Goal: Information Seeking & Learning: Learn about a topic

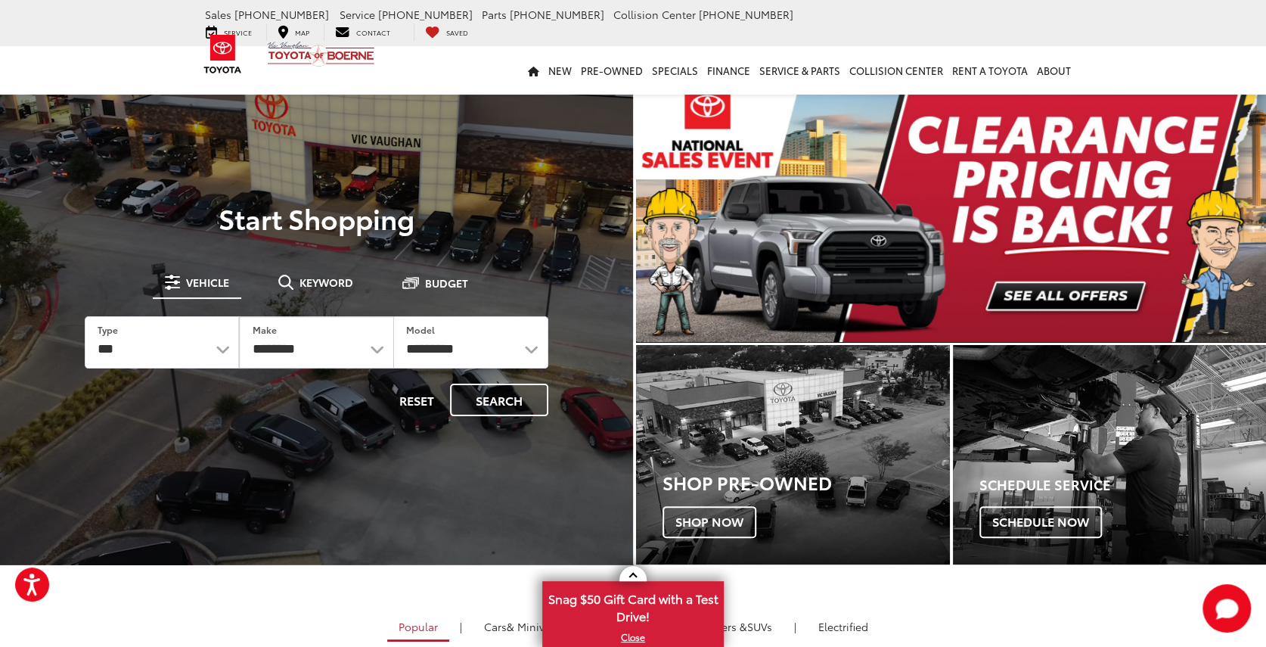
click at [1074, 285] on img "carousel slide number 1 of 2" at bounding box center [951, 209] width 630 height 266
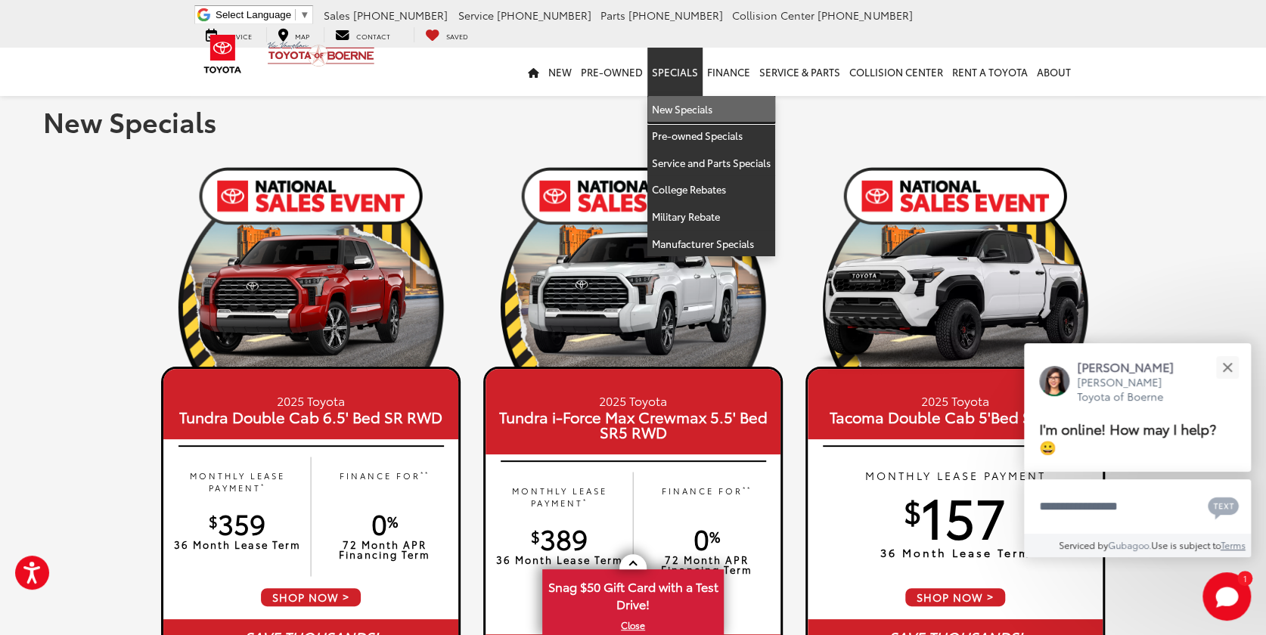
click at [681, 103] on link "New Specials" at bounding box center [711, 109] width 128 height 27
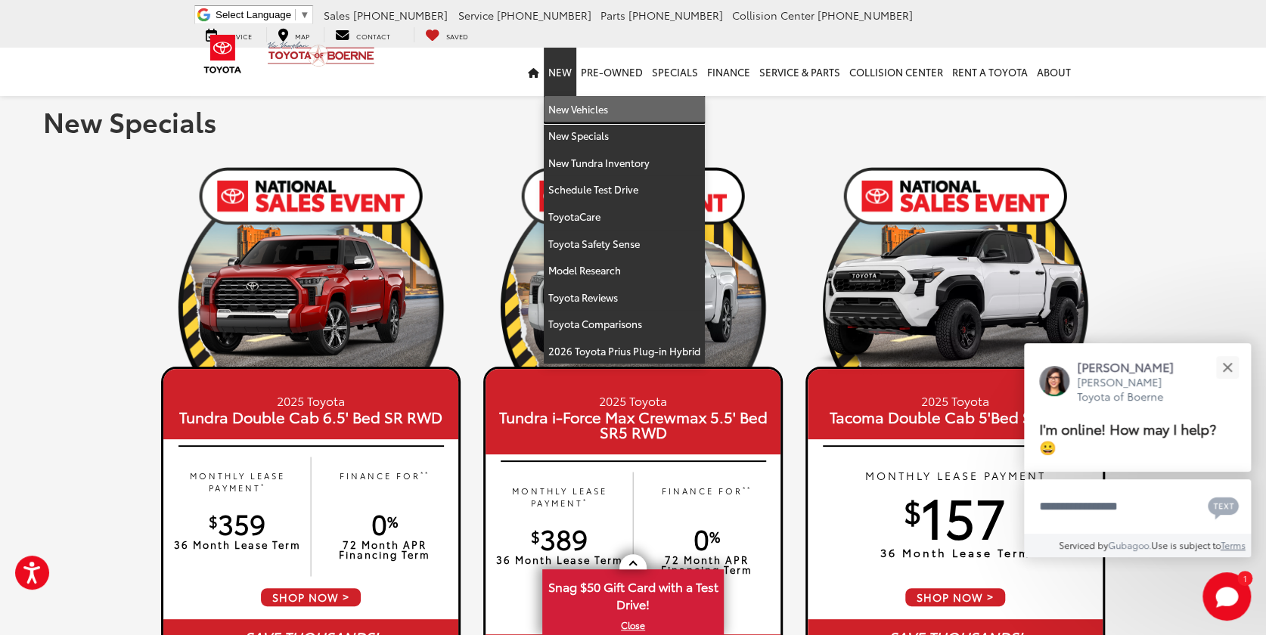
click at [575, 110] on link "New Vehicles" at bounding box center [624, 109] width 161 height 27
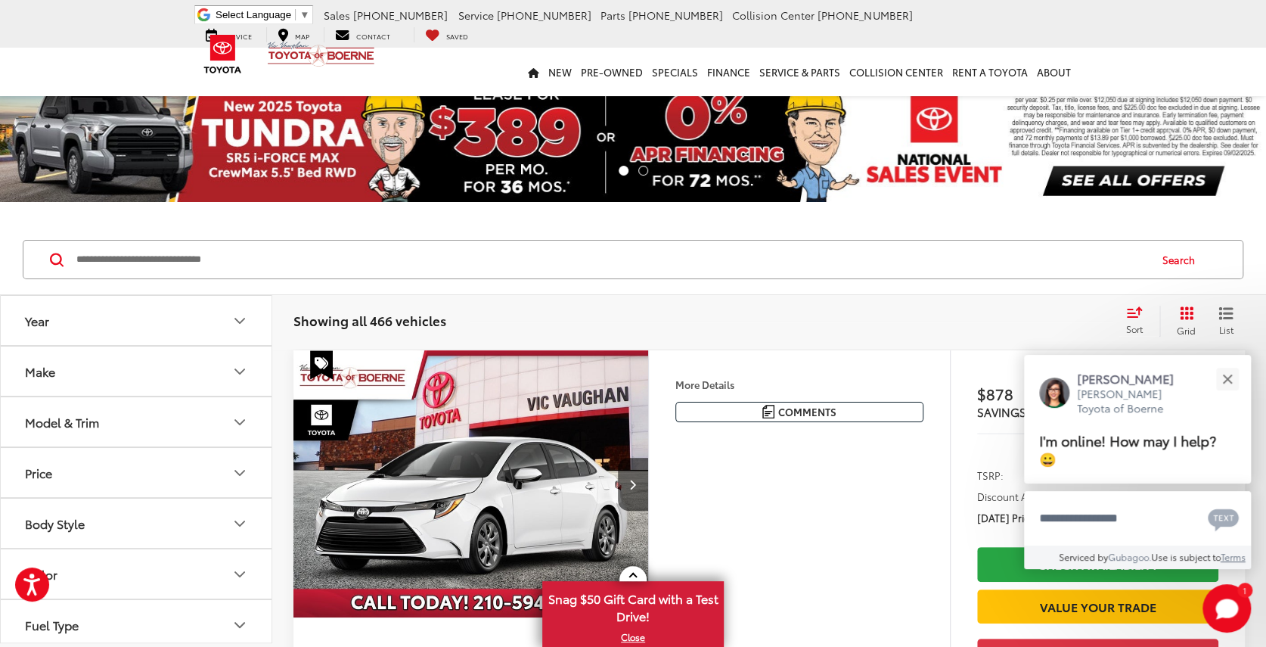
click at [134, 415] on button "Model & Trim" at bounding box center [137, 421] width 272 height 49
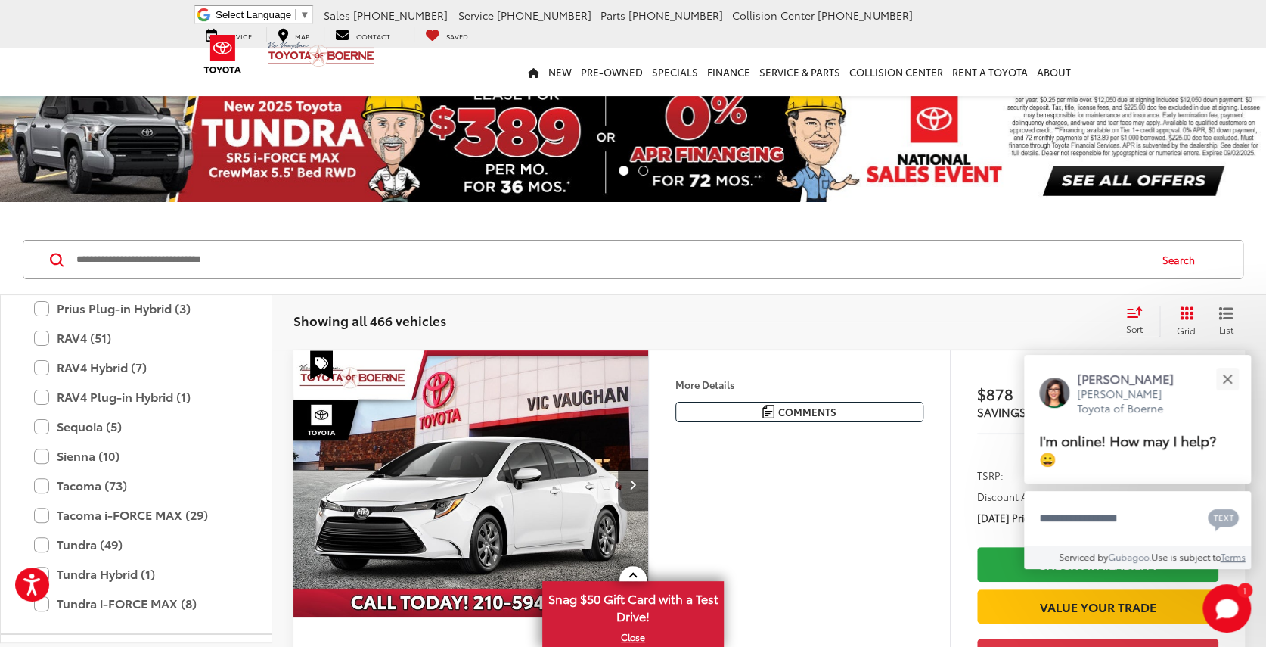
scroll to position [672, 0]
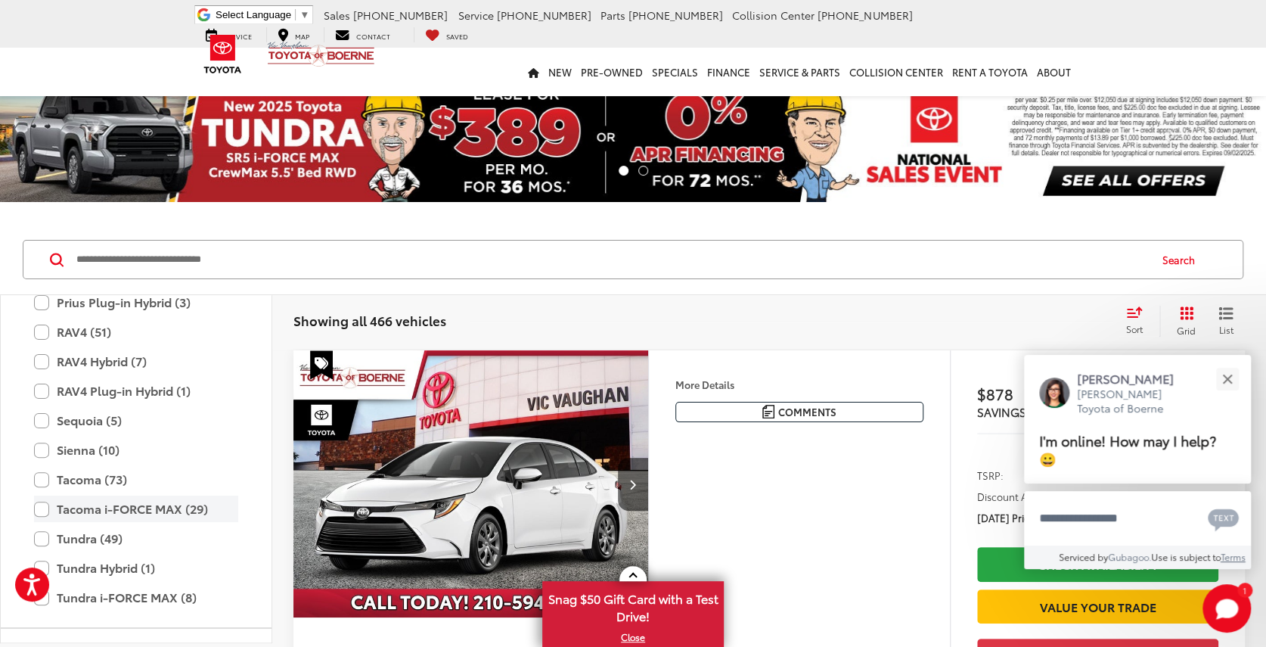
click at [115, 512] on label "Tacoma i-FORCE MAX (29)" at bounding box center [136, 508] width 204 height 26
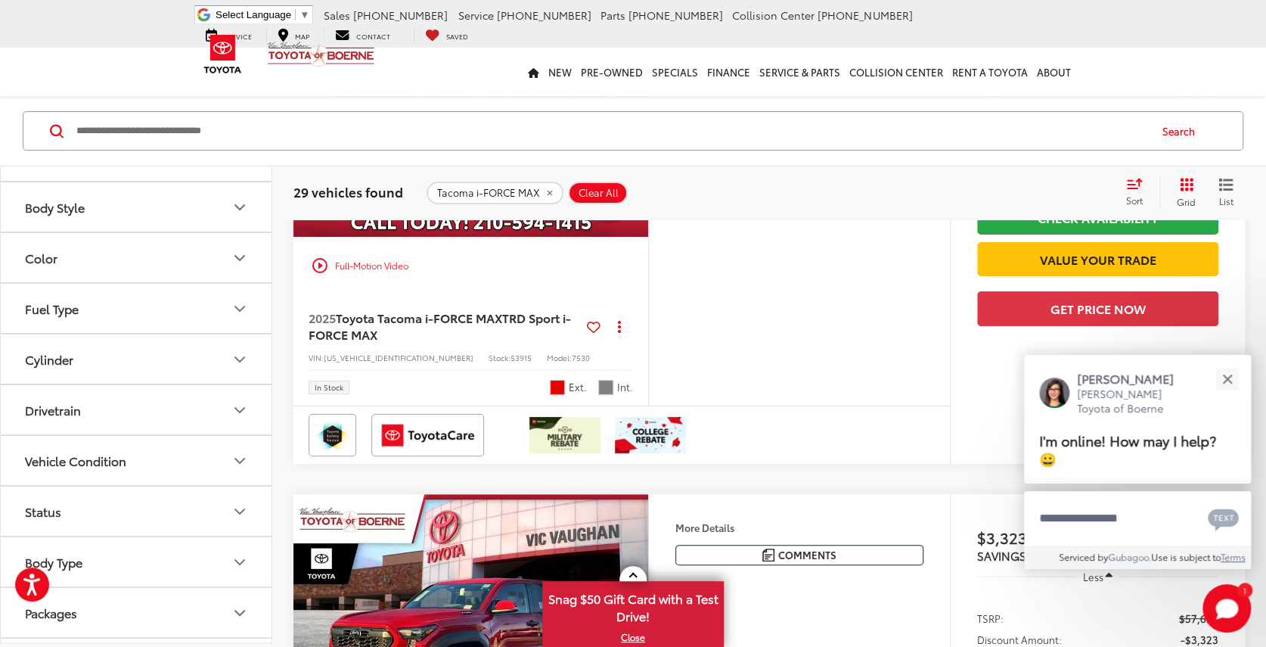
scroll to position [3479, 0]
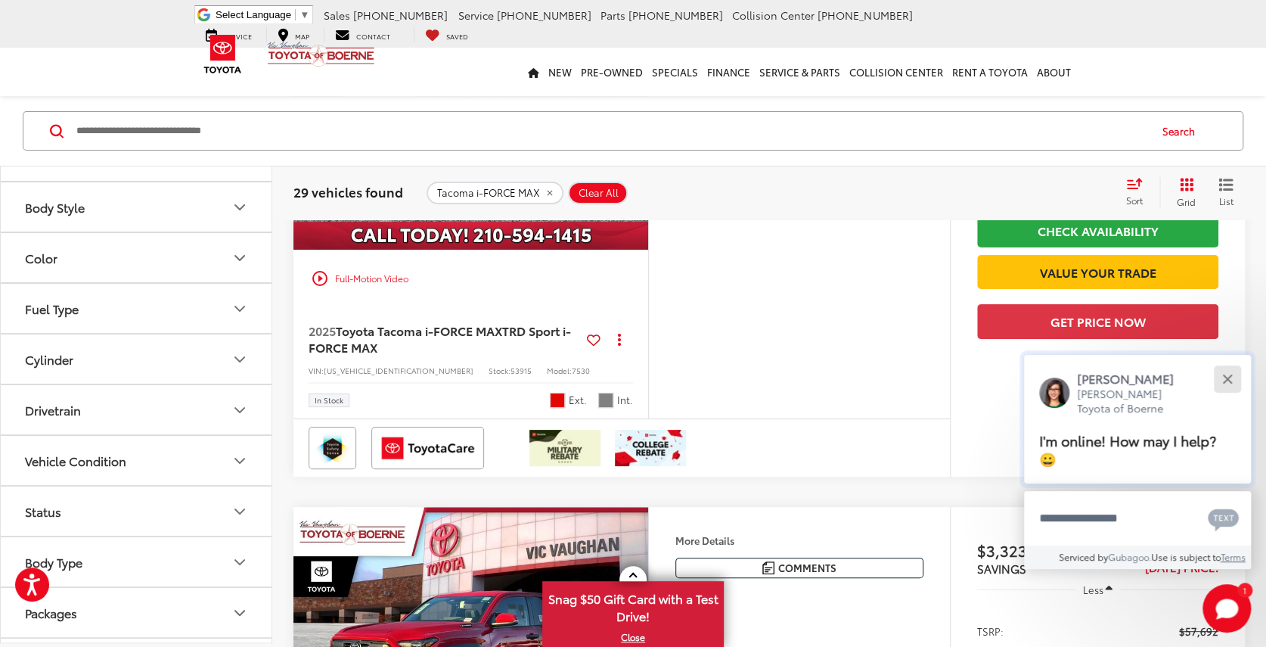
click at [1221, 379] on button "Close" at bounding box center [1227, 378] width 33 height 33
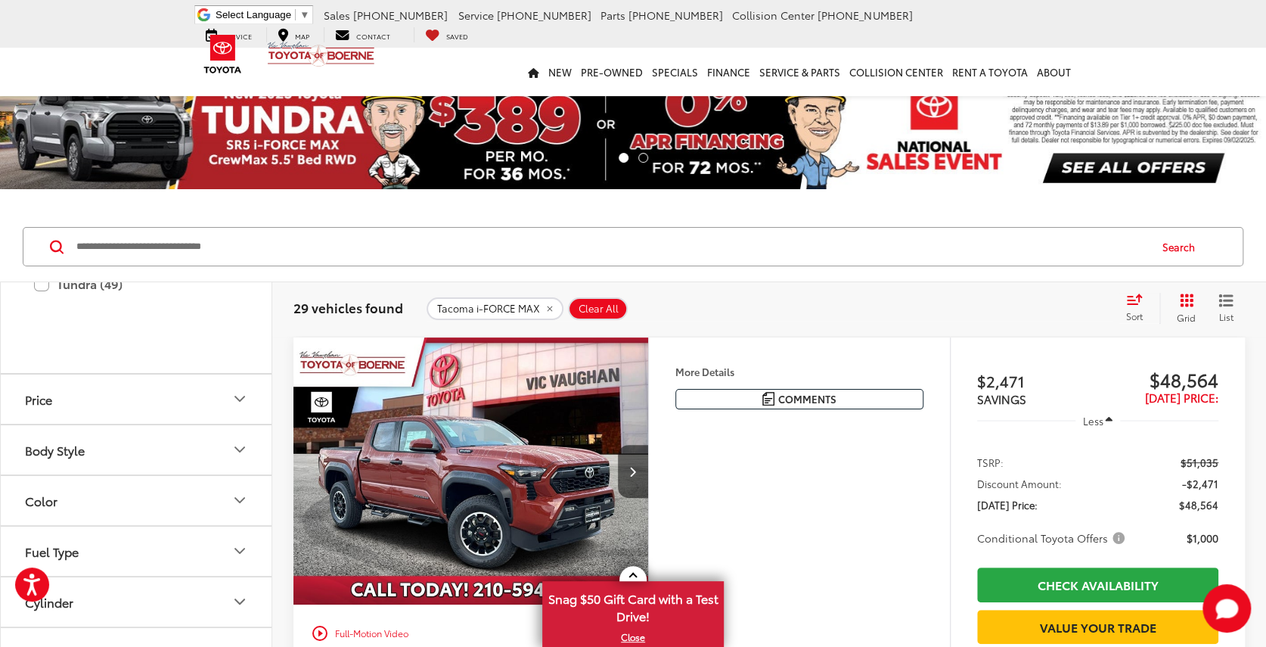
scroll to position [719, 0]
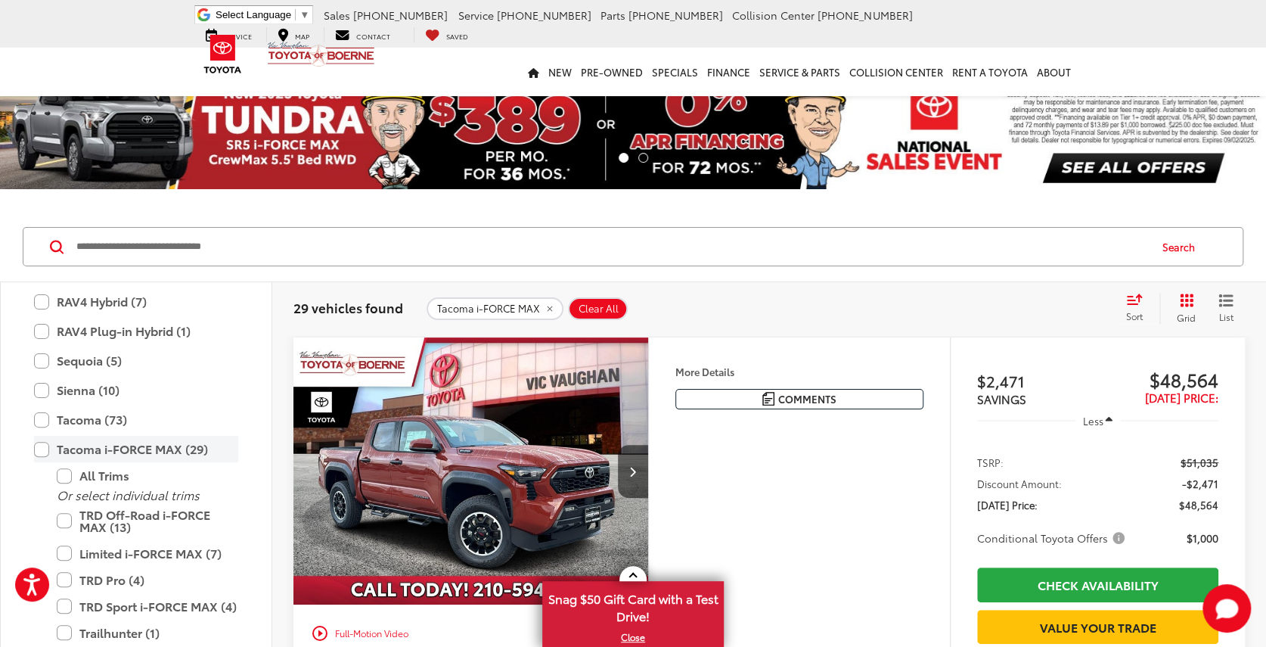
click at [40, 449] on label "Tacoma i-FORCE MAX (29)" at bounding box center [136, 449] width 204 height 26
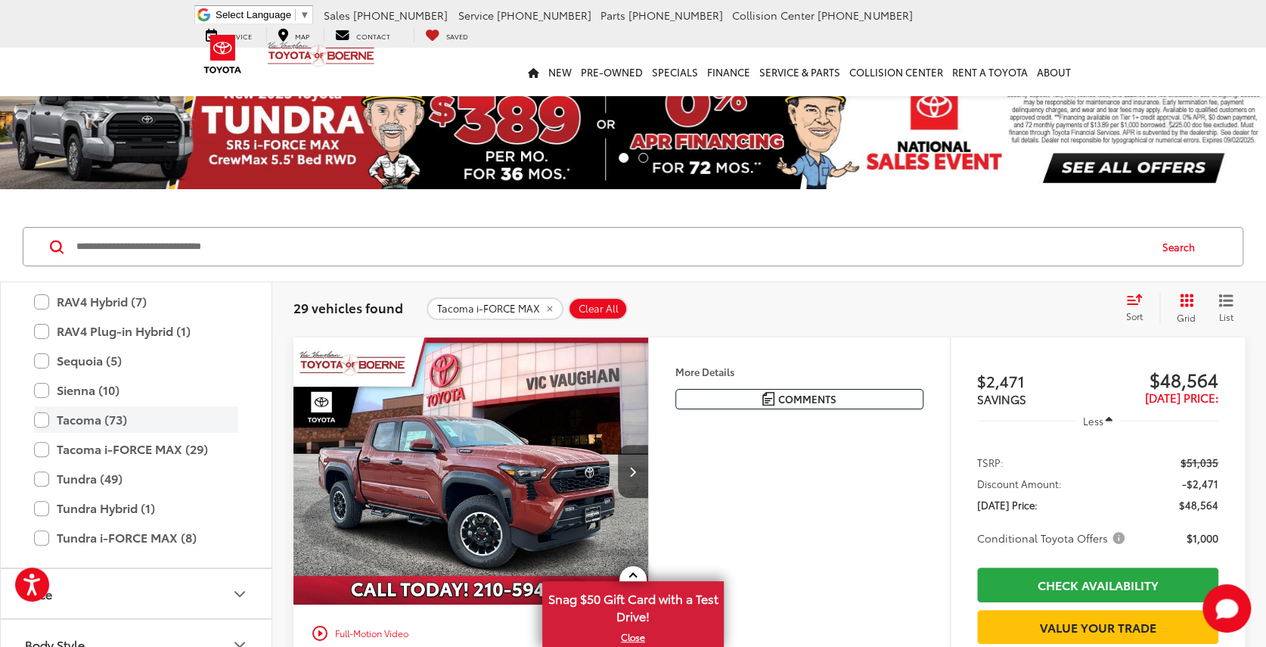
click at [44, 424] on label "Tacoma (73)" at bounding box center [136, 419] width 204 height 26
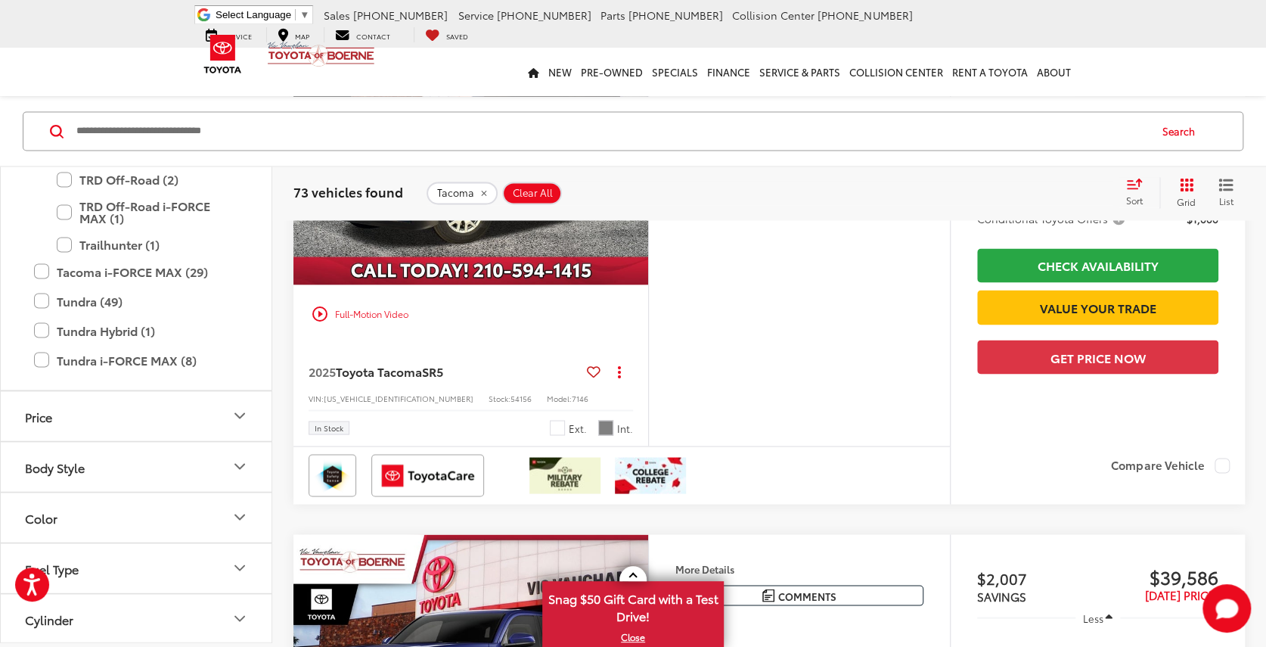
scroll to position [4929, 0]
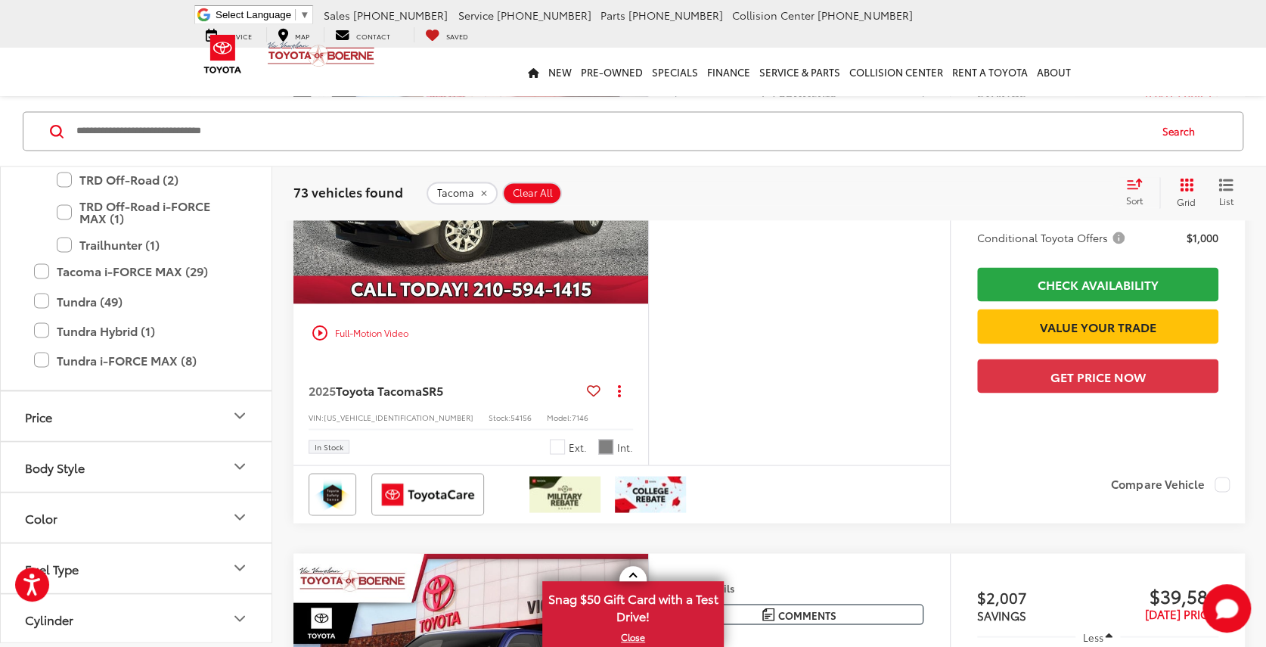
click at [633, 175] on icon "Next image" at bounding box center [632, 170] width 7 height 11
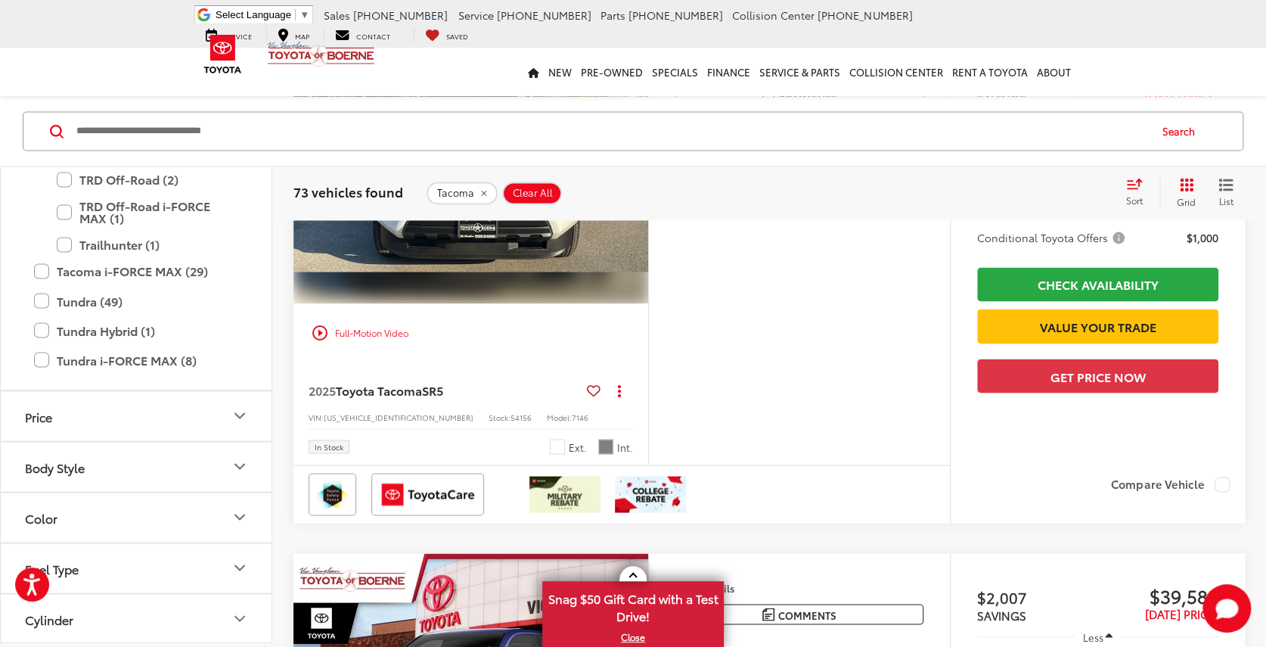
click at [633, 175] on icon "Next image" at bounding box center [632, 170] width 7 height 11
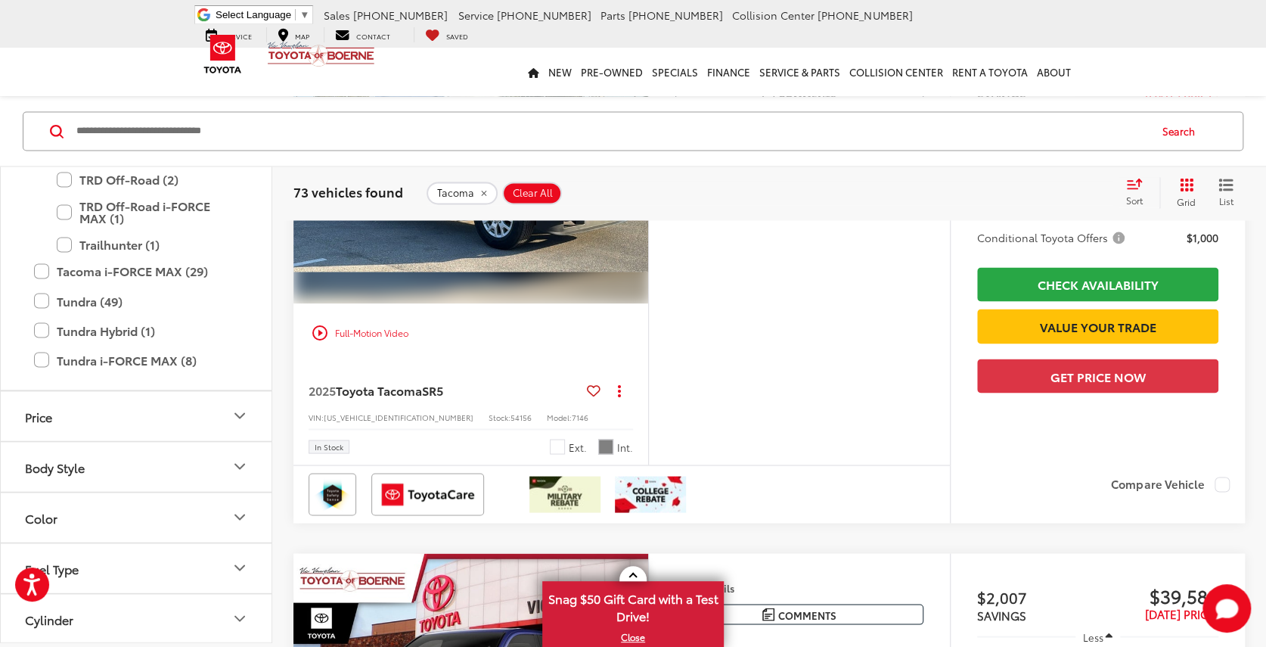
click at [633, 175] on icon "Next image" at bounding box center [632, 170] width 7 height 11
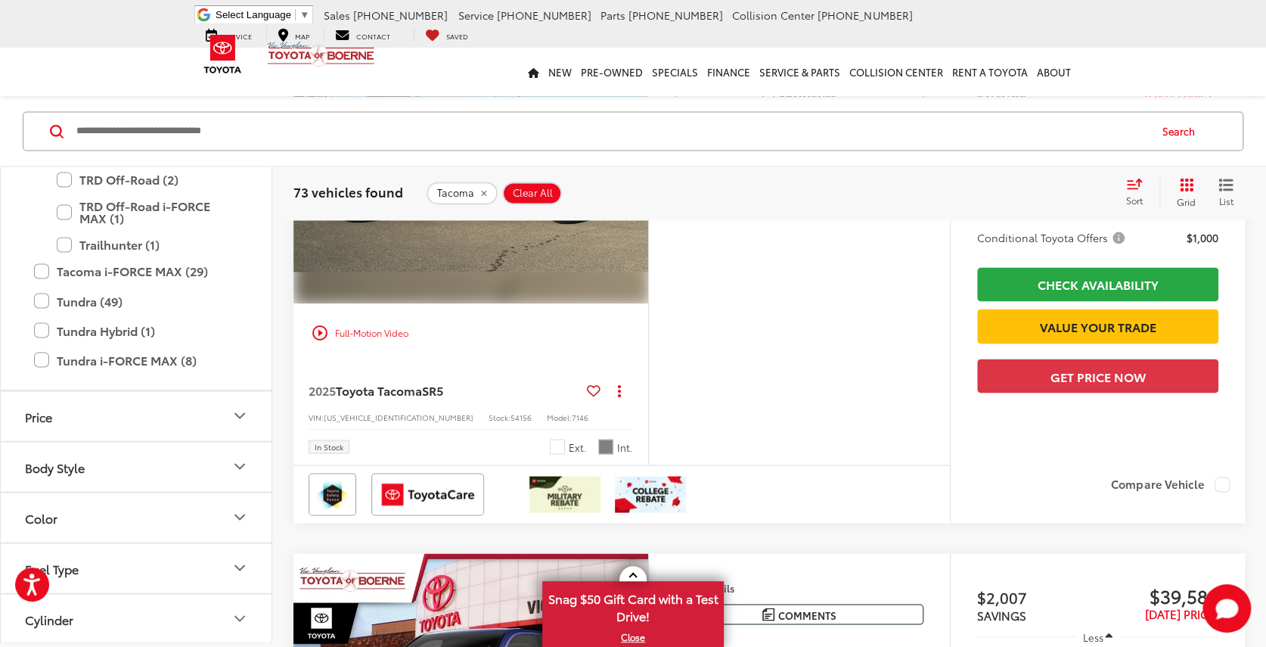
click at [633, 175] on icon "Next image" at bounding box center [632, 170] width 7 height 11
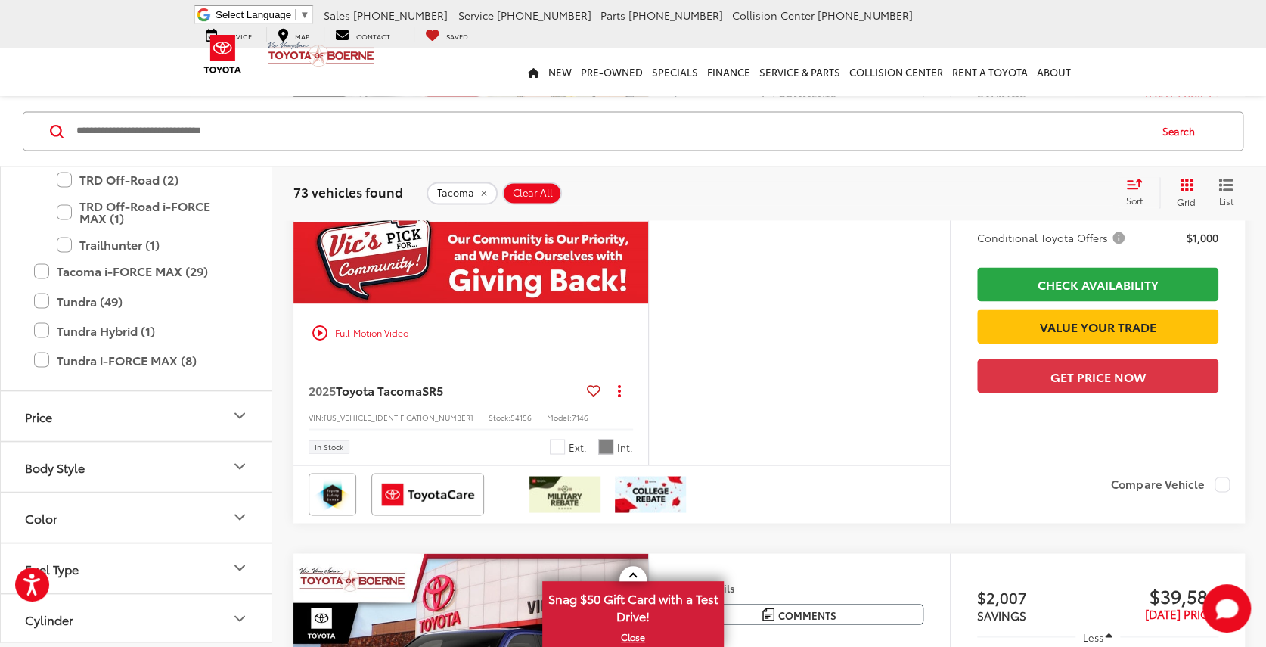
click at [633, 175] on icon "Next image" at bounding box center [632, 170] width 7 height 11
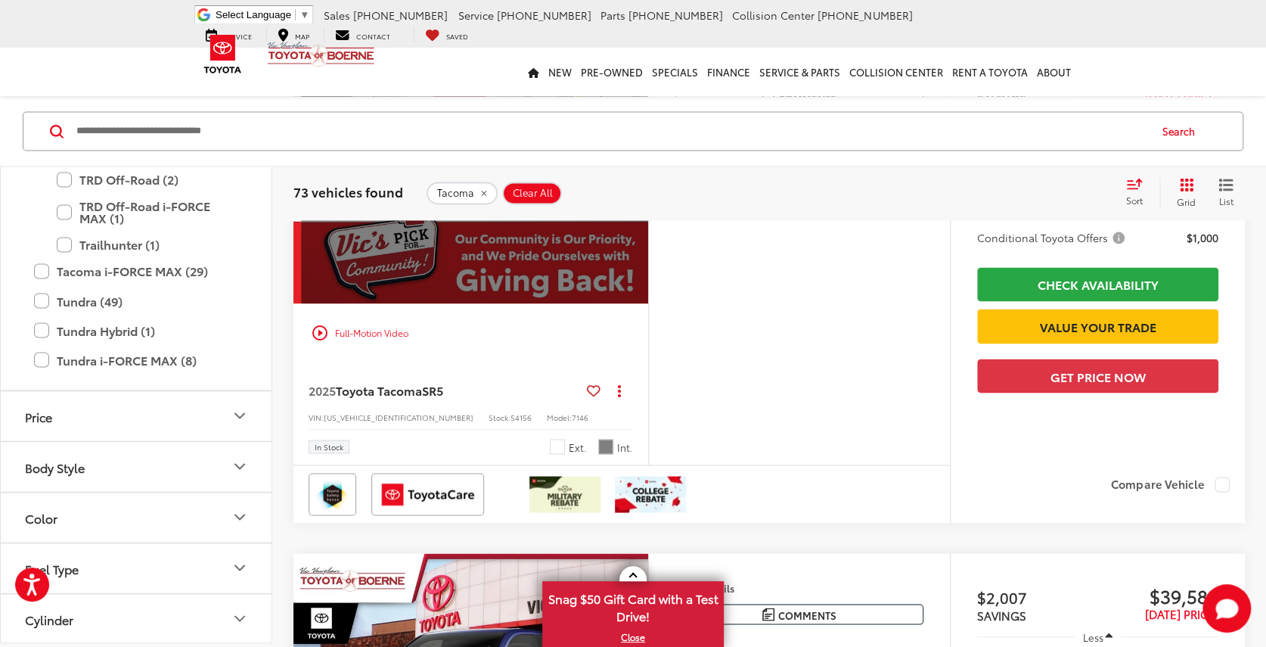
scroll to position [0, 1783]
click at [476, 190] on button "View More" at bounding box center [473, 171] width 160 height 38
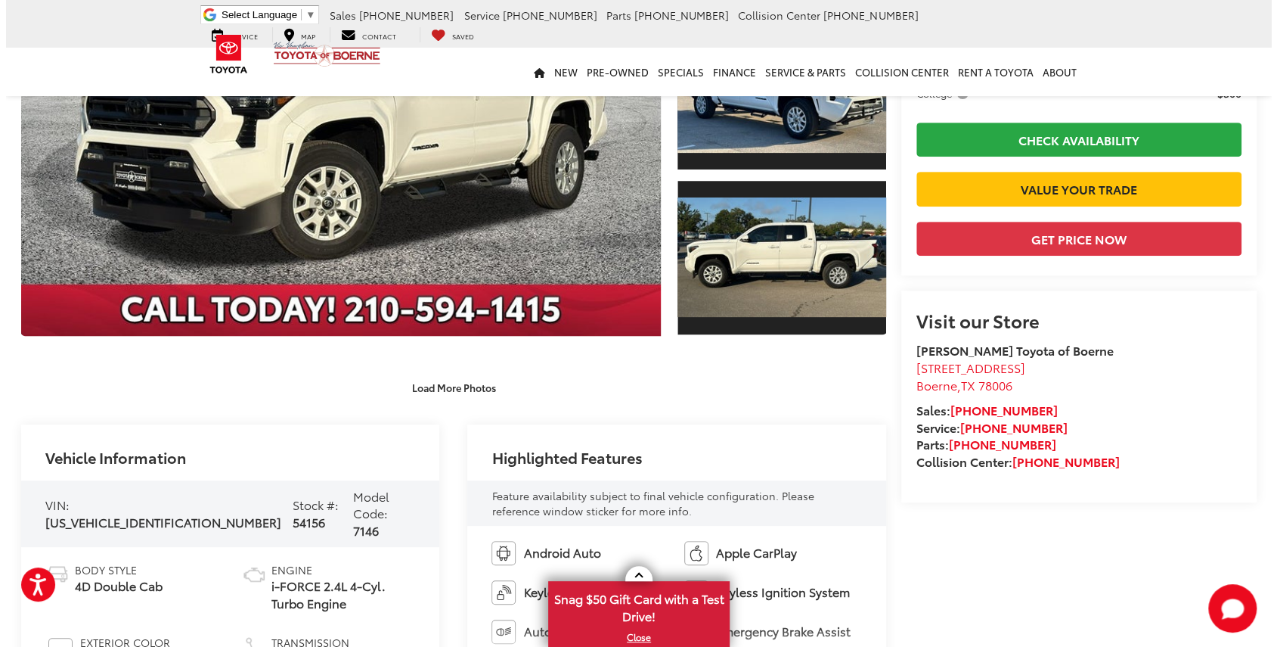
scroll to position [151, 0]
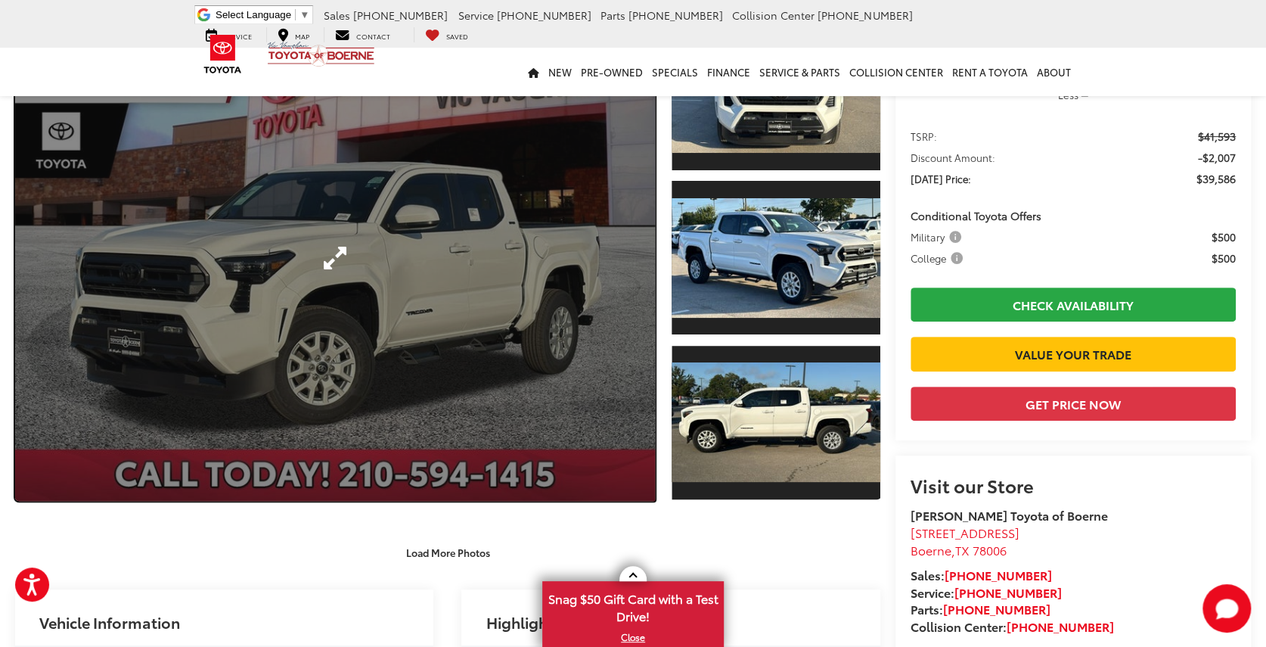
click at [474, 249] on link "Expand Photo 0" at bounding box center [335, 258] width 640 height 486
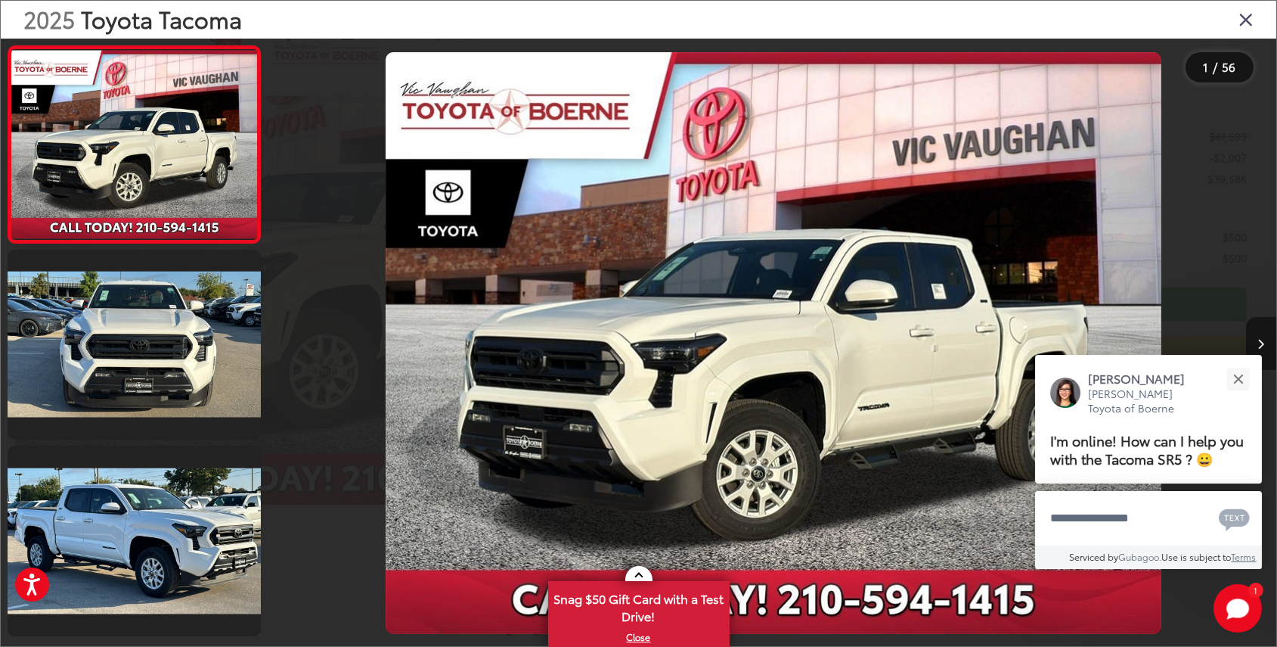
click at [1262, 340] on icon "Next image" at bounding box center [1262, 344] width 7 height 11
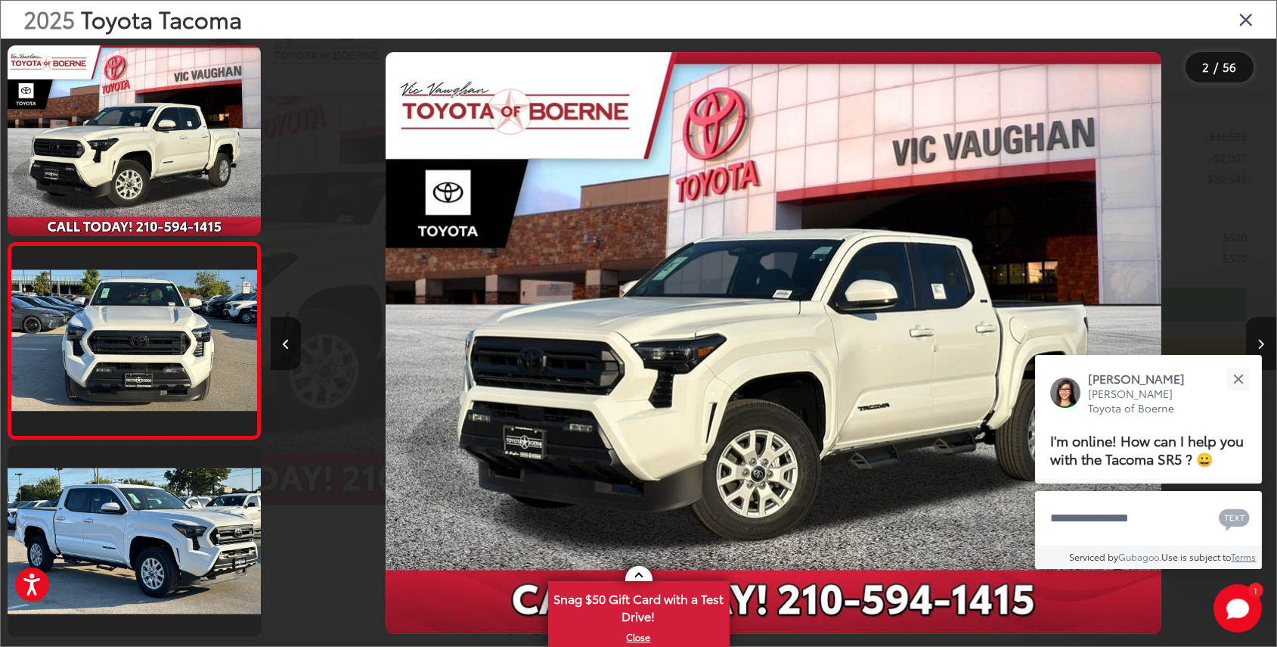
click at [1262, 340] on icon "Next image" at bounding box center [1262, 344] width 7 height 11
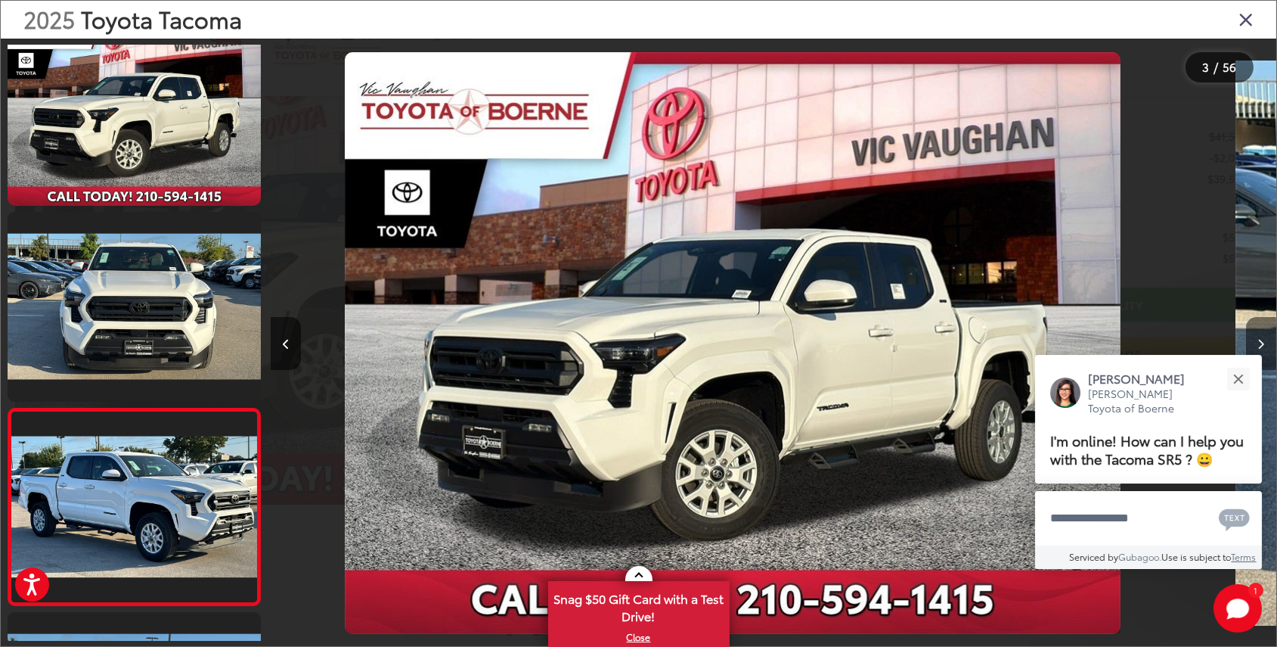
scroll to position [0, 121]
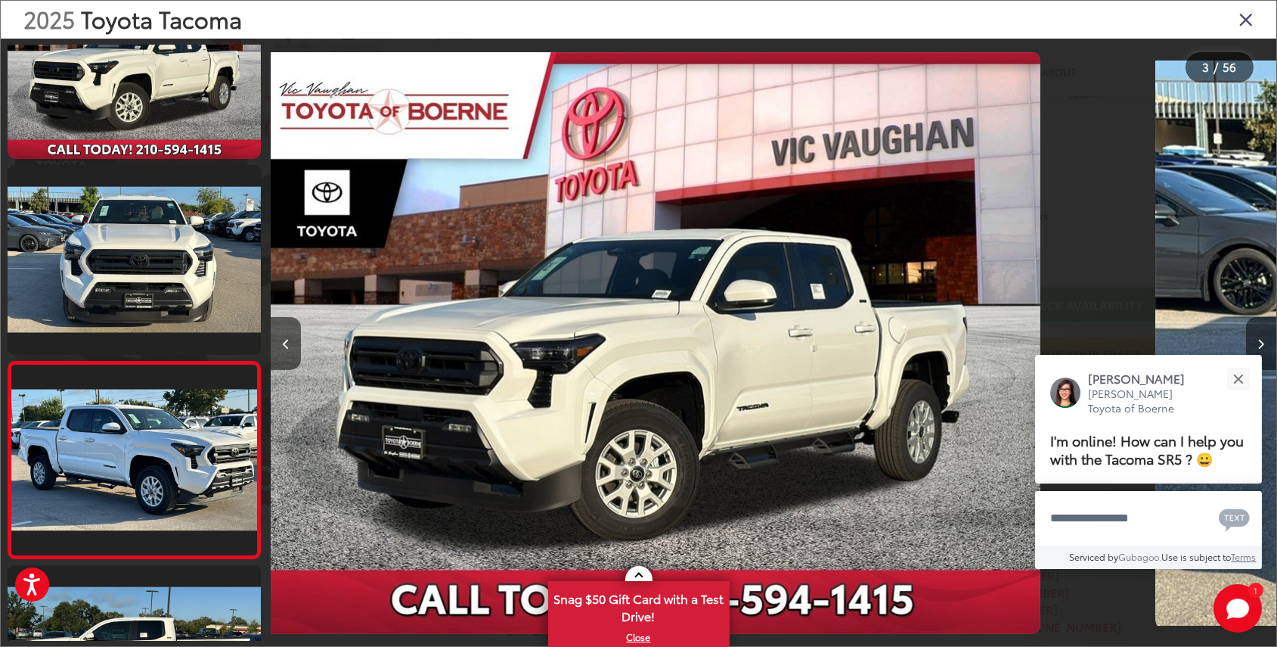
click at [1262, 340] on icon "Next image" at bounding box center [1262, 344] width 7 height 11
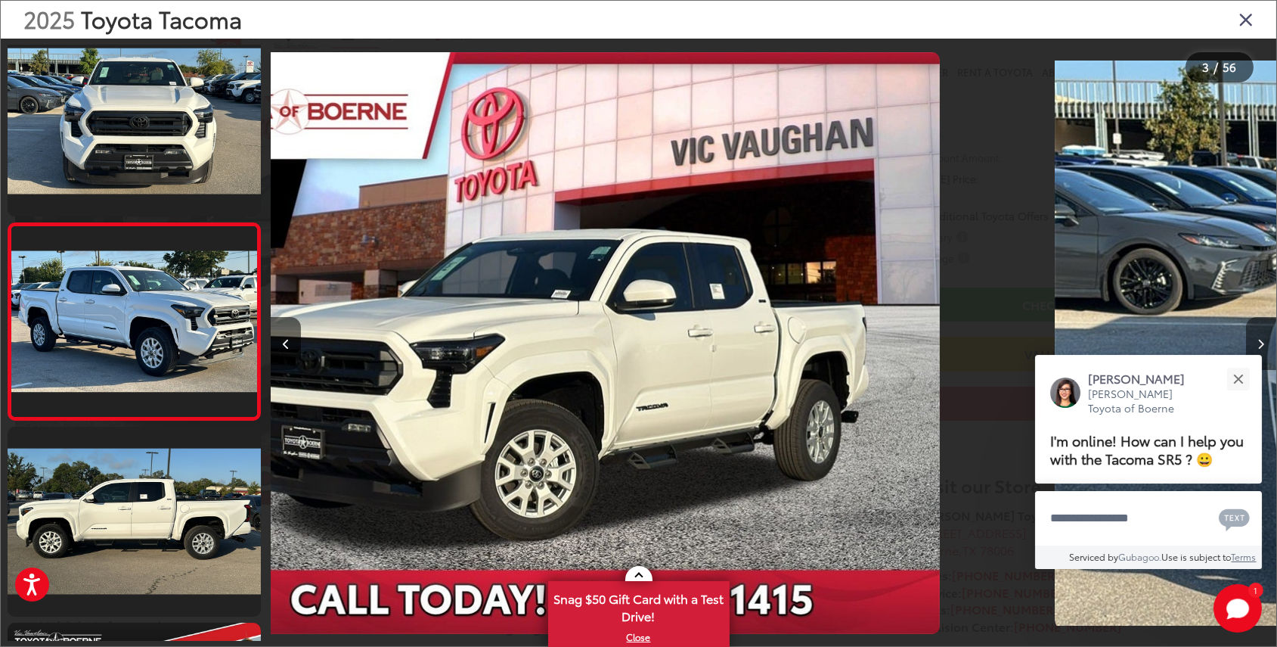
click at [1262, 340] on icon "Next image" at bounding box center [1262, 344] width 7 height 11
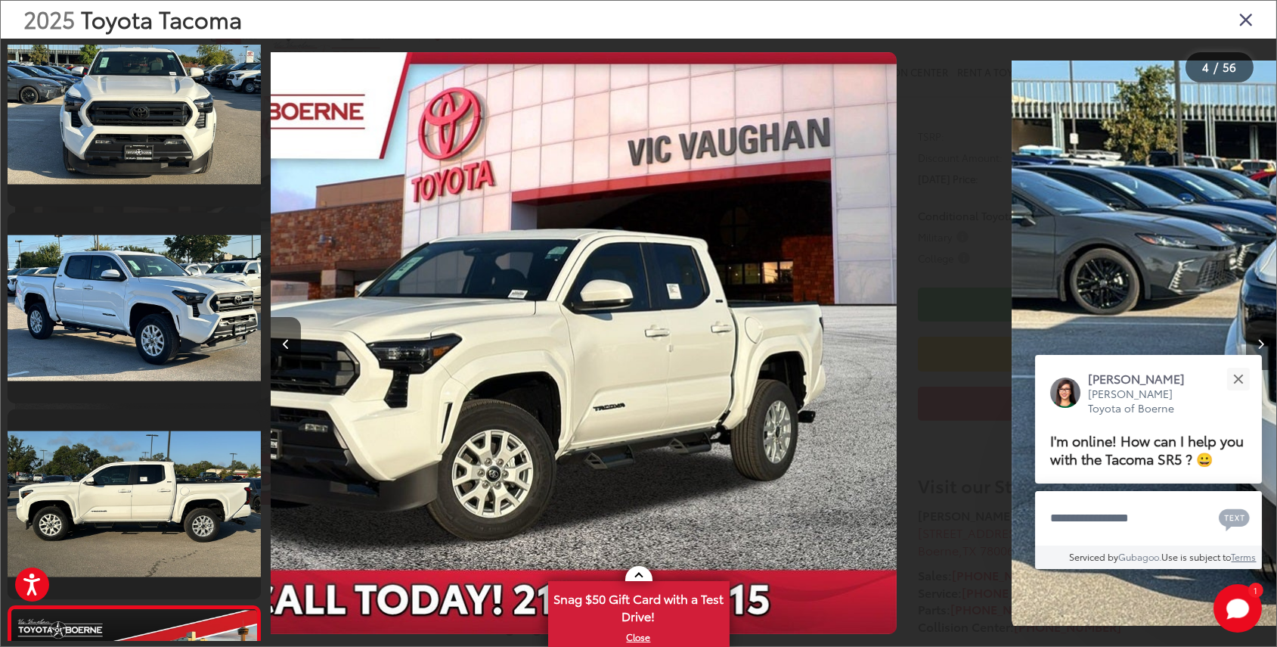
scroll to position [0, 660]
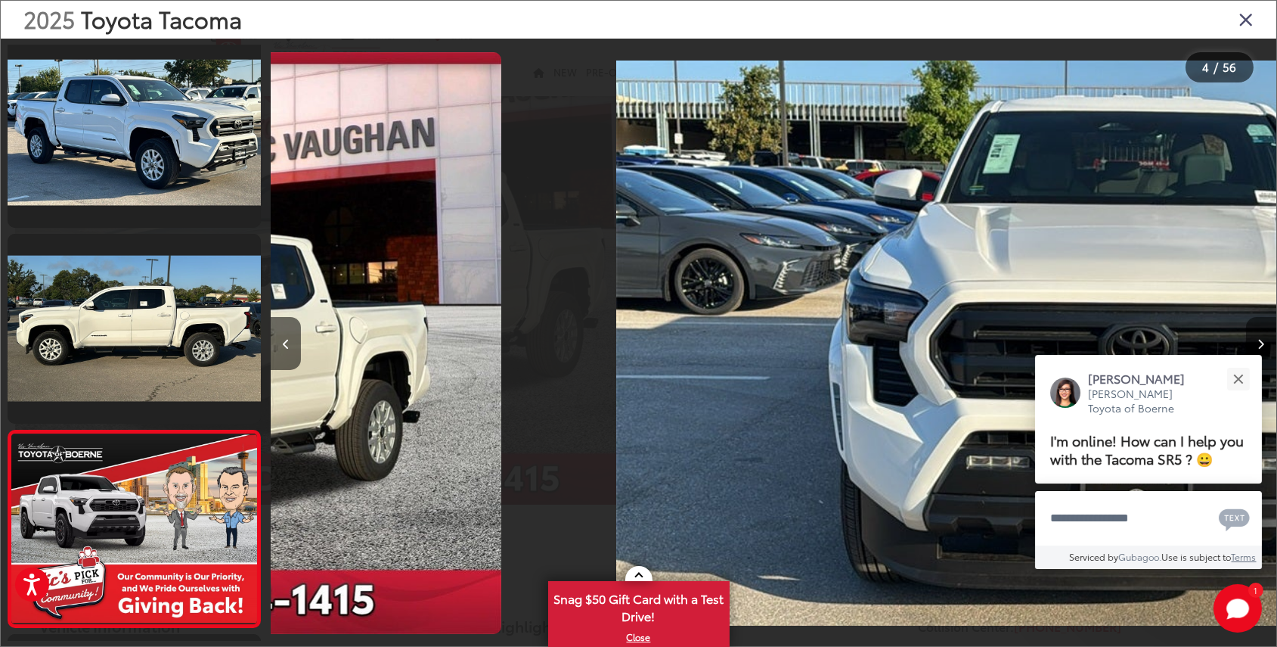
click at [1262, 340] on icon "Next image" at bounding box center [1262, 344] width 7 height 11
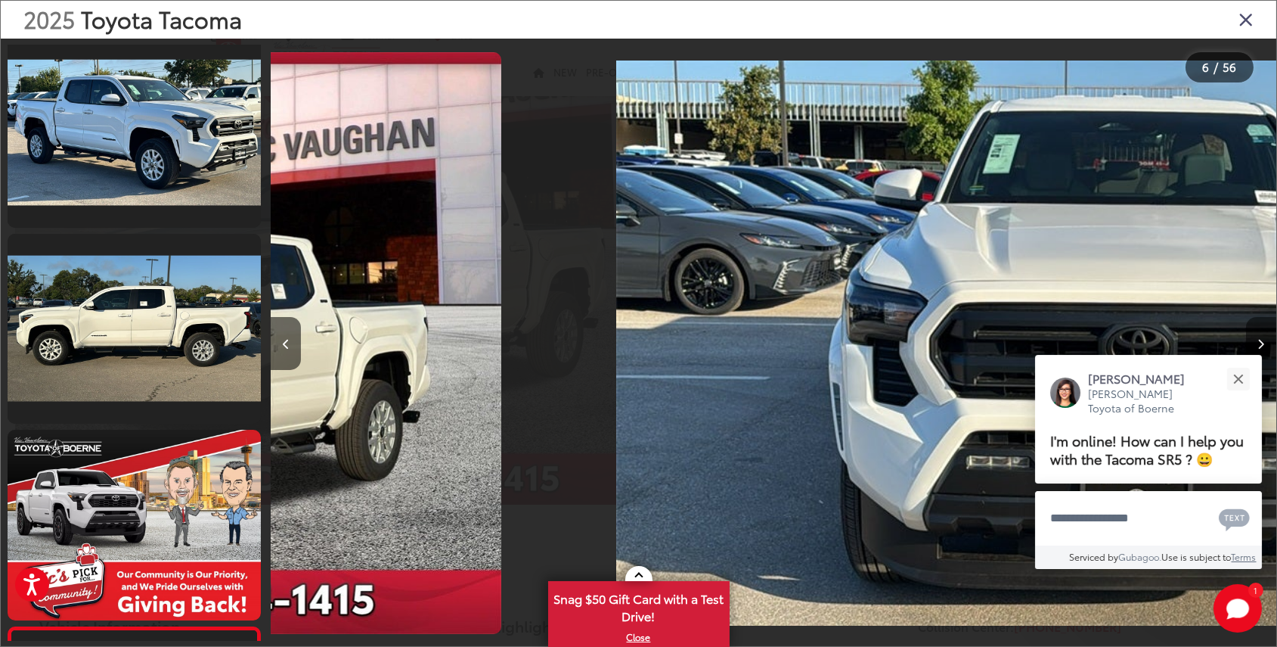
scroll to position [0, 1072]
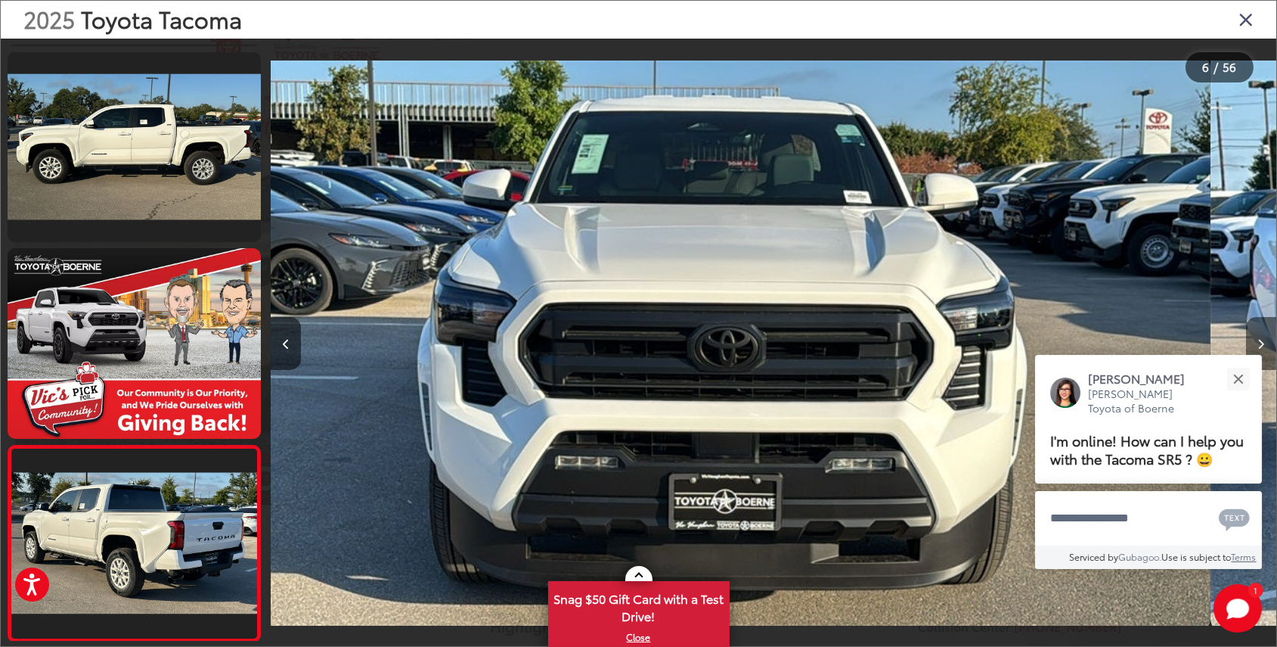
click at [1262, 340] on icon "Next image" at bounding box center [1262, 344] width 7 height 11
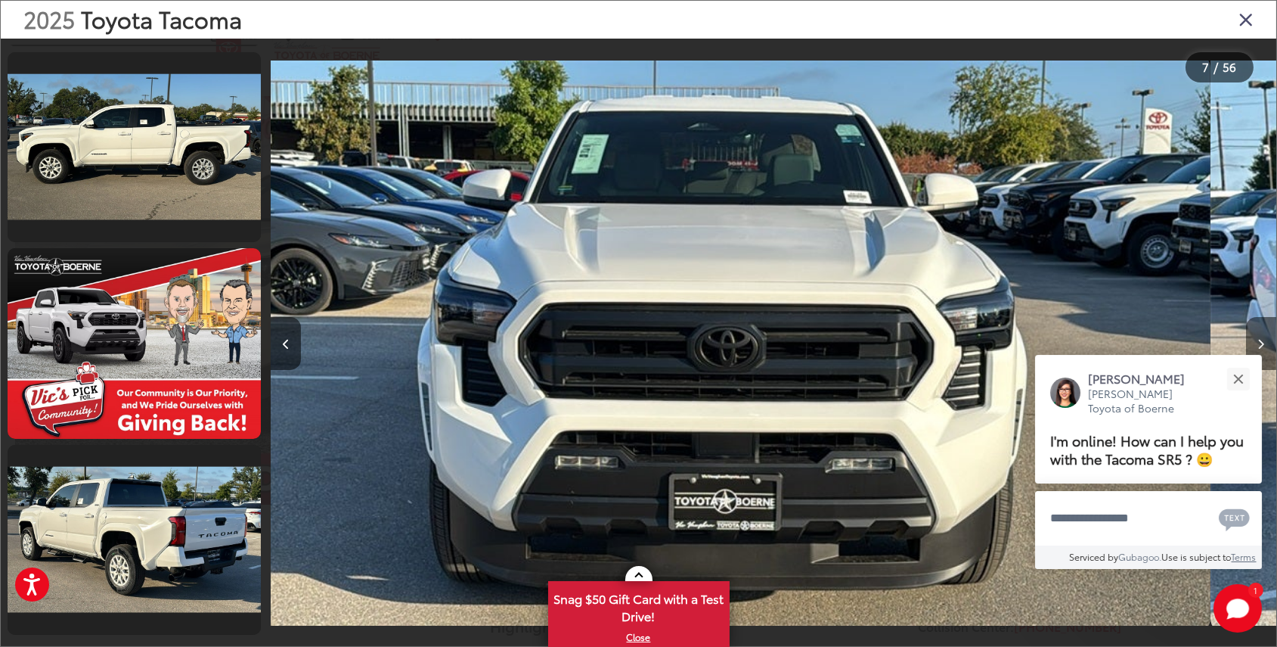
scroll to position [0, 0]
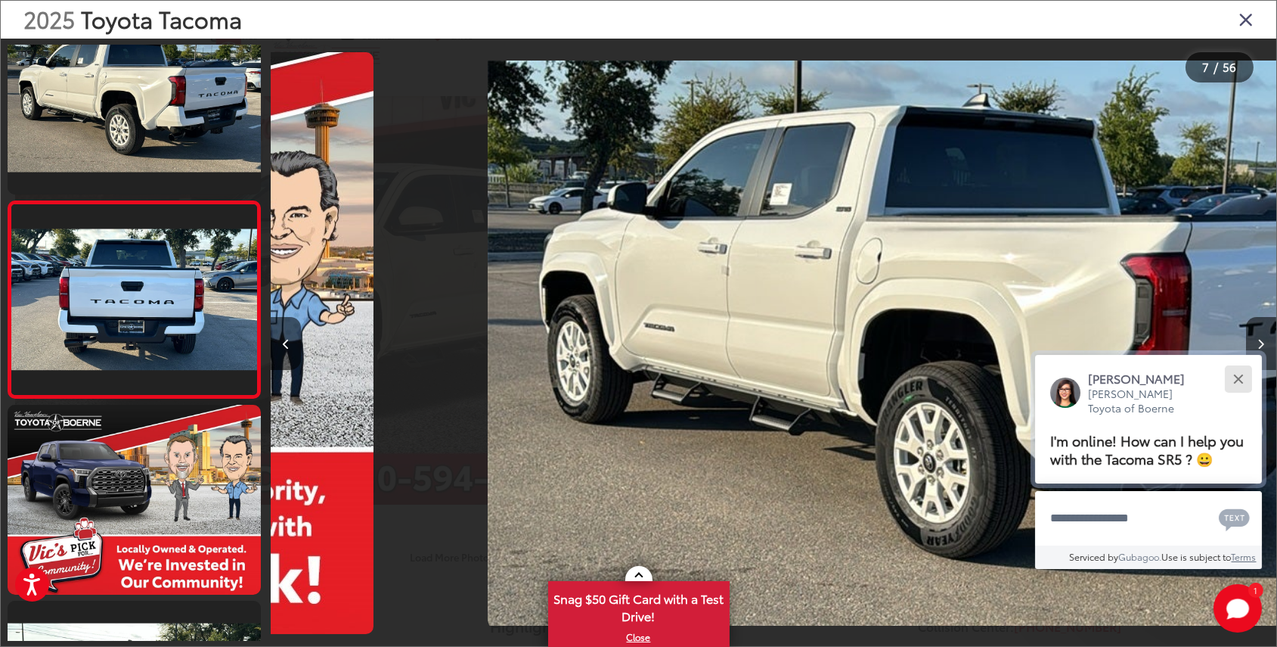
click at [1240, 377] on div "Close" at bounding box center [1239, 379] width 10 height 10
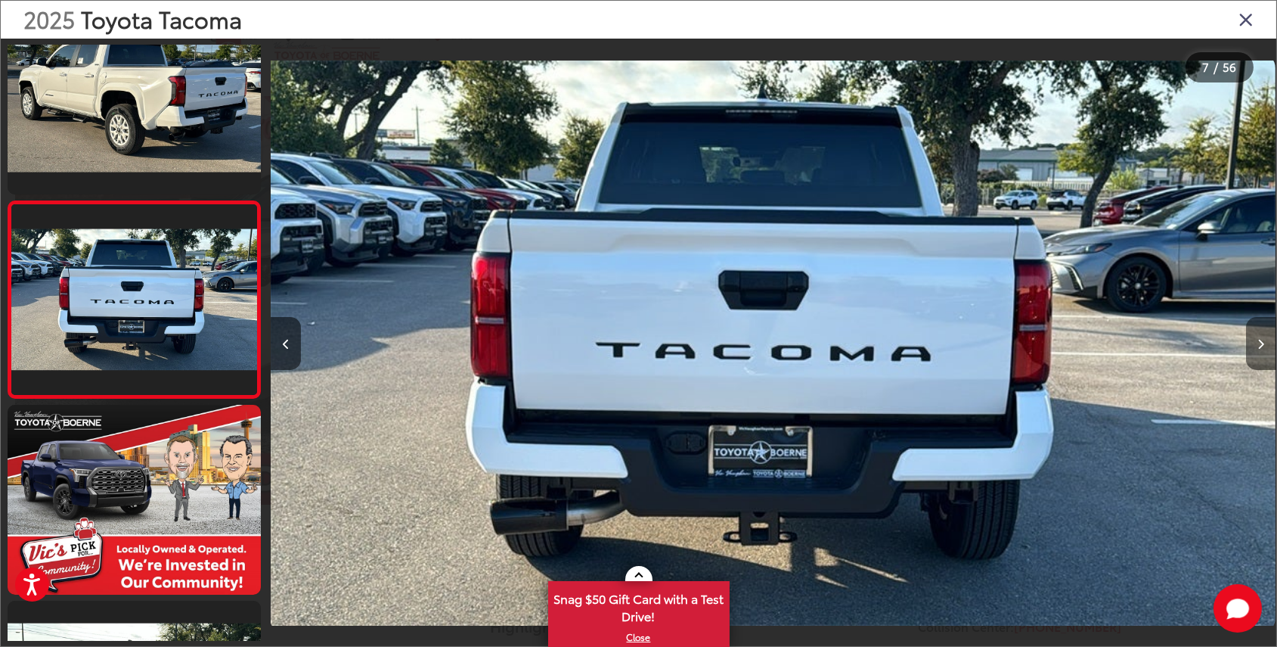
click at [1265, 351] on button "Next image" at bounding box center [1261, 343] width 30 height 53
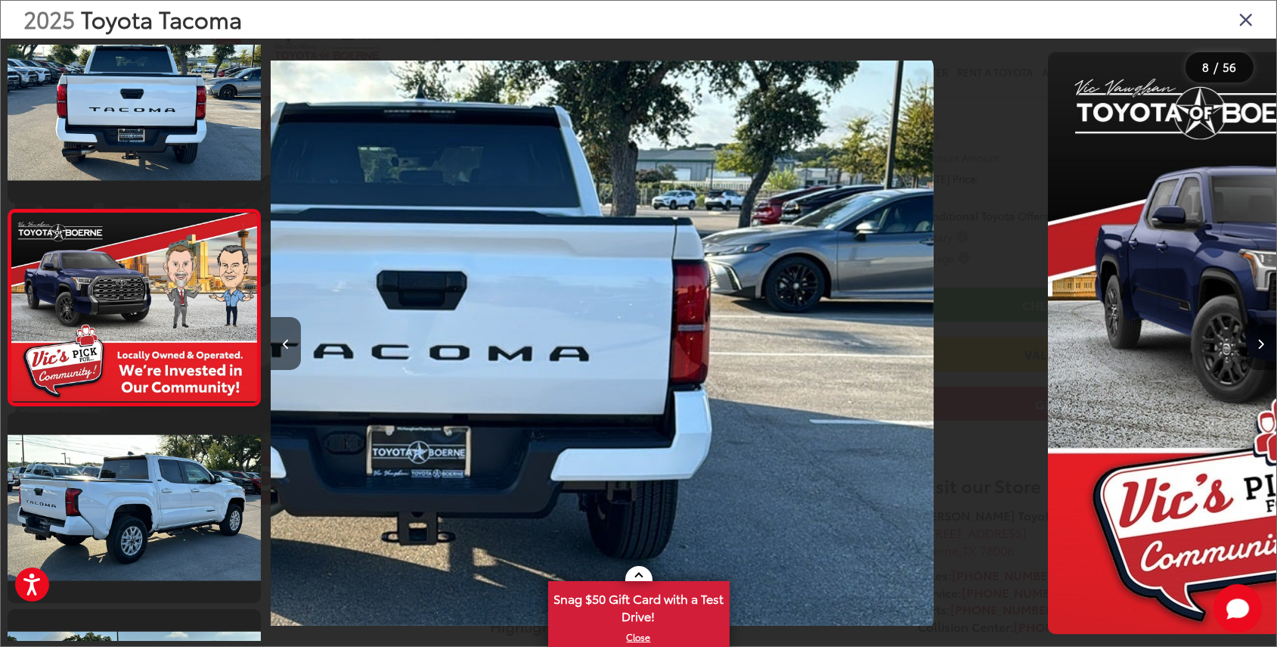
scroll to position [1218, 0]
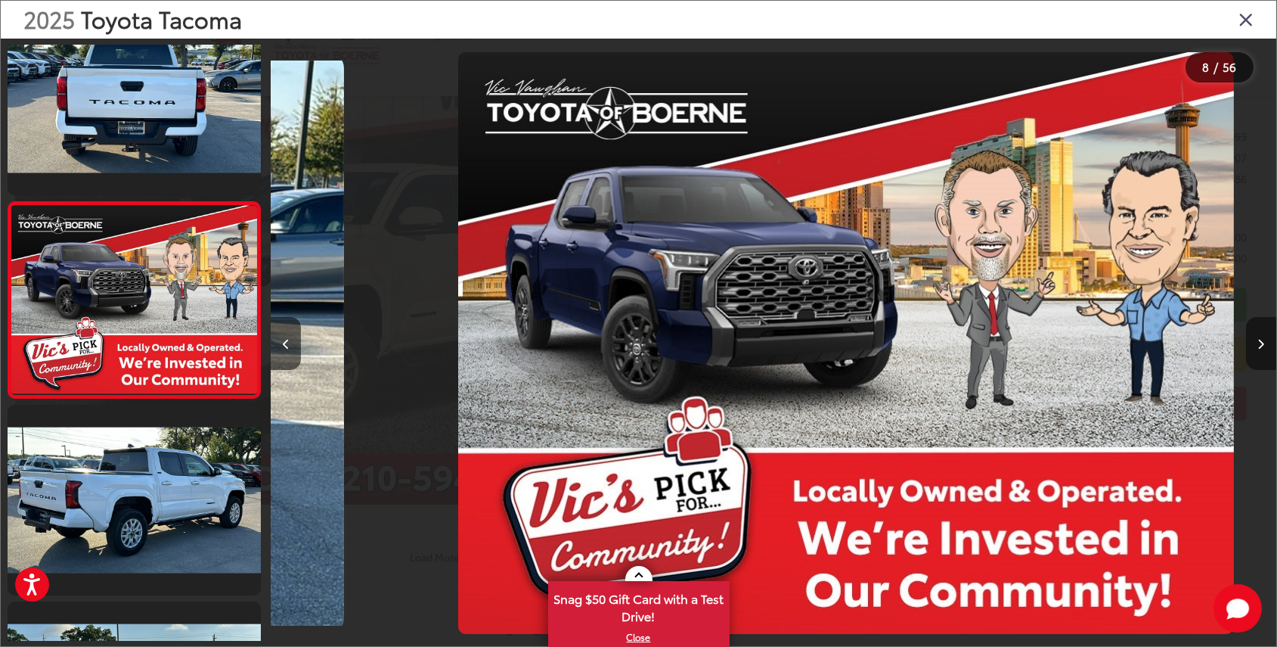
click at [1265, 351] on button "Next image" at bounding box center [1261, 343] width 30 height 53
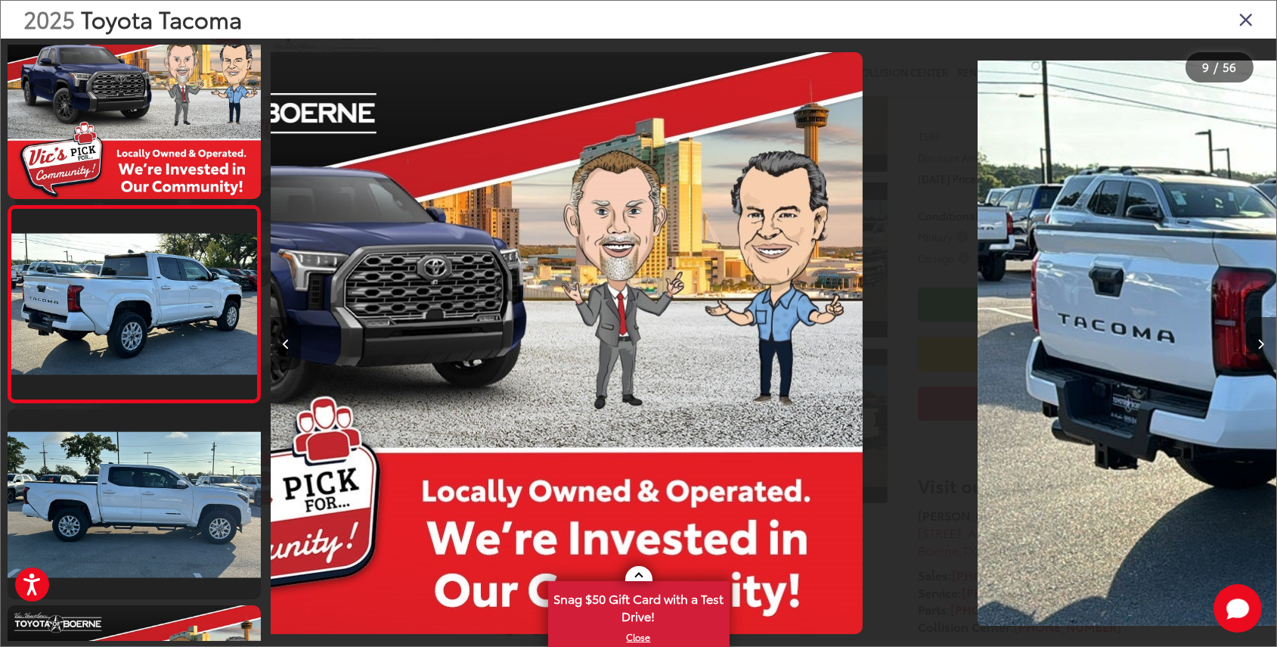
scroll to position [1415, 0]
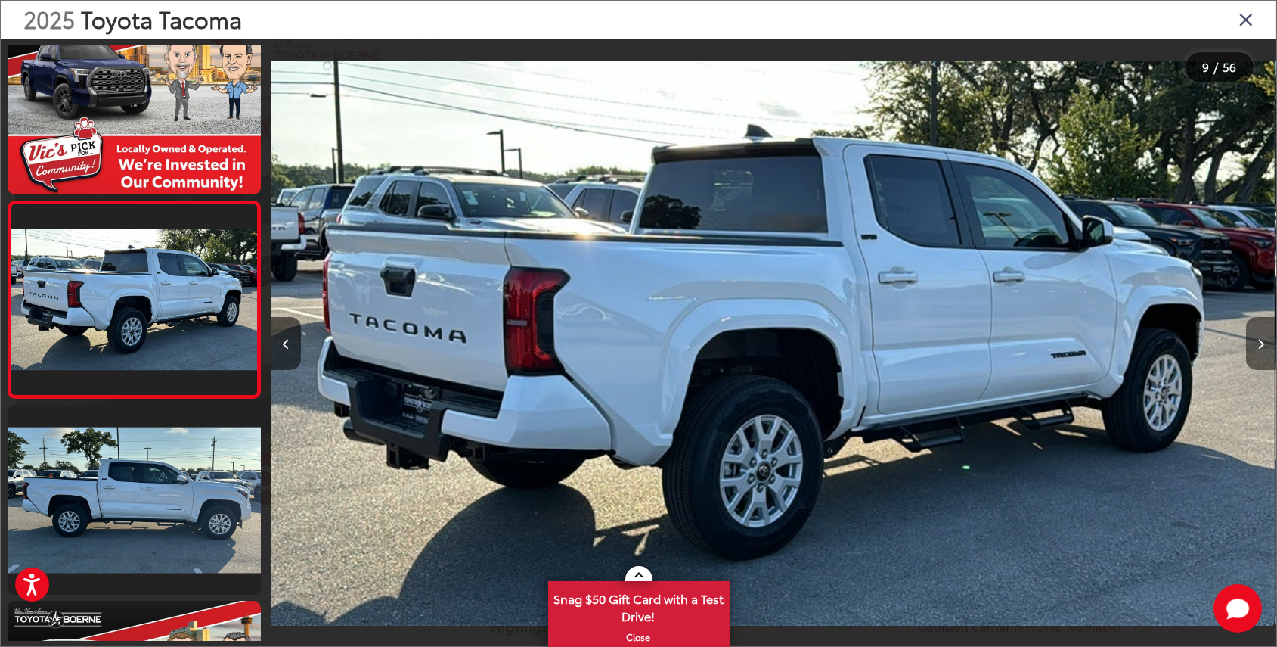
click at [1265, 351] on button "Next image" at bounding box center [1261, 343] width 30 height 53
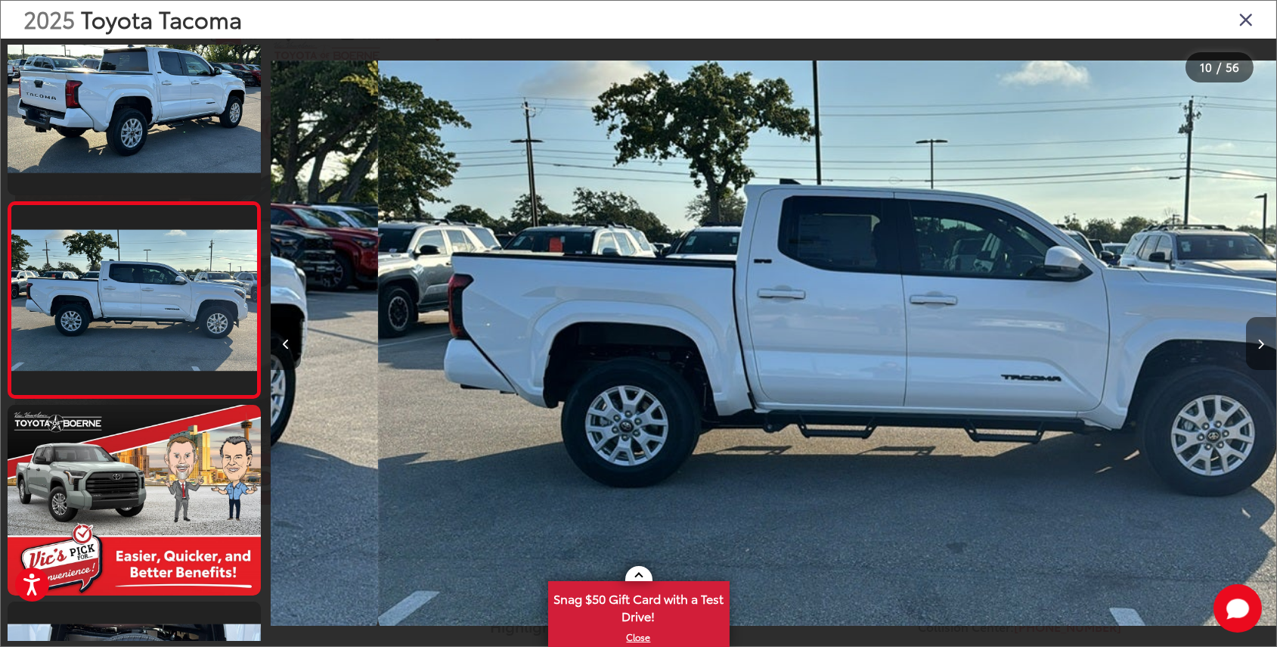
click at [1265, 351] on button "Next image" at bounding box center [1261, 343] width 30 height 53
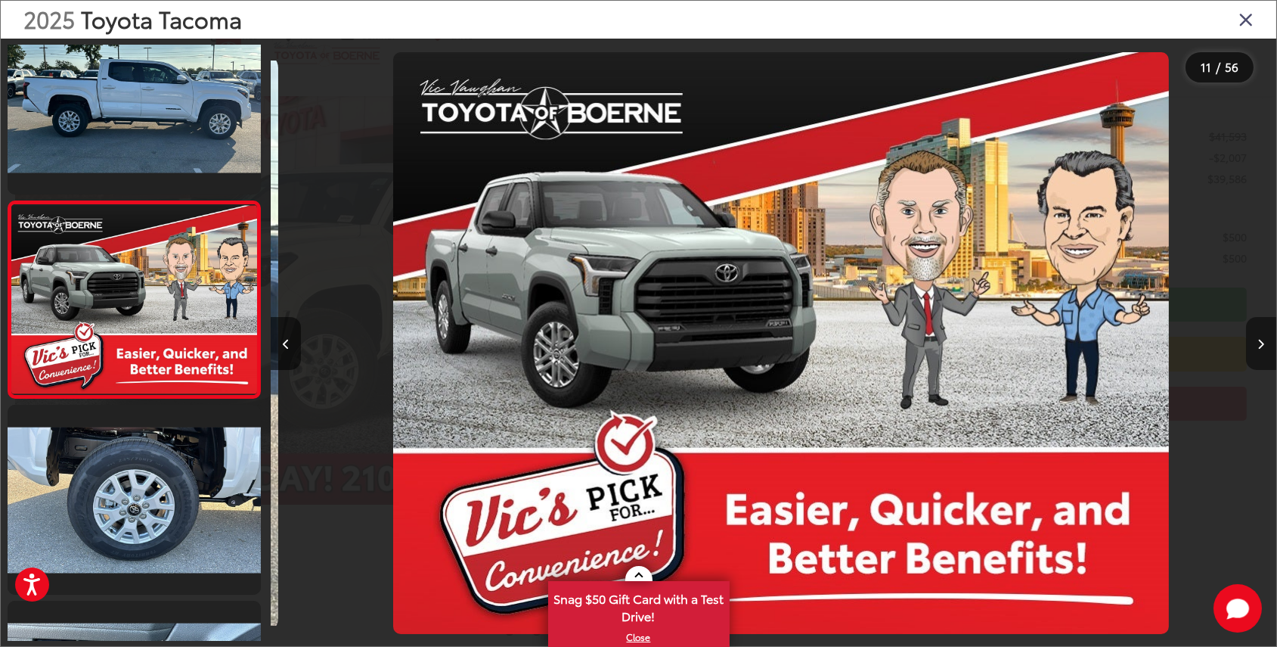
click at [1265, 351] on button "Next image" at bounding box center [1261, 343] width 30 height 53
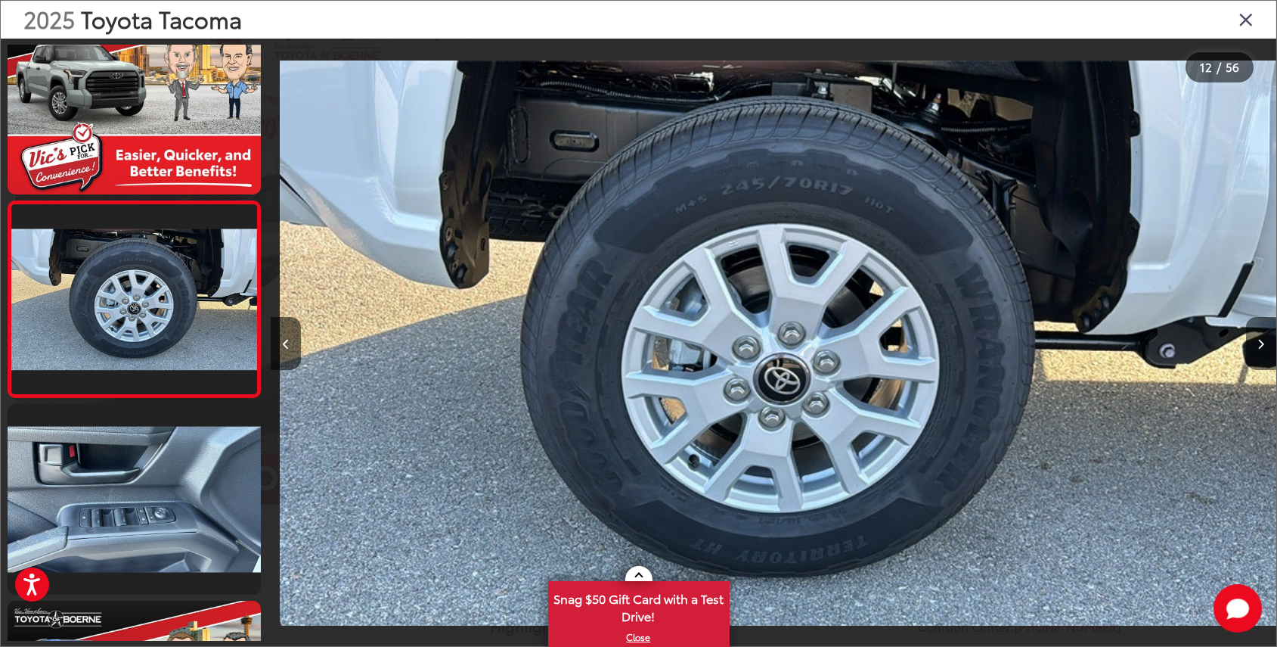
click at [1265, 351] on button "Next image" at bounding box center [1261, 343] width 30 height 53
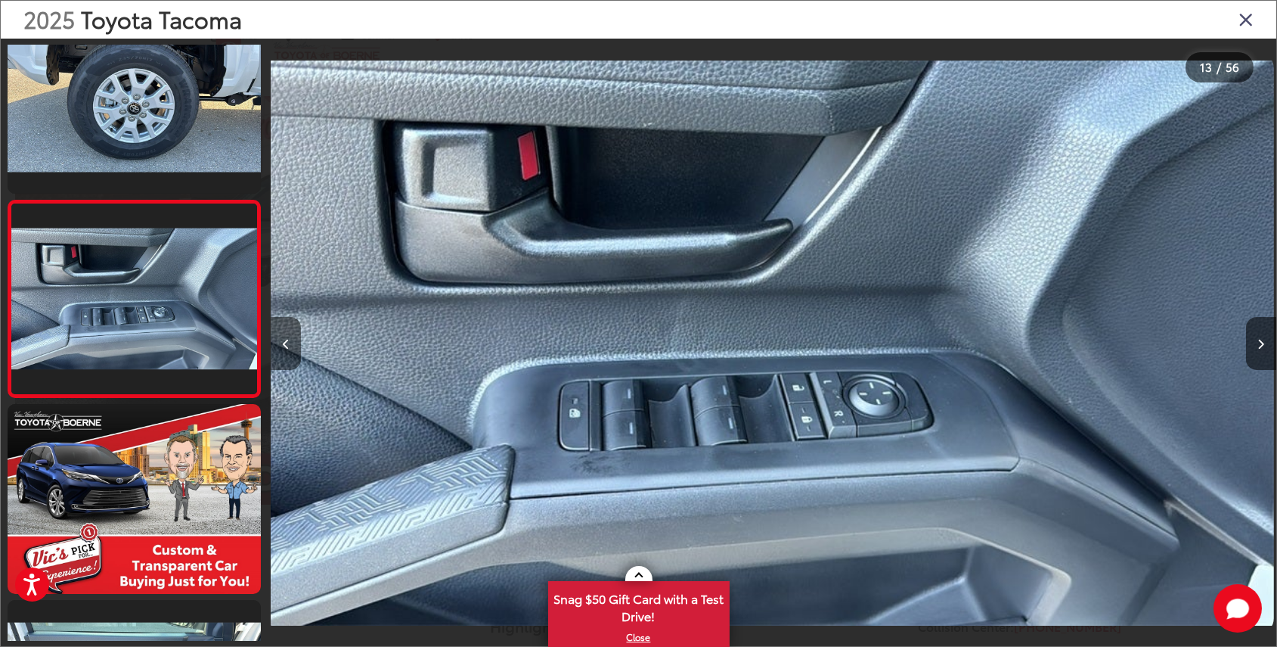
click at [293, 347] on button "Previous image" at bounding box center [286, 343] width 30 height 53
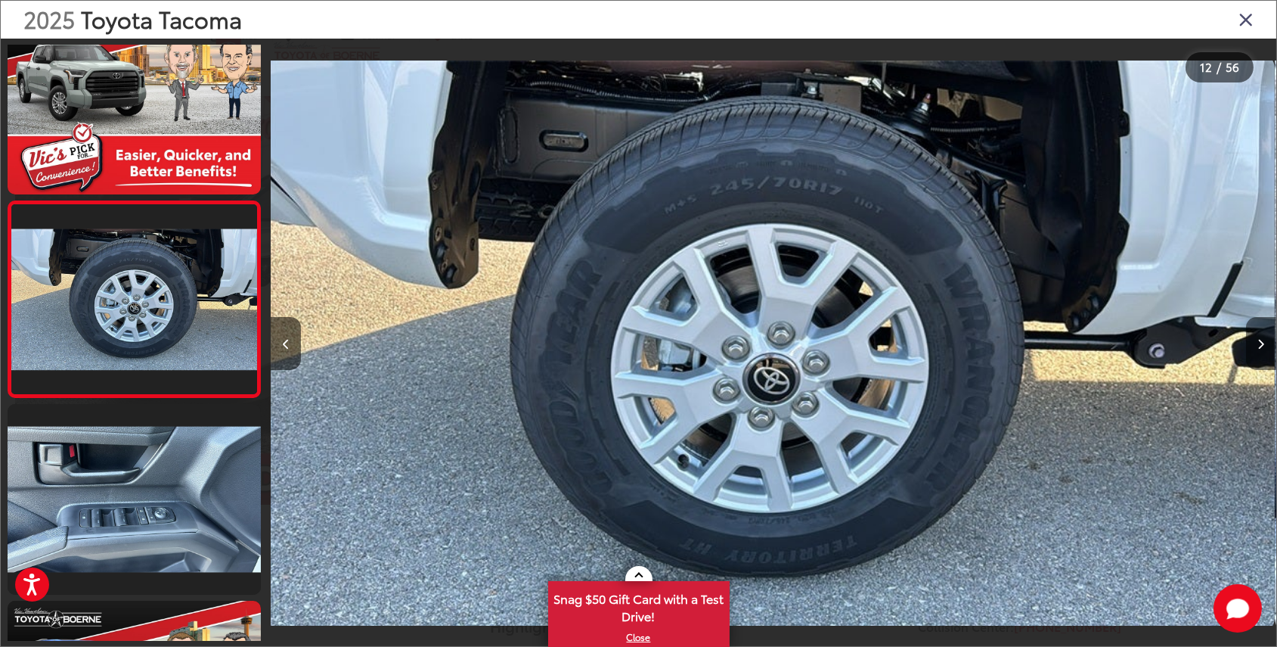
click at [1262, 347] on icon "Next image" at bounding box center [1262, 344] width 7 height 11
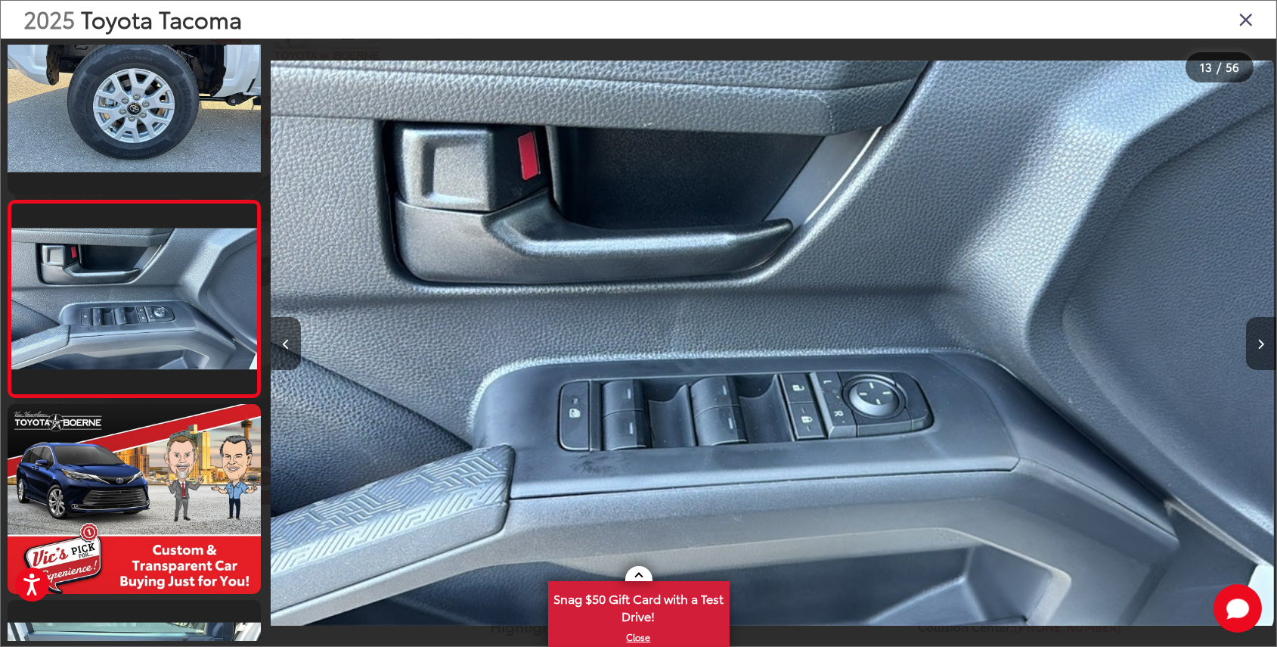
click at [1262, 347] on icon "Next image" at bounding box center [1262, 344] width 7 height 11
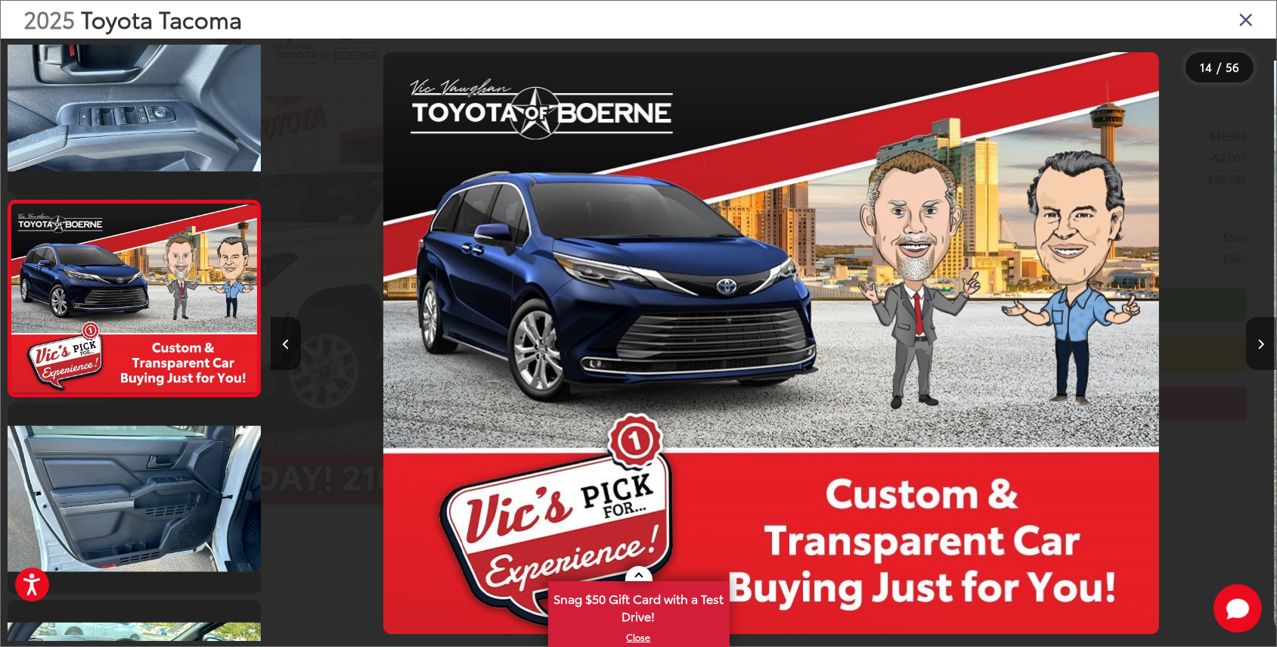
click at [1262, 347] on icon "Next image" at bounding box center [1262, 344] width 7 height 11
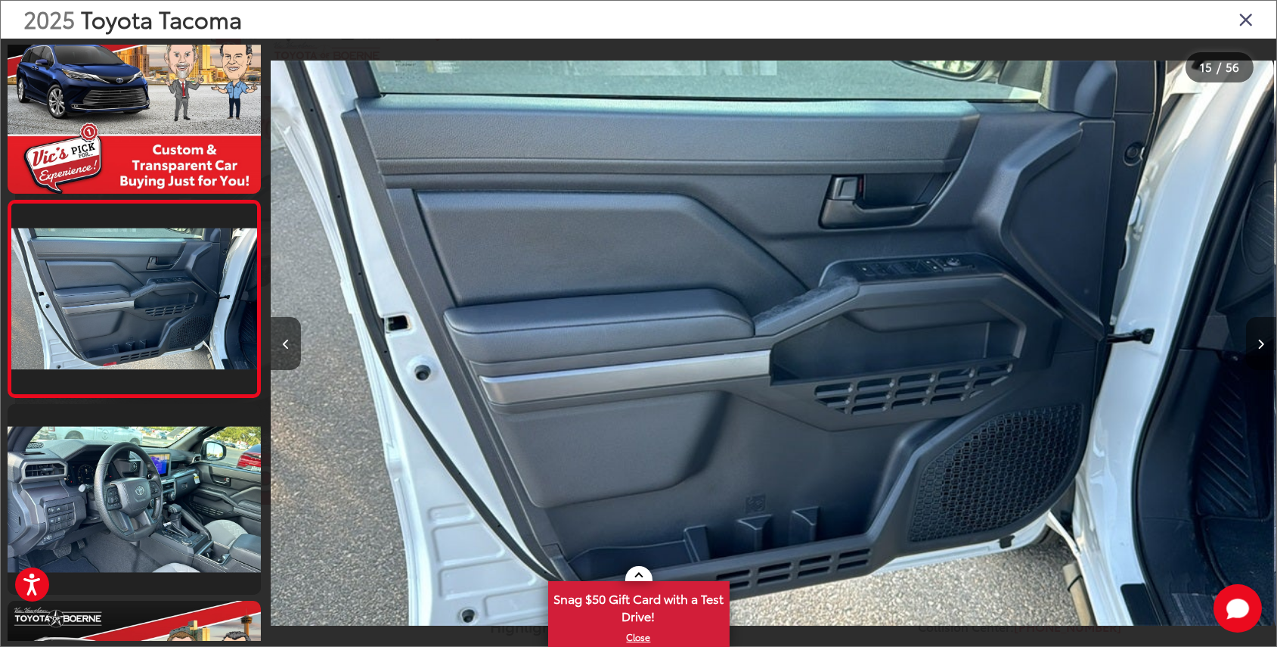
click at [1262, 347] on icon "Next image" at bounding box center [1262, 344] width 7 height 11
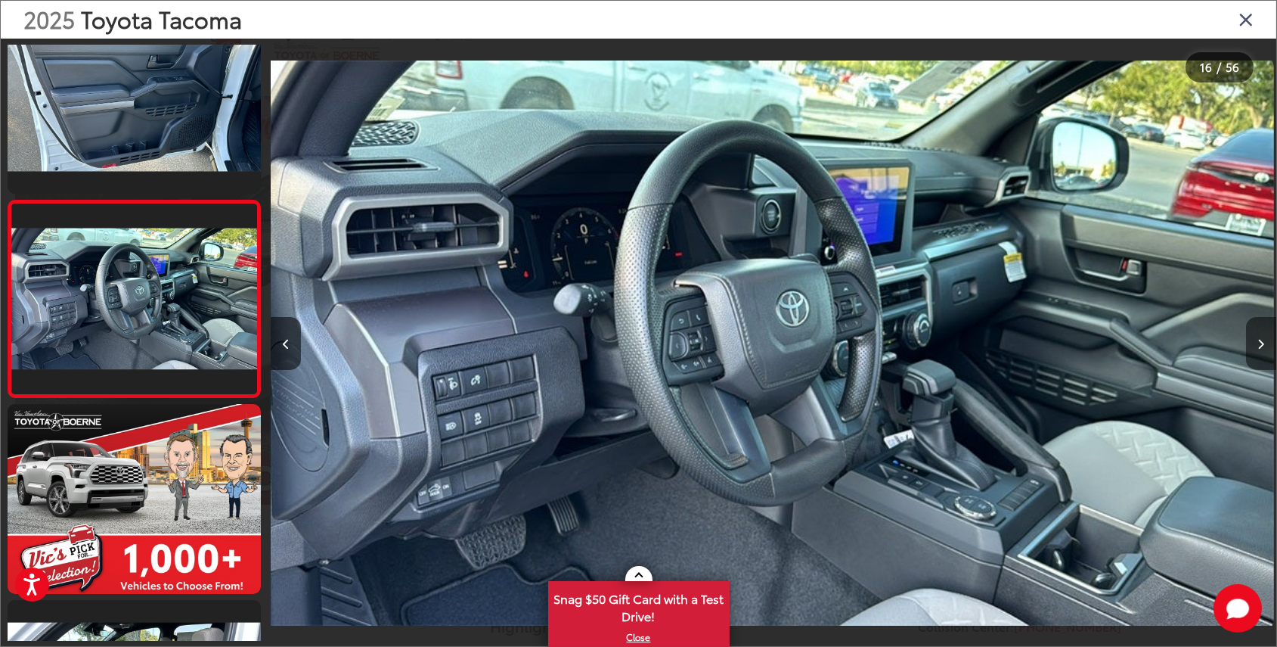
click at [1262, 347] on icon "Next image" at bounding box center [1262, 344] width 7 height 11
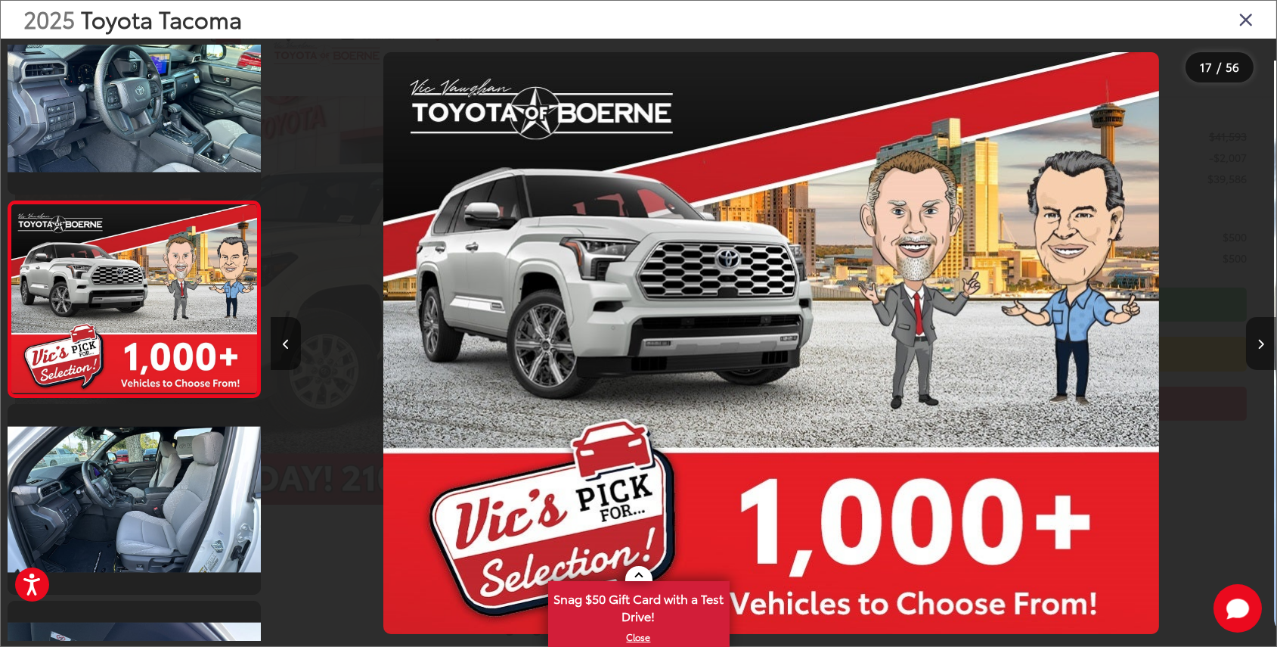
click at [1262, 347] on icon "Next image" at bounding box center [1262, 344] width 7 height 11
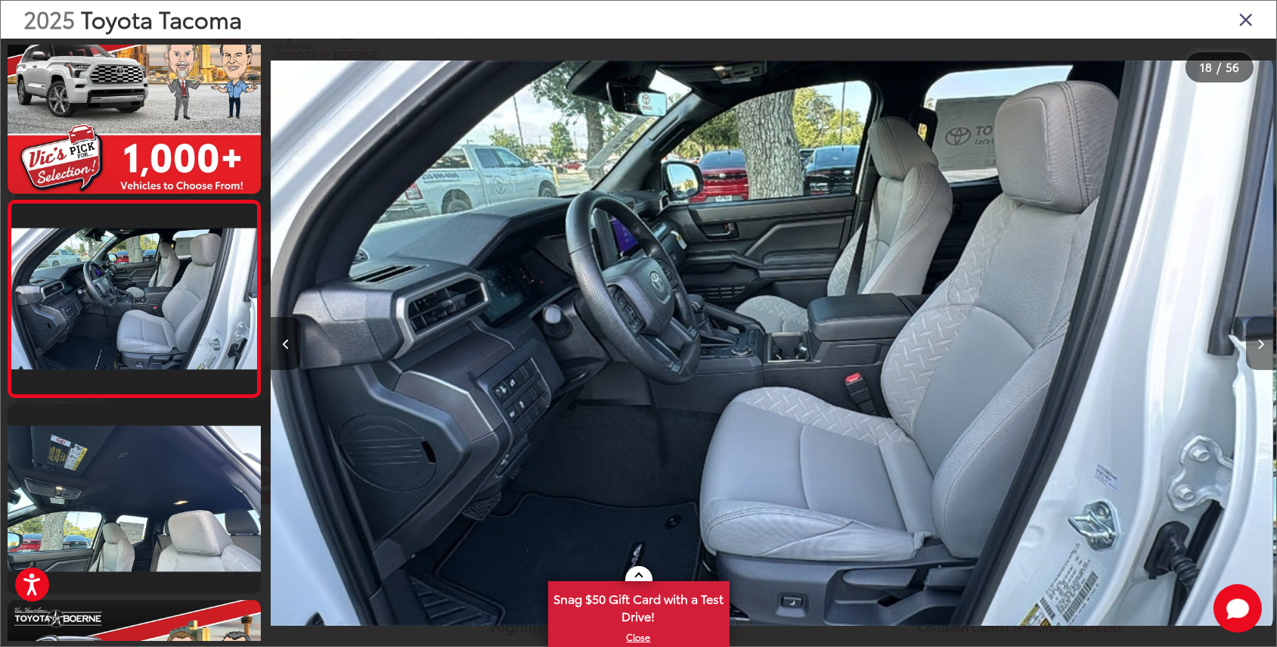
click at [1262, 346] on icon "Next image" at bounding box center [1262, 344] width 7 height 11
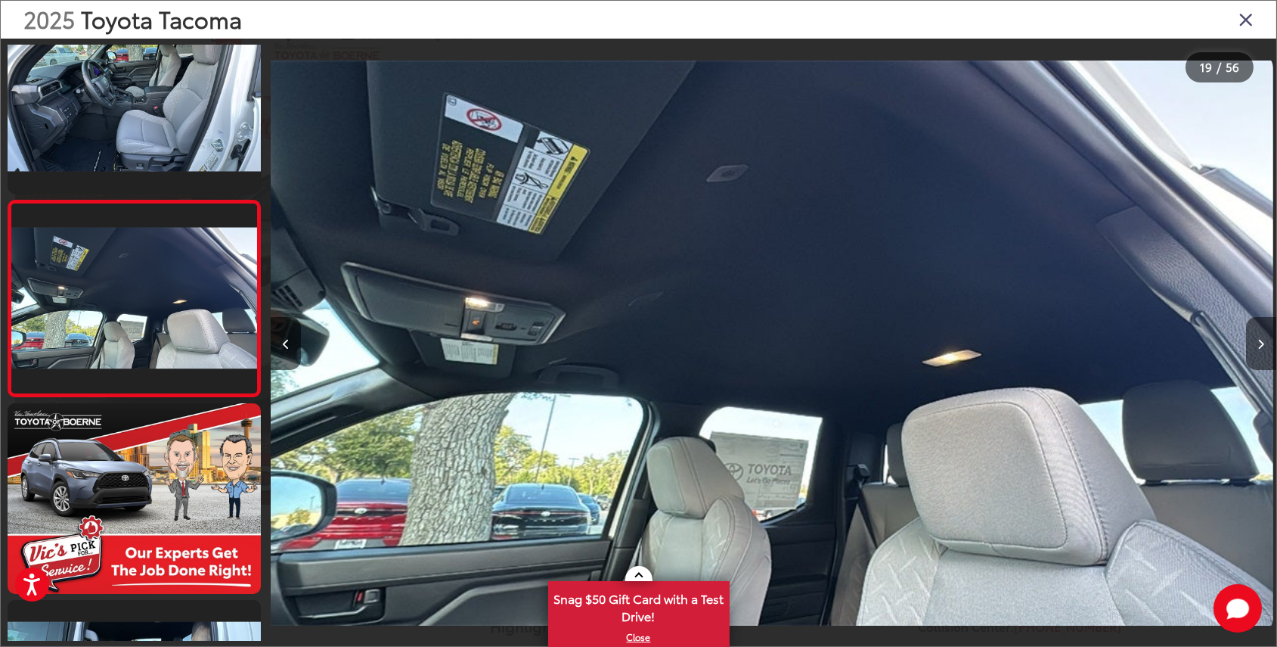
click at [1262, 346] on icon "Next image" at bounding box center [1262, 344] width 7 height 11
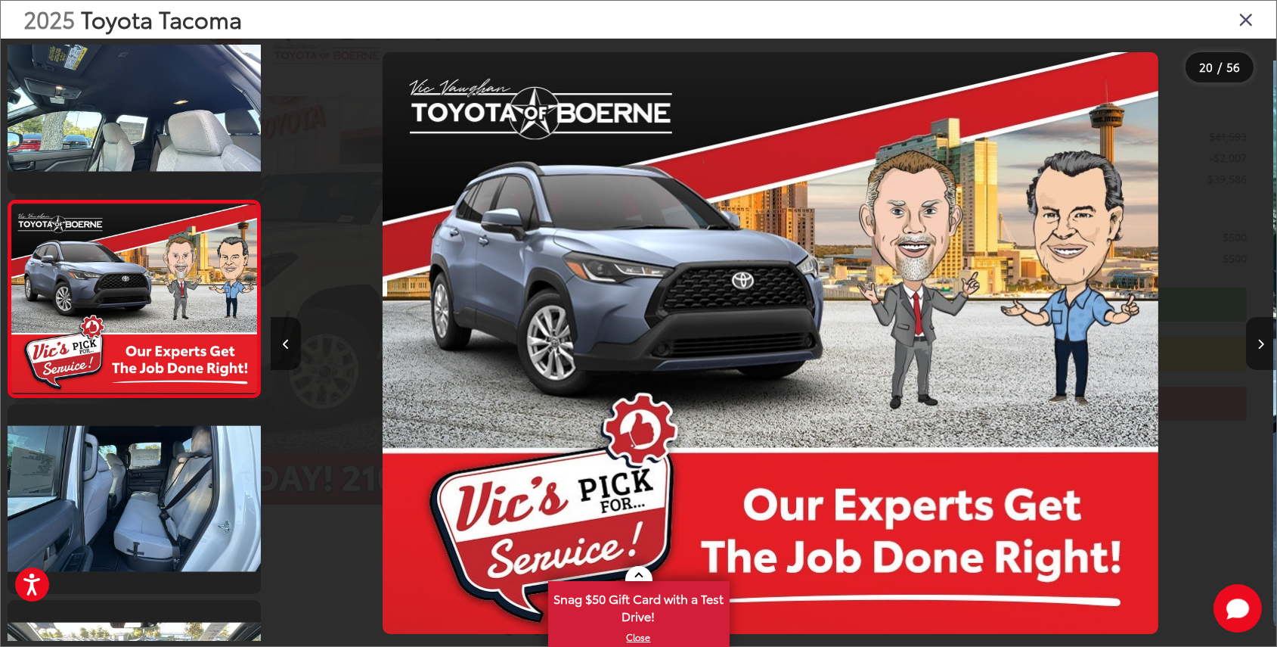
click at [1262, 346] on icon "Next image" at bounding box center [1262, 344] width 7 height 11
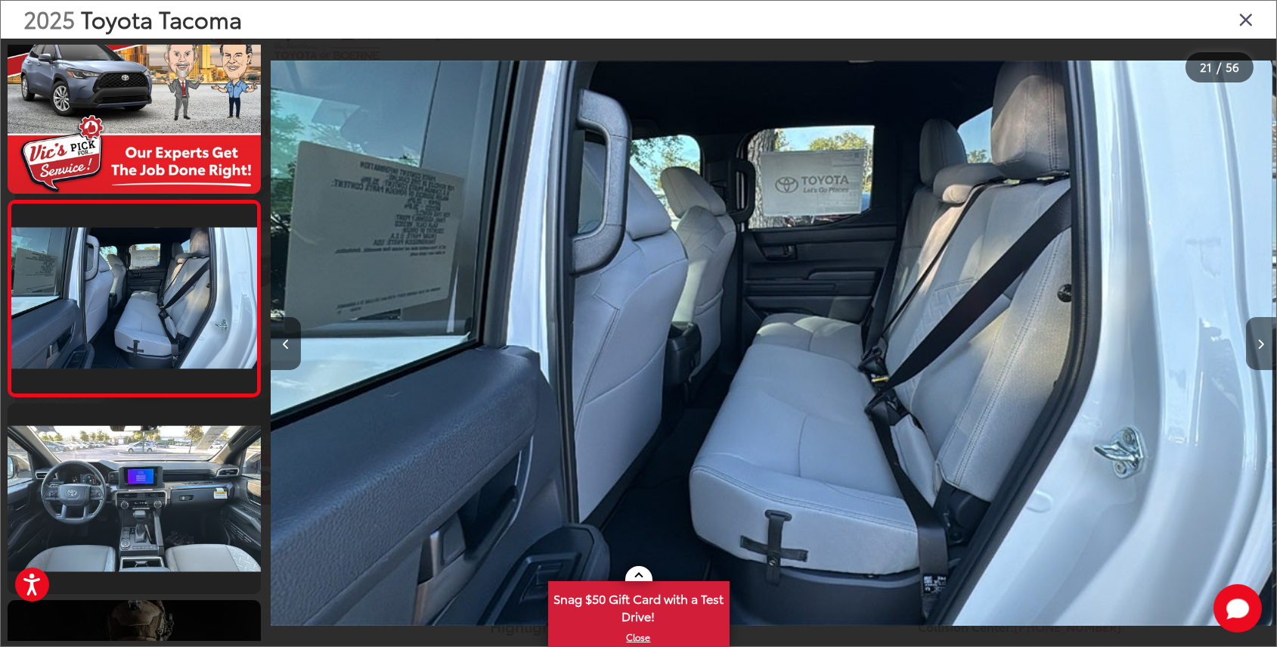
click at [1262, 346] on icon "Next image" at bounding box center [1262, 344] width 7 height 11
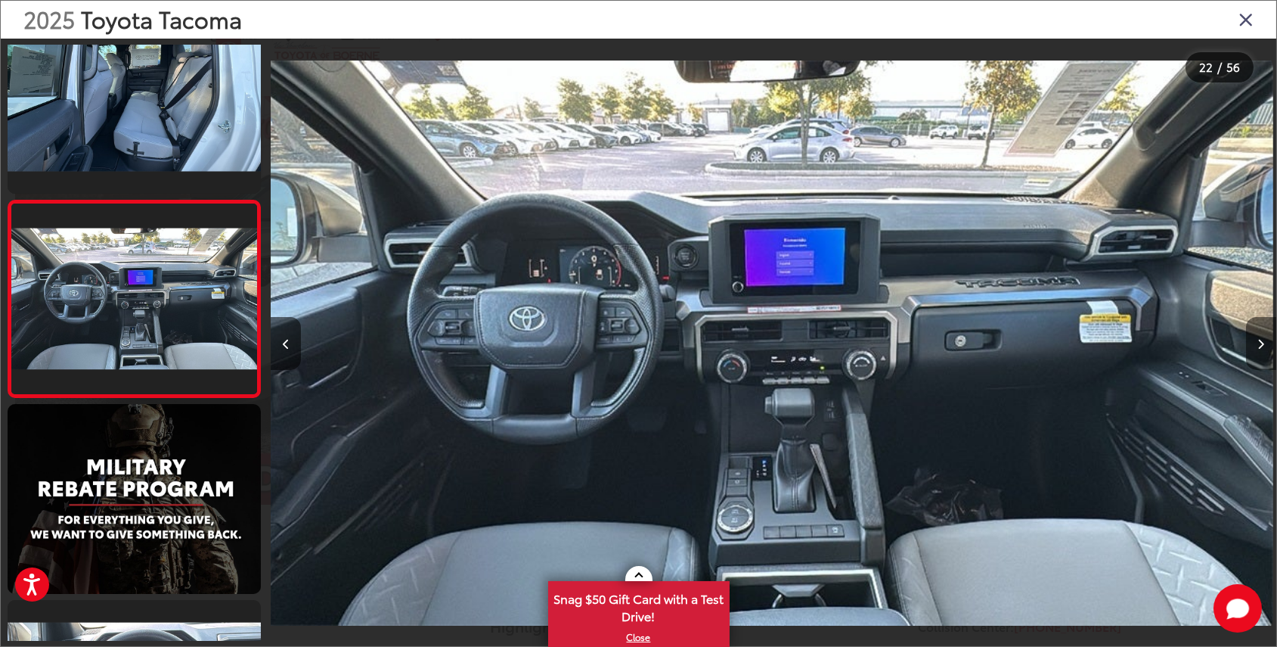
click at [1262, 346] on icon "Next image" at bounding box center [1262, 344] width 7 height 11
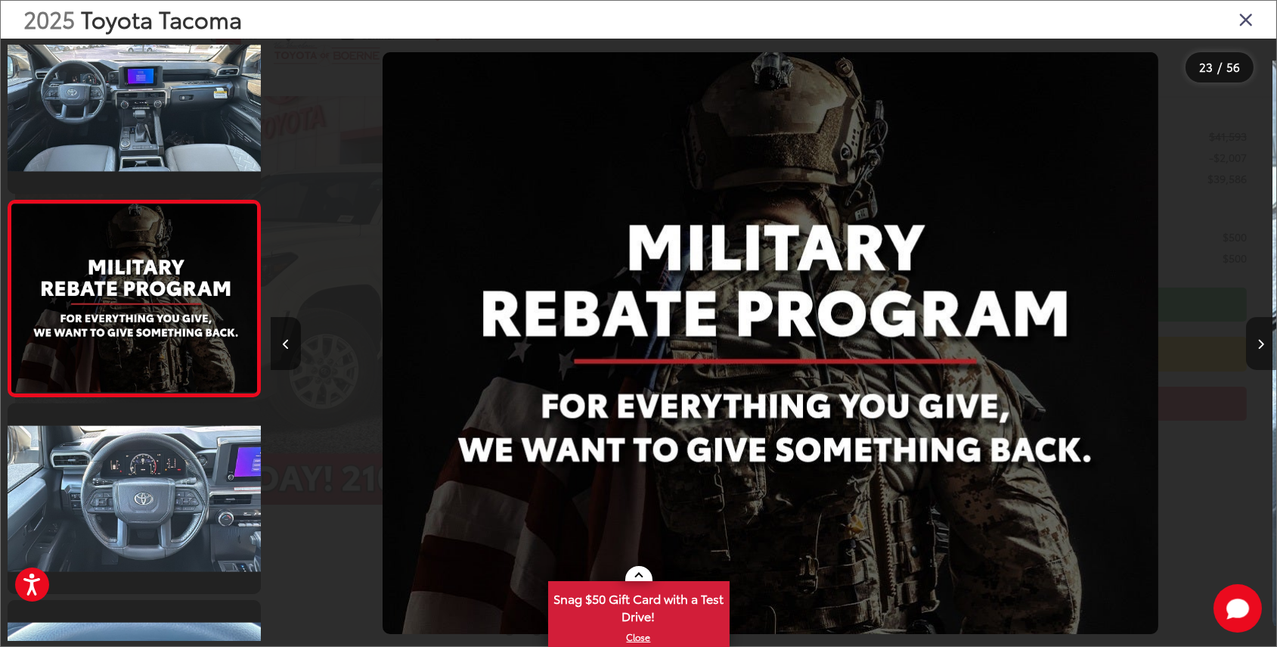
click at [1262, 346] on icon "Next image" at bounding box center [1262, 344] width 7 height 11
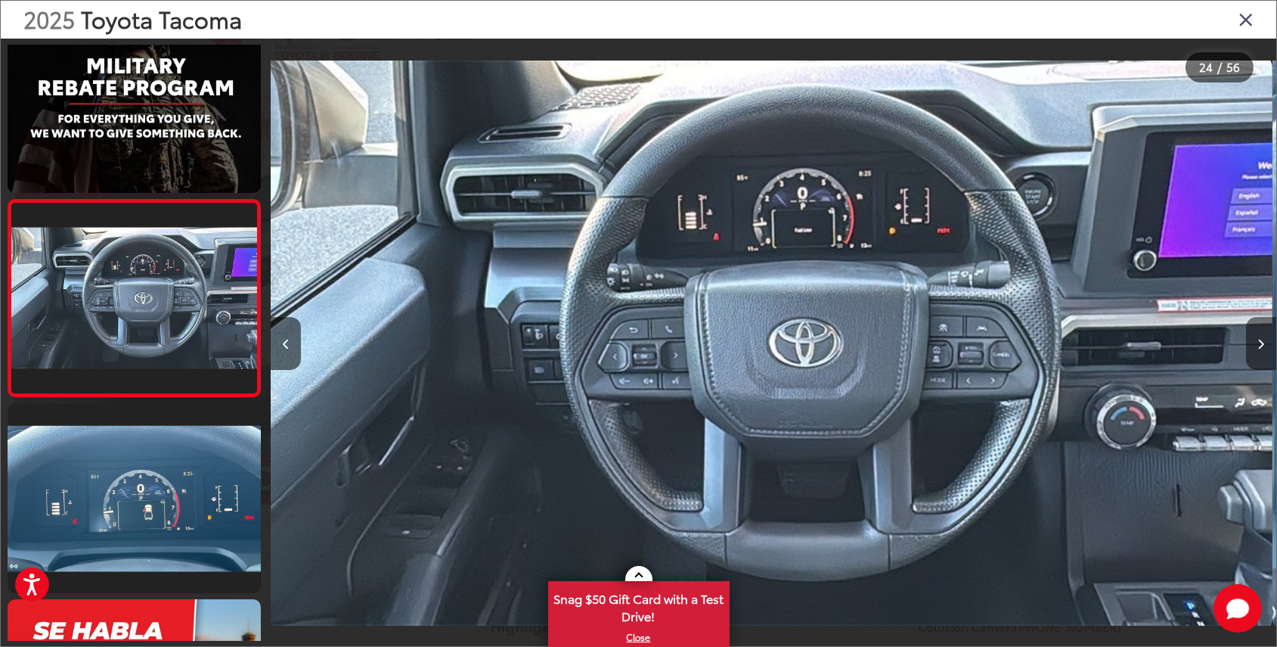
click at [1262, 346] on icon "Next image" at bounding box center [1262, 344] width 7 height 11
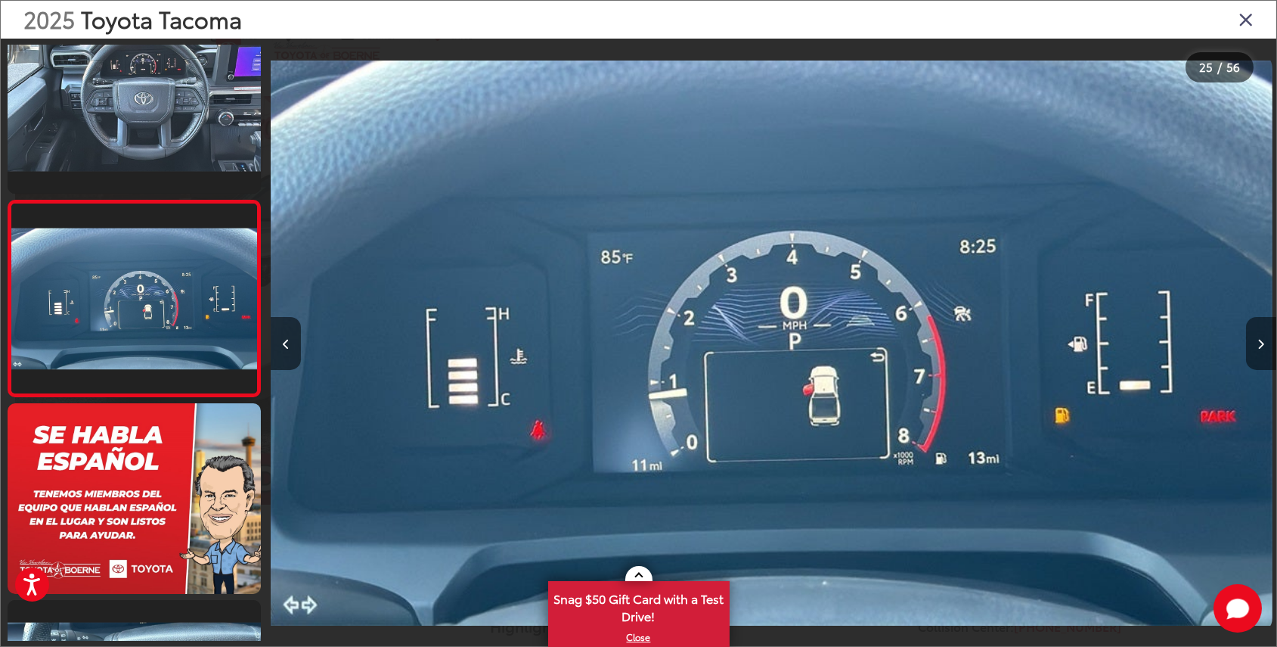
click at [1262, 346] on icon "Next image" at bounding box center [1262, 344] width 7 height 11
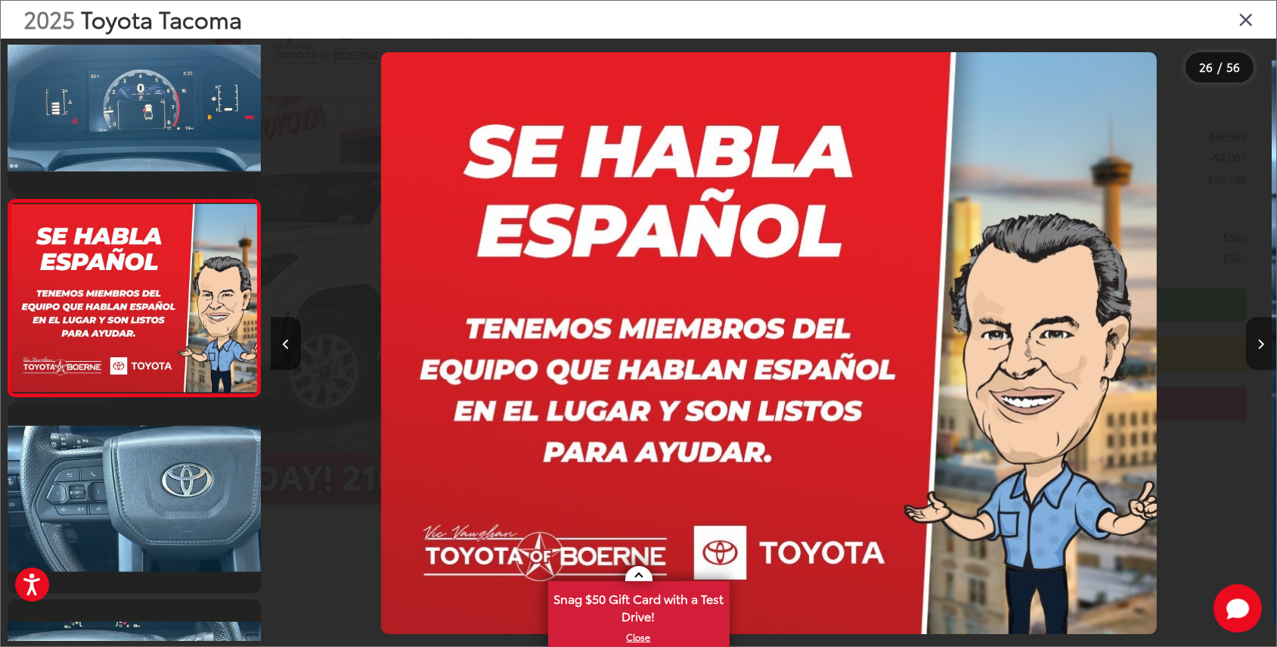
click at [1262, 346] on icon "Next image" at bounding box center [1262, 344] width 7 height 11
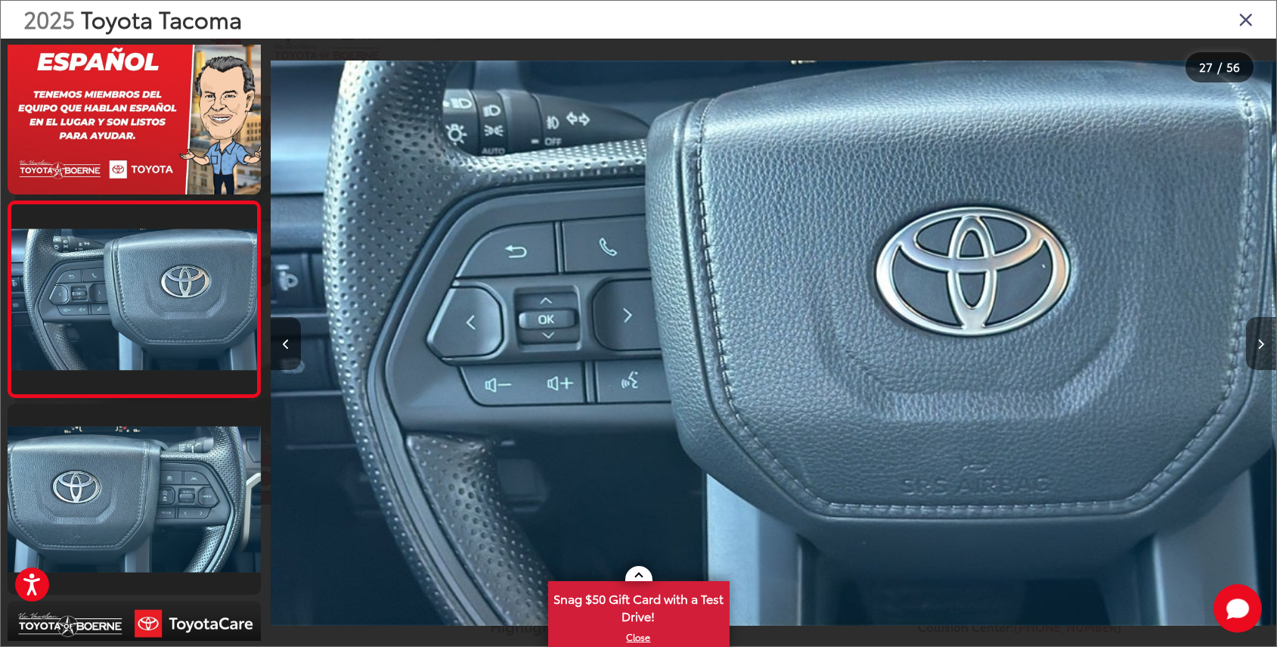
click at [1262, 346] on icon "Next image" at bounding box center [1262, 344] width 7 height 11
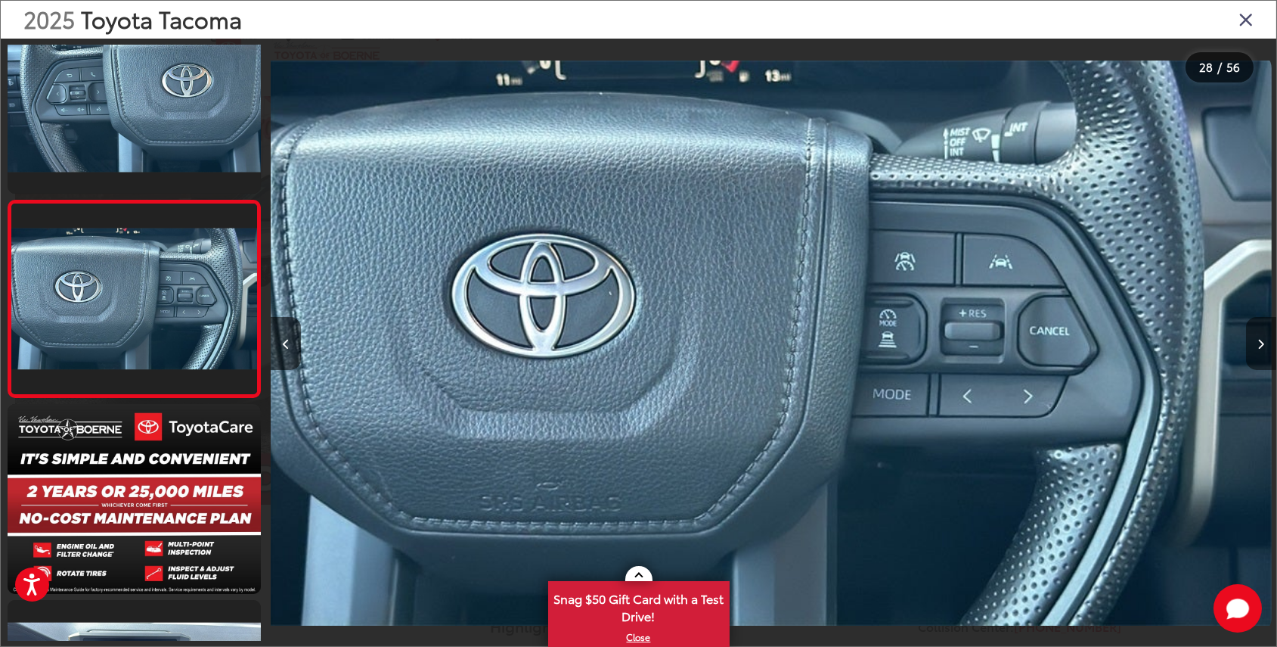
click at [1262, 346] on icon "Next image" at bounding box center [1262, 344] width 7 height 11
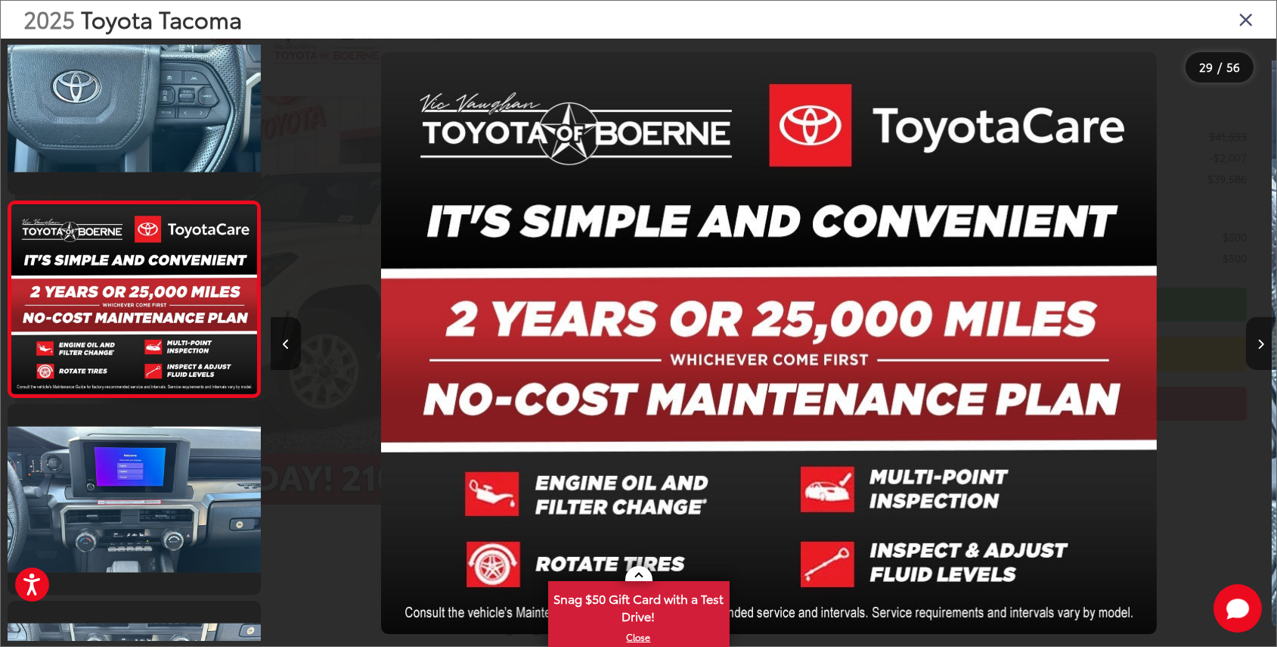
click at [1262, 346] on icon "Next image" at bounding box center [1262, 344] width 7 height 11
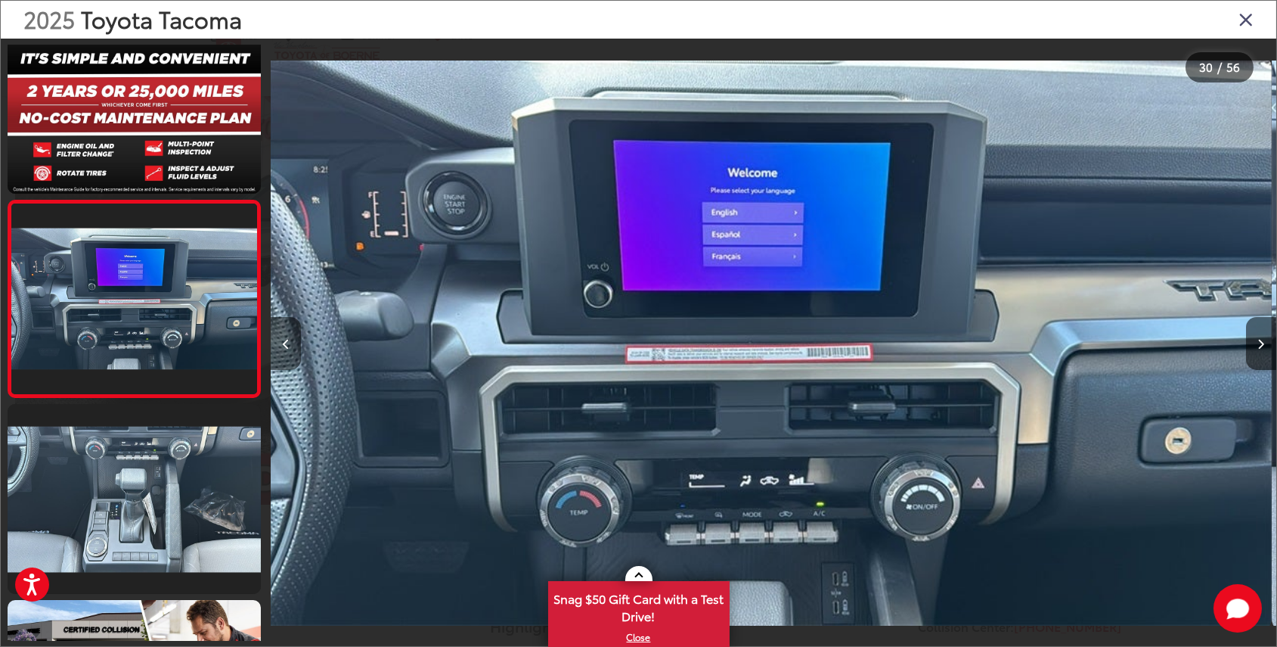
click at [271, 341] on button "Previous image" at bounding box center [286, 343] width 30 height 53
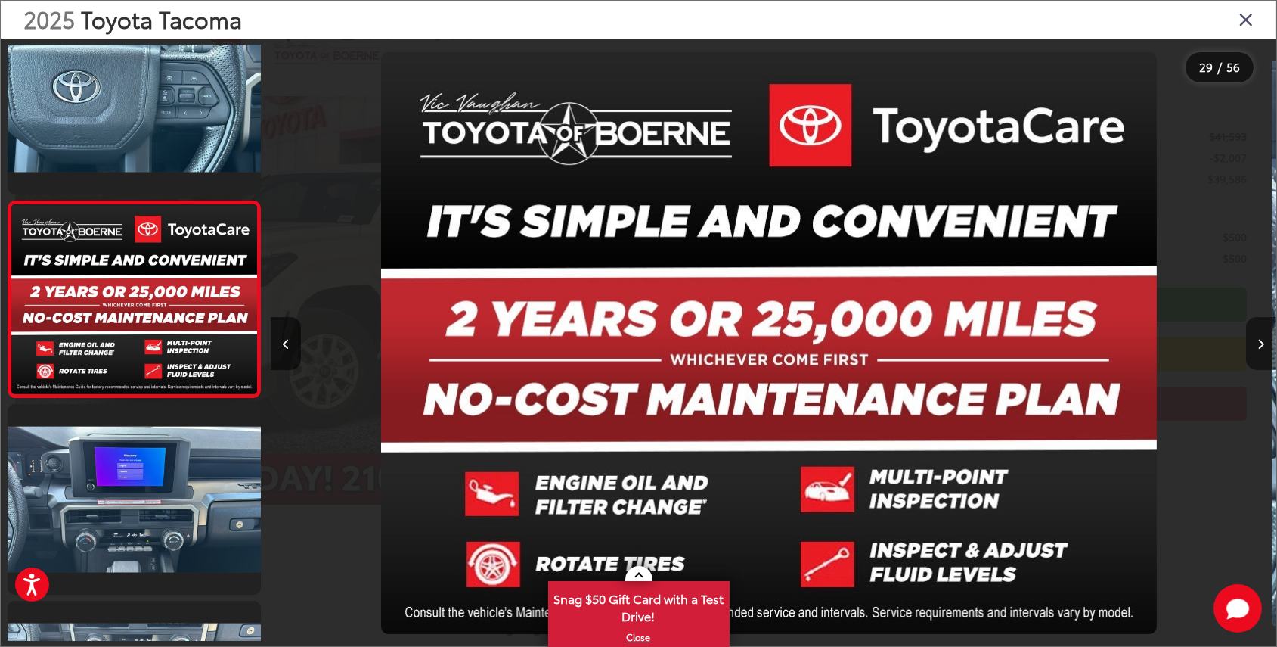
click at [1259, 342] on icon "Next image" at bounding box center [1262, 344] width 7 height 11
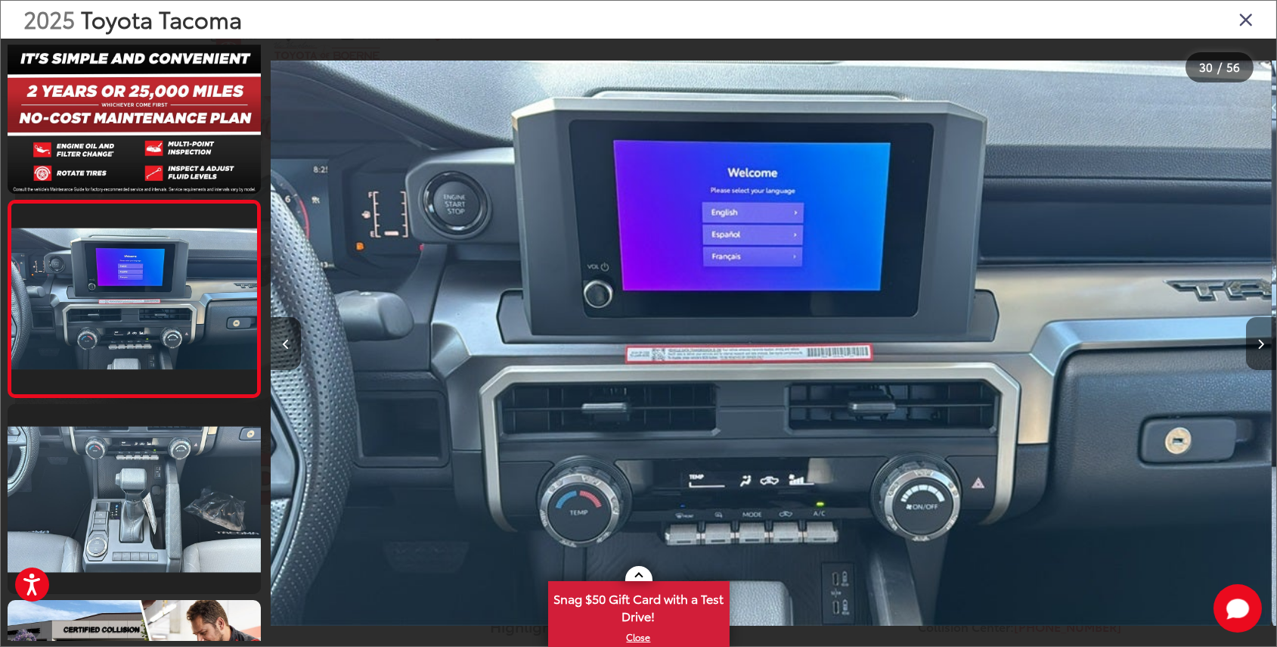
click at [1259, 342] on icon "Next image" at bounding box center [1262, 344] width 7 height 11
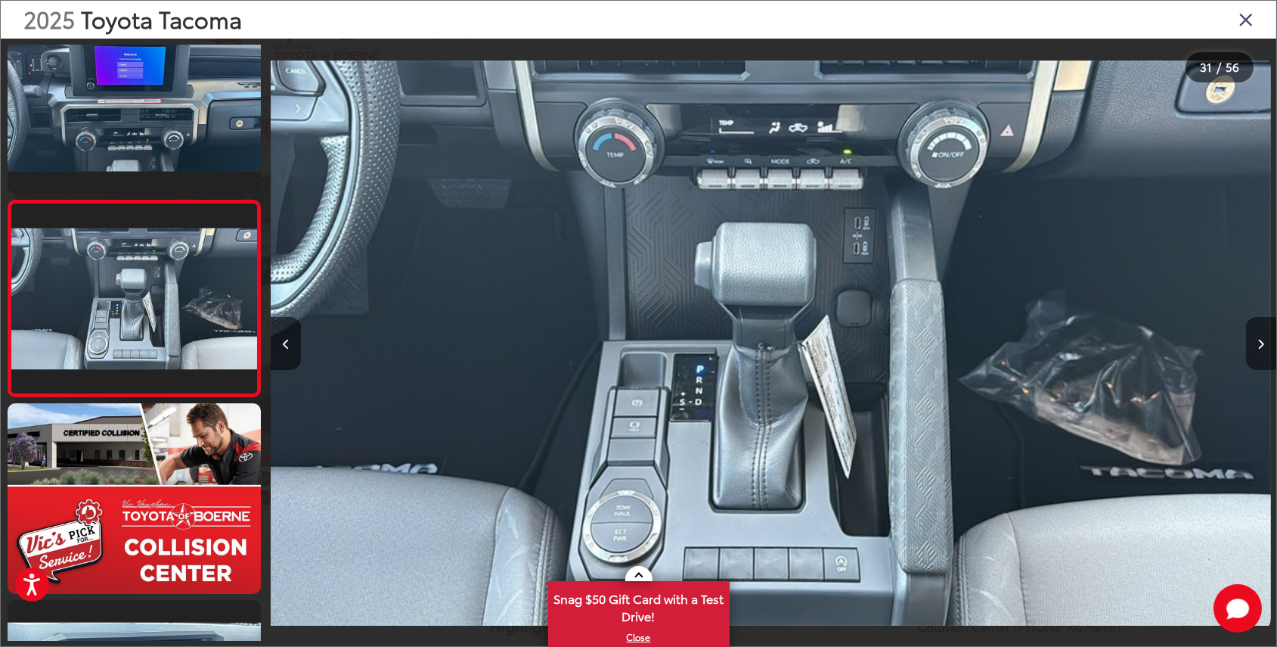
click at [1259, 342] on icon "Next image" at bounding box center [1262, 344] width 7 height 11
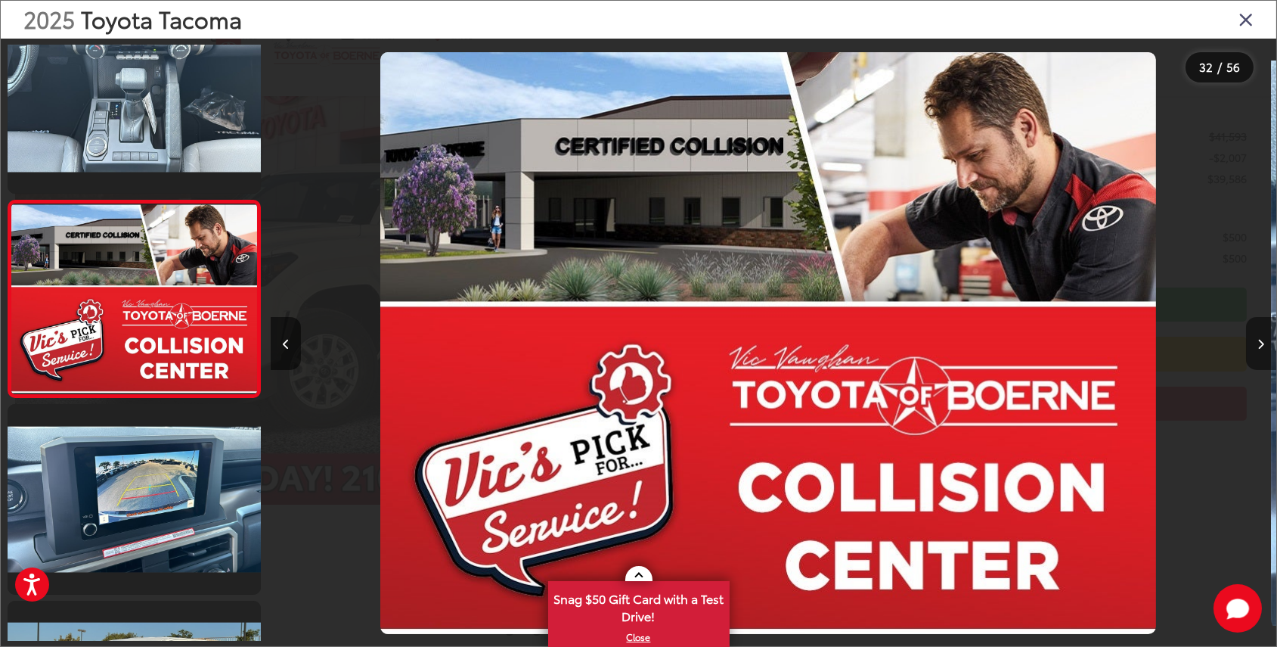
click at [1259, 342] on icon "Next image" at bounding box center [1262, 344] width 7 height 11
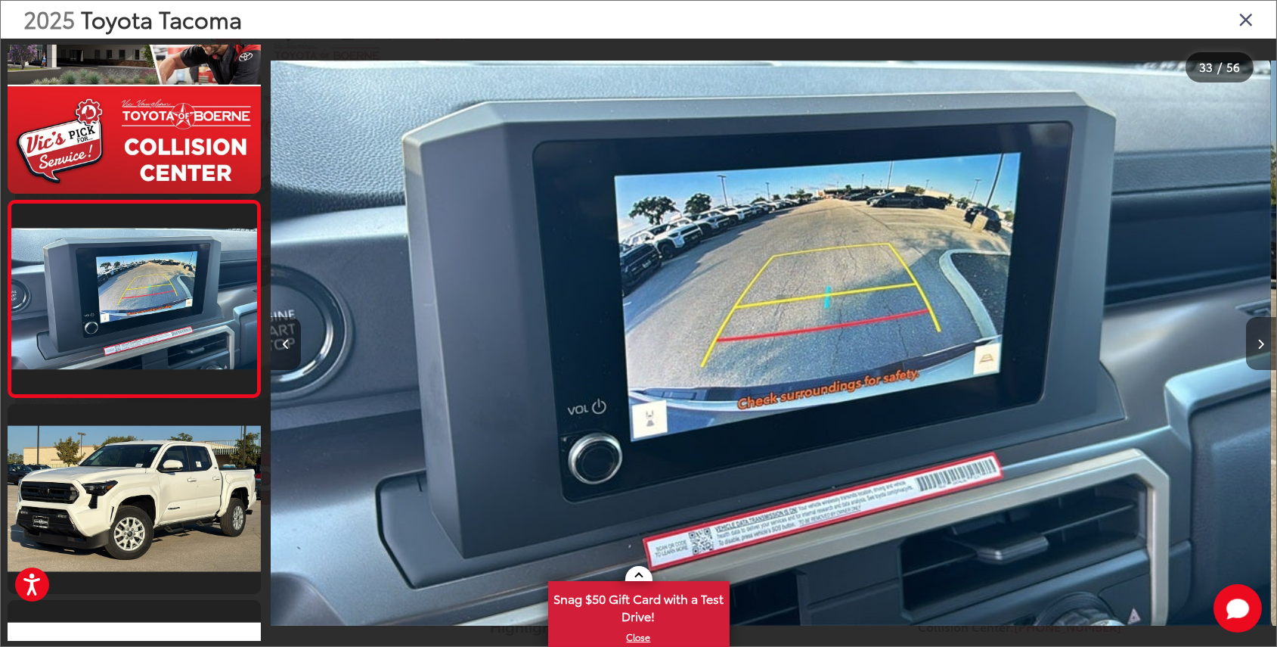
click at [1259, 342] on icon "Next image" at bounding box center [1262, 344] width 7 height 11
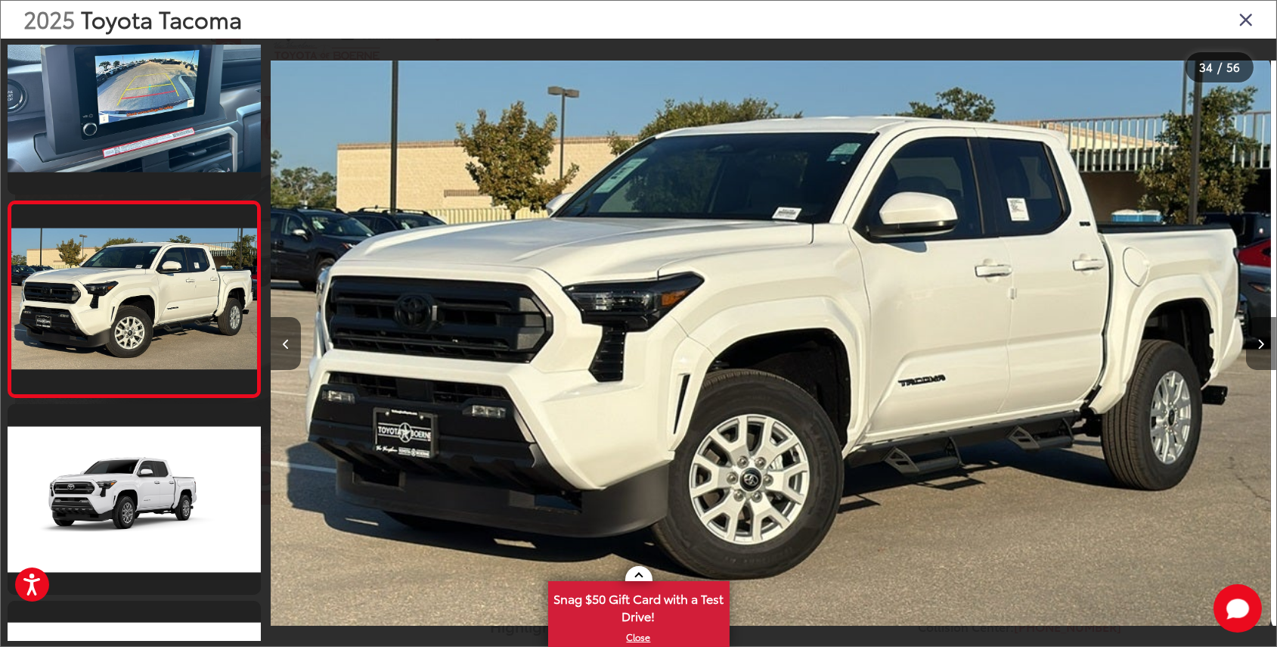
click at [1259, 342] on icon "Next image" at bounding box center [1262, 344] width 7 height 11
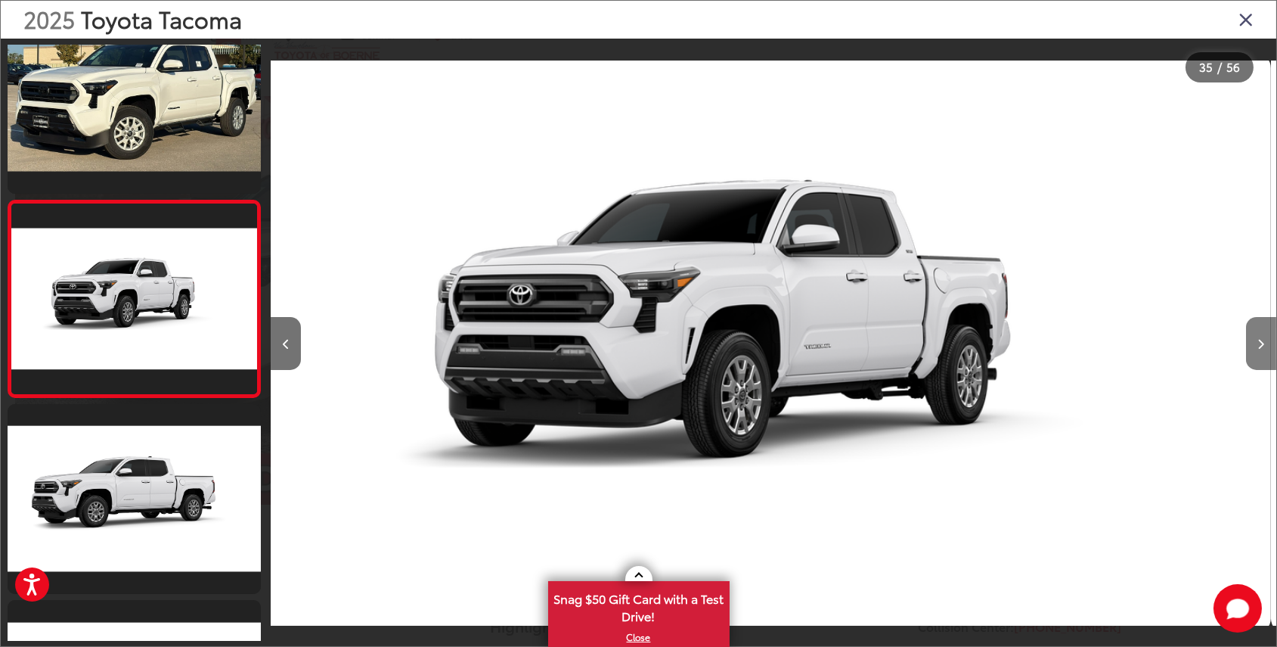
click at [1259, 342] on icon "Next image" at bounding box center [1262, 344] width 7 height 11
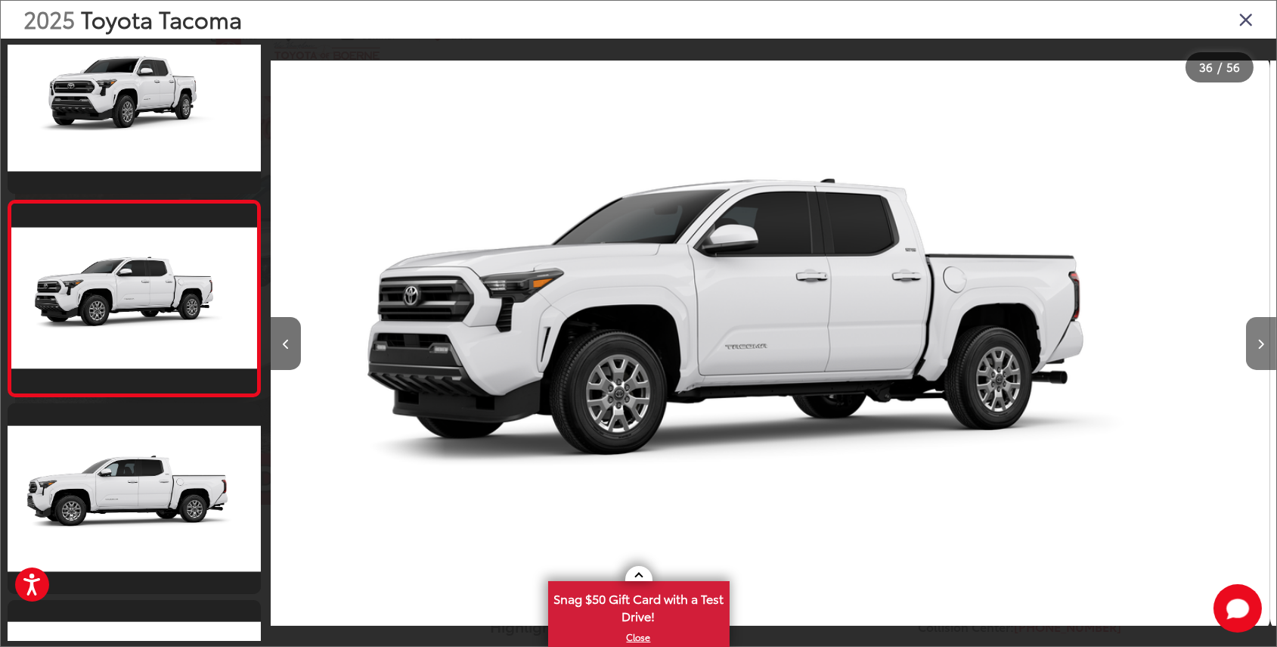
click at [1259, 342] on icon "Next image" at bounding box center [1262, 344] width 7 height 11
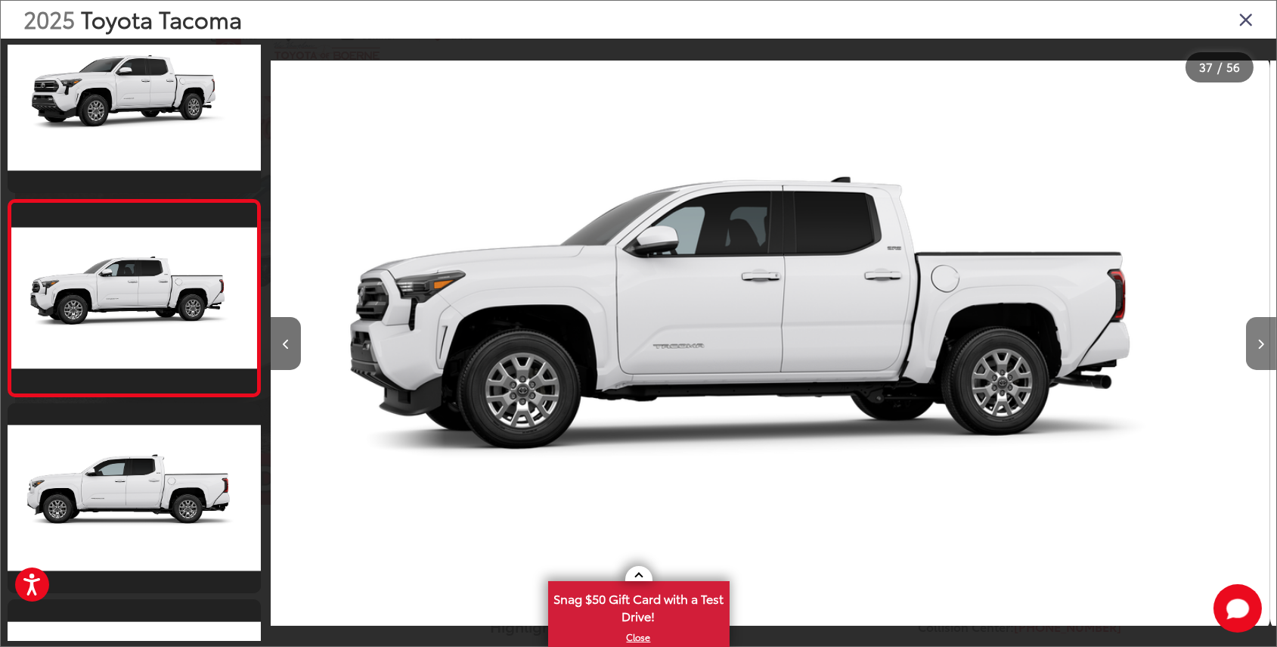
click at [1259, 342] on icon "Next image" at bounding box center [1262, 344] width 7 height 11
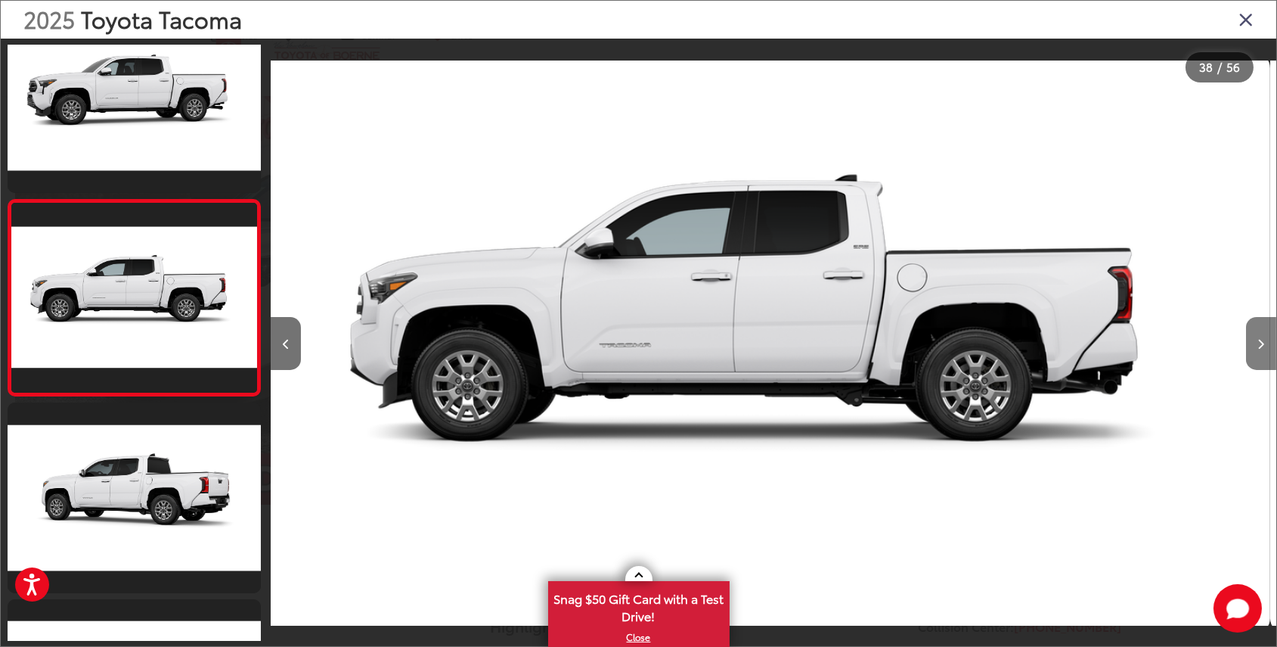
click at [1259, 342] on icon "Next image" at bounding box center [1262, 344] width 7 height 11
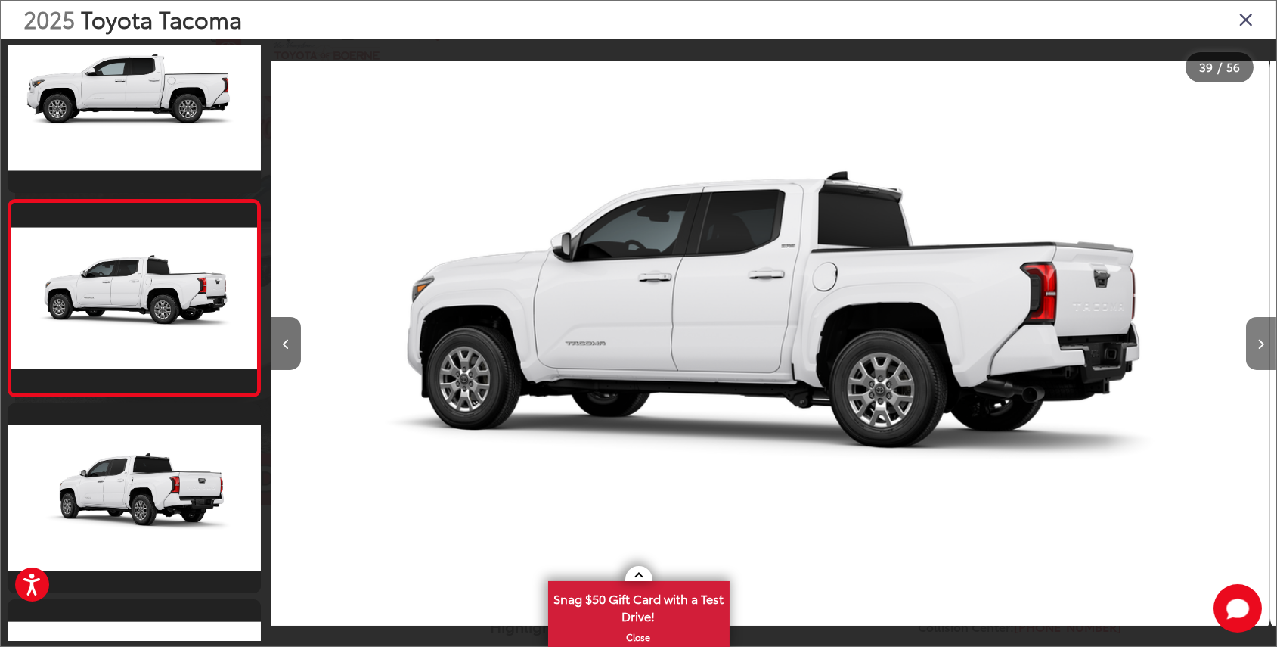
click at [1259, 342] on icon "Next image" at bounding box center [1262, 344] width 7 height 11
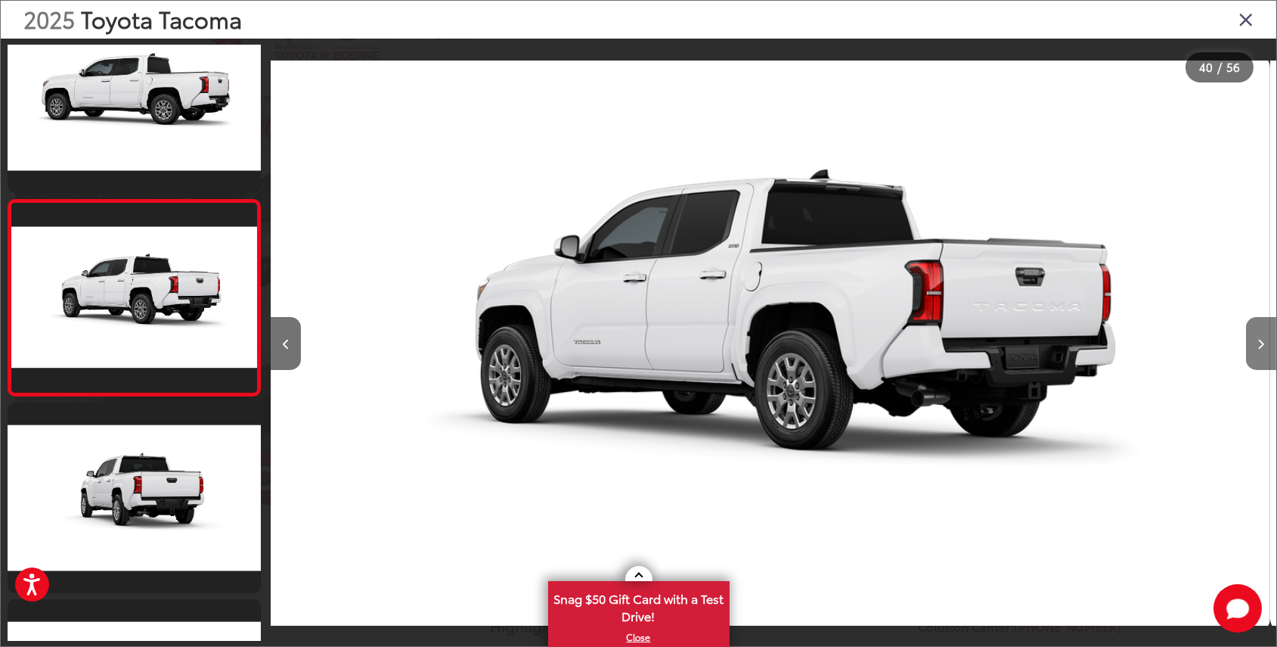
click at [1259, 342] on icon "Next image" at bounding box center [1262, 344] width 7 height 11
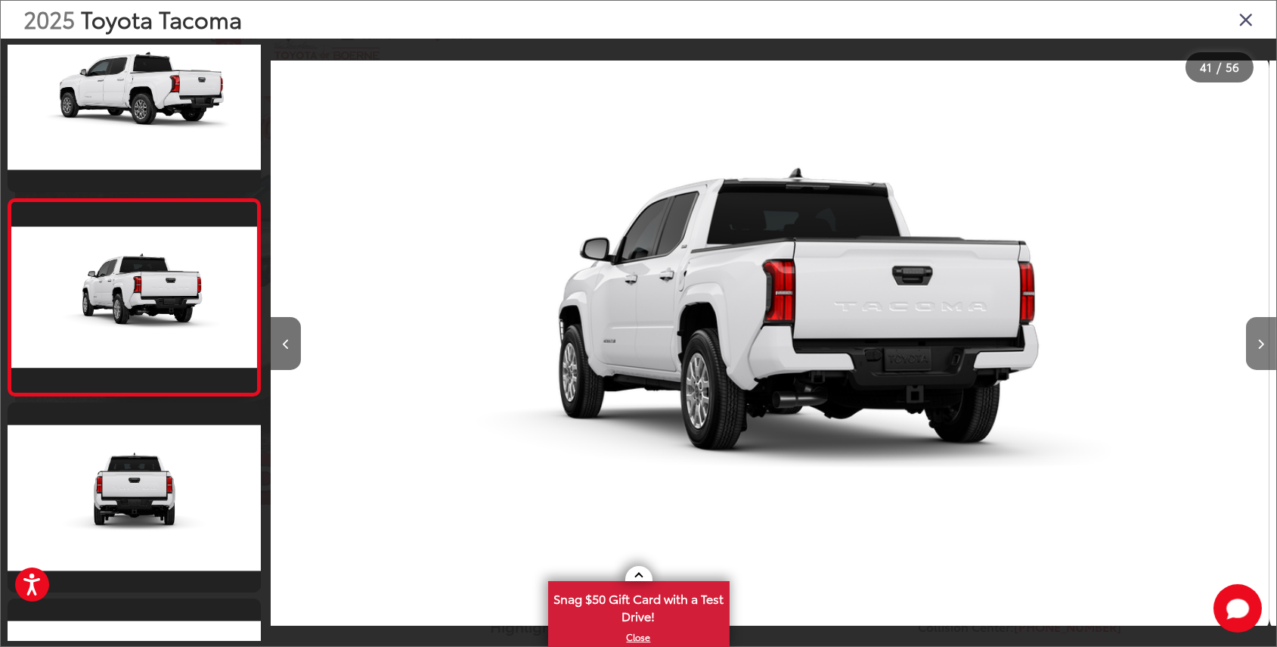
click at [1259, 342] on icon "Next image" at bounding box center [1262, 344] width 7 height 11
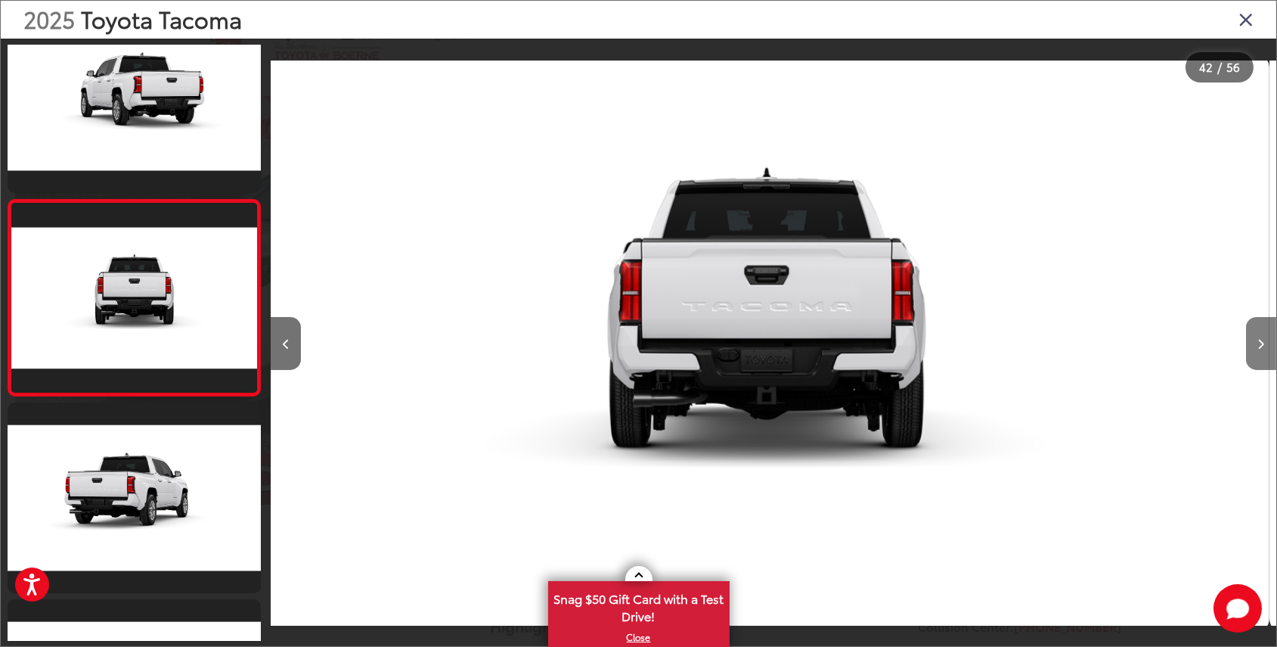
click at [1259, 342] on icon "Next image" at bounding box center [1262, 344] width 7 height 11
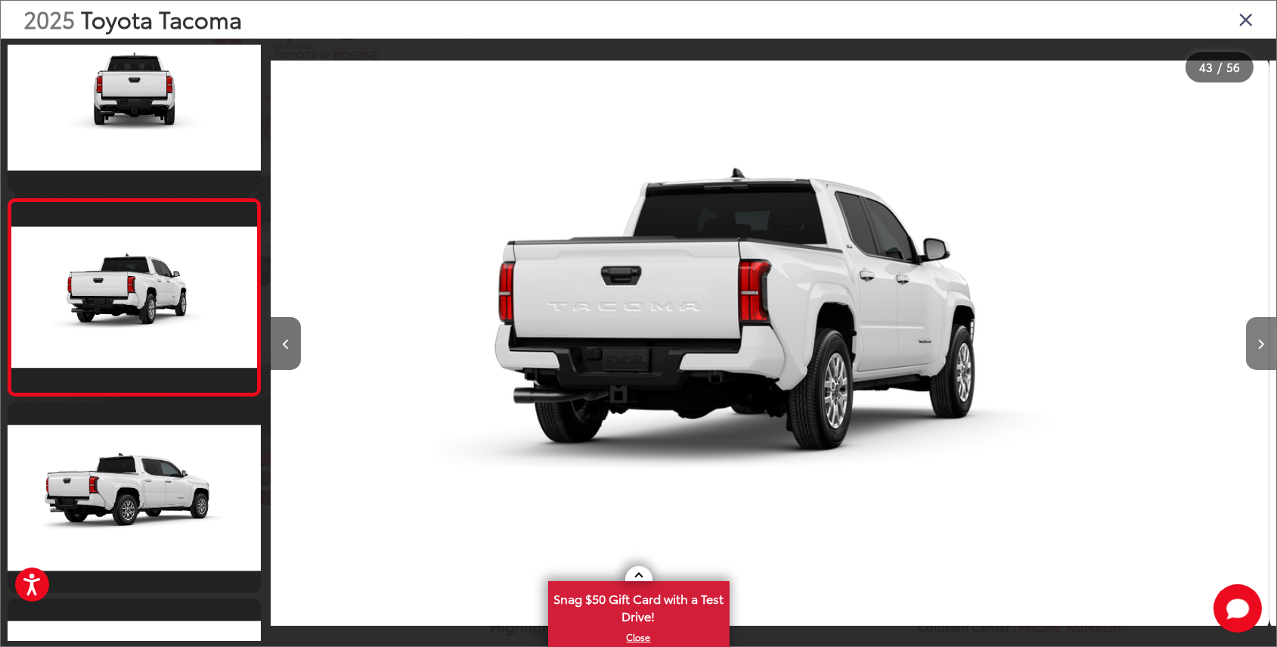
click at [1259, 342] on icon "Next image" at bounding box center [1262, 344] width 7 height 11
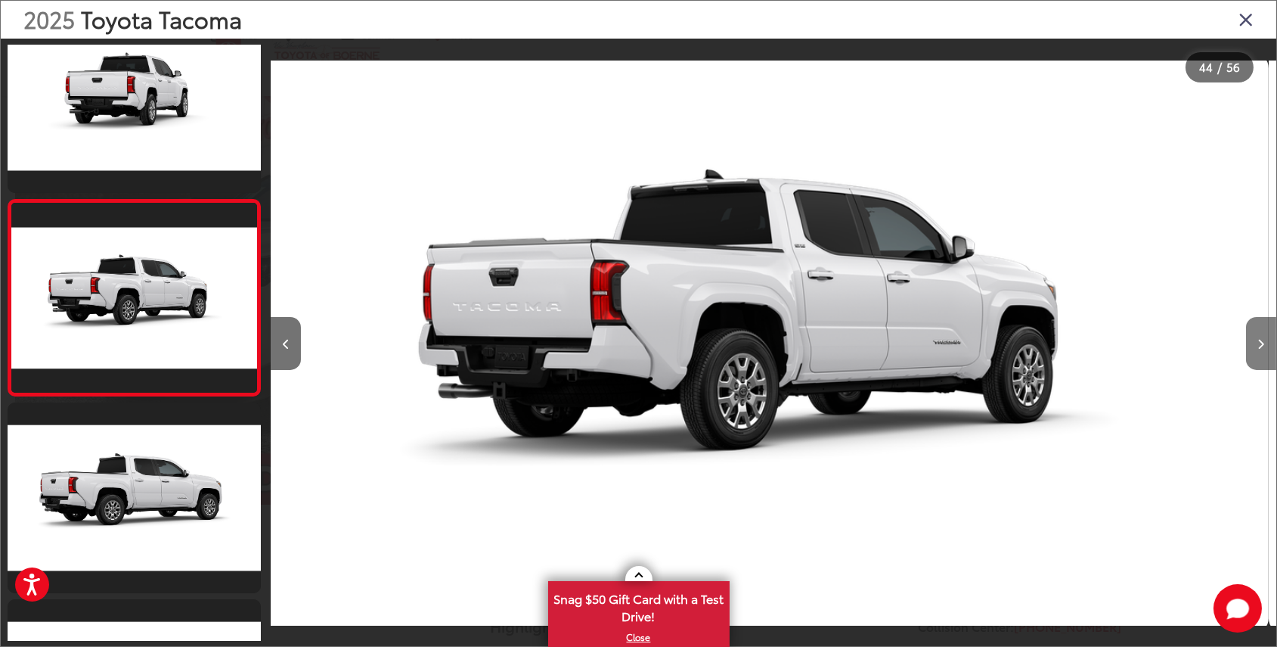
click at [1259, 342] on icon "Next image" at bounding box center [1262, 344] width 7 height 11
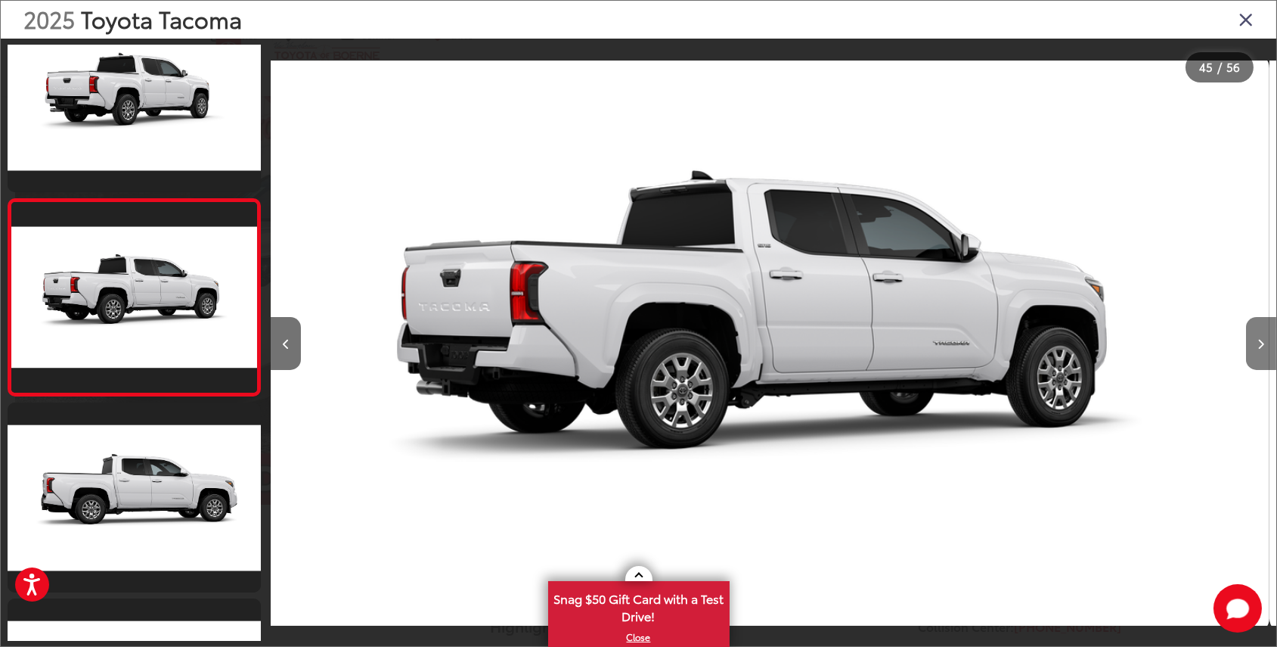
click at [1259, 342] on icon "Next image" at bounding box center [1262, 344] width 7 height 11
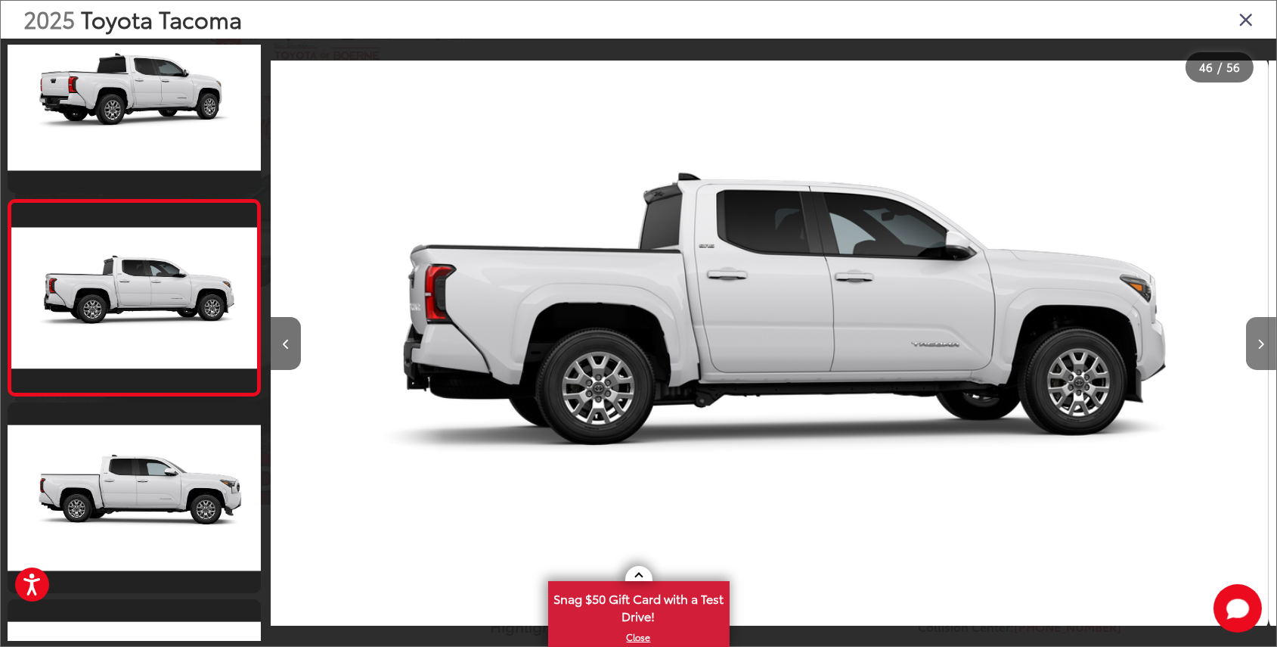
click at [1259, 342] on icon "Next image" at bounding box center [1262, 344] width 7 height 11
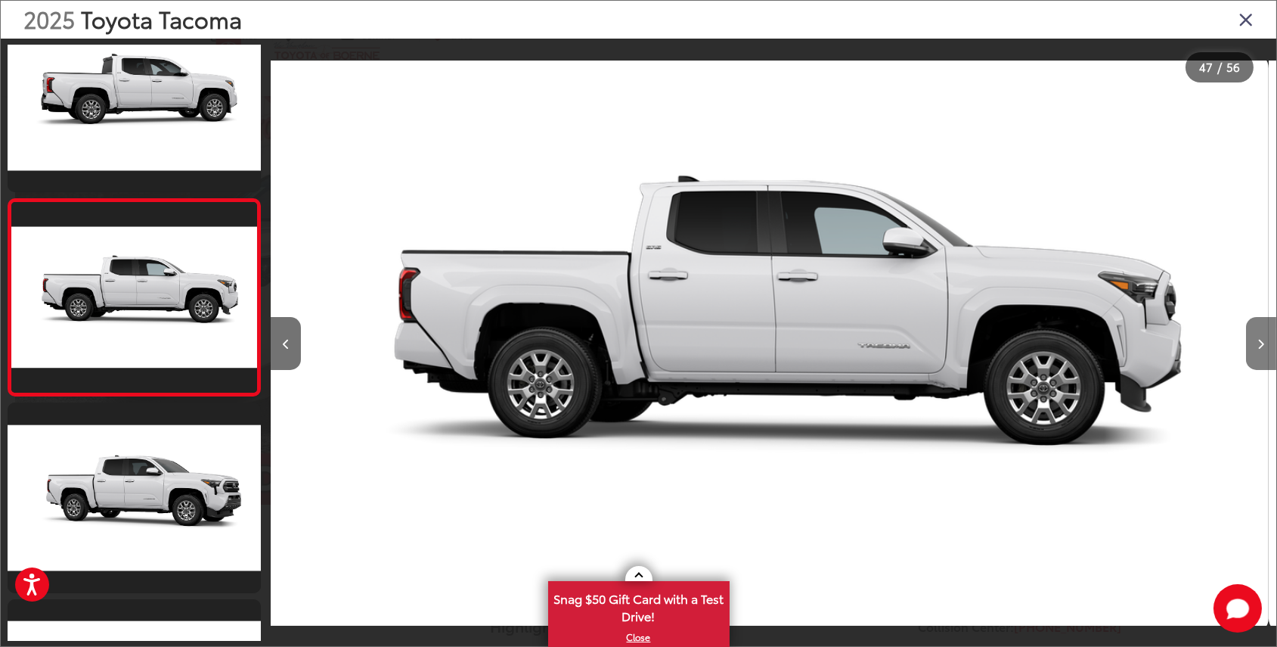
click at [1259, 342] on icon "Next image" at bounding box center [1262, 344] width 7 height 11
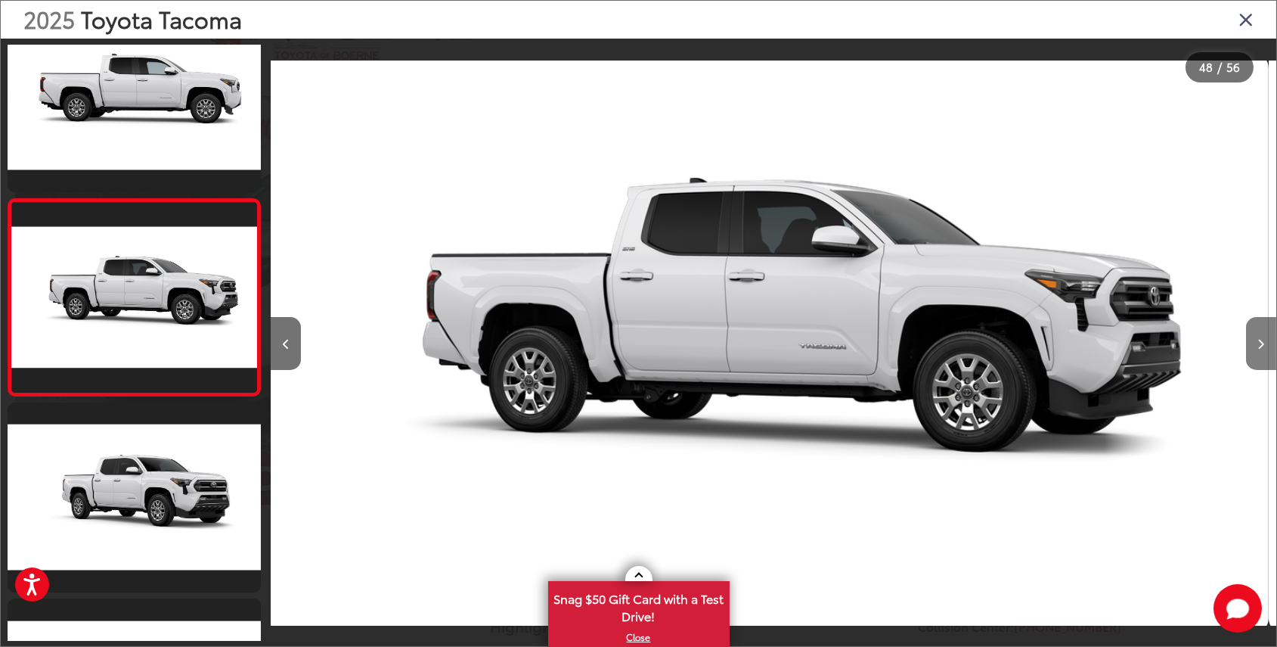
click at [1259, 342] on icon "Next image" at bounding box center [1262, 344] width 7 height 11
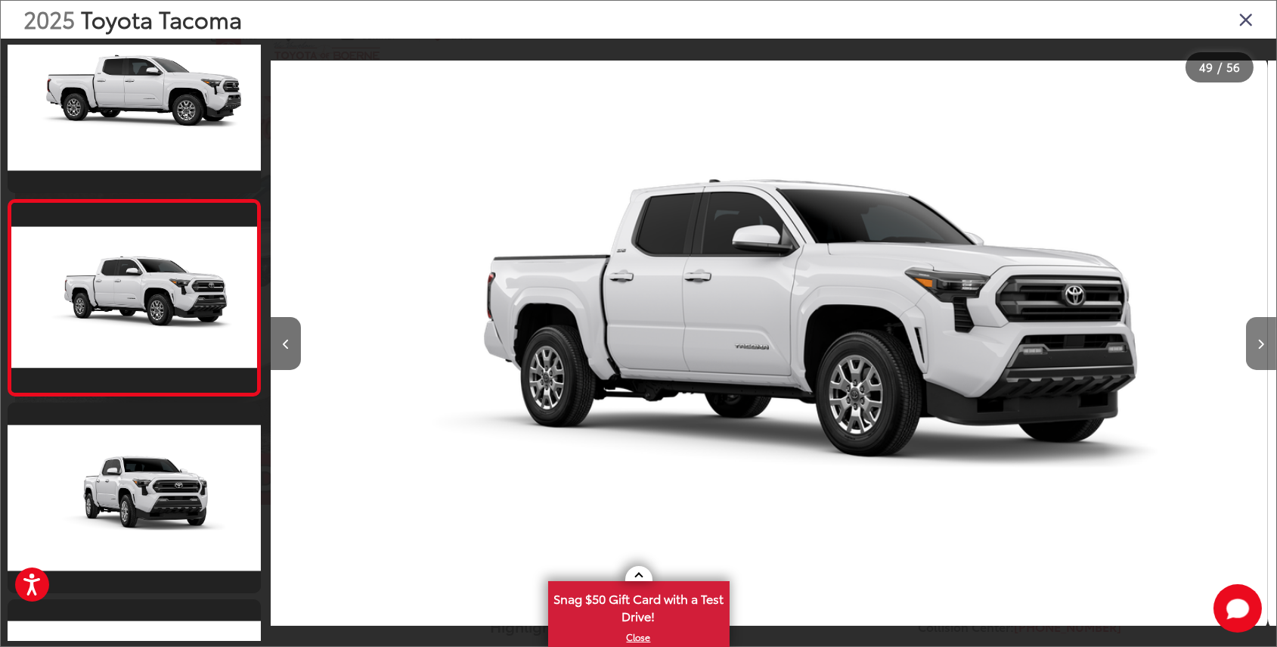
click at [1259, 342] on icon "Next image" at bounding box center [1262, 344] width 7 height 11
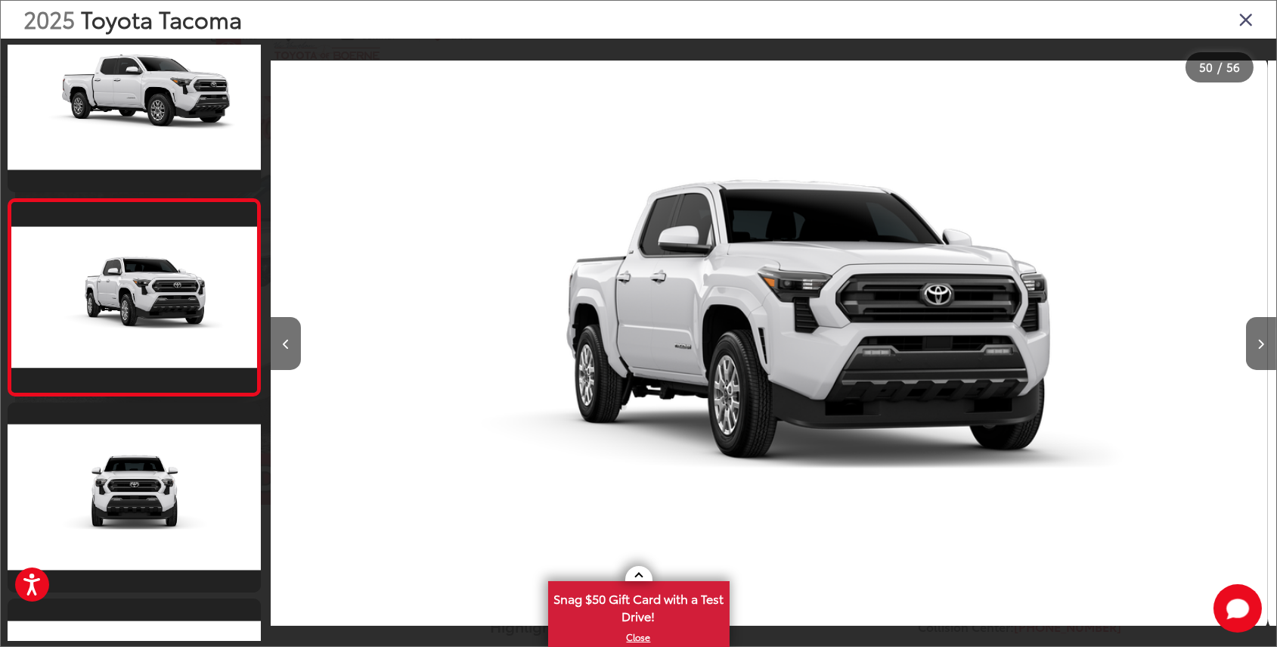
click at [1246, 25] on icon "Close gallery" at bounding box center [1246, 19] width 15 height 20
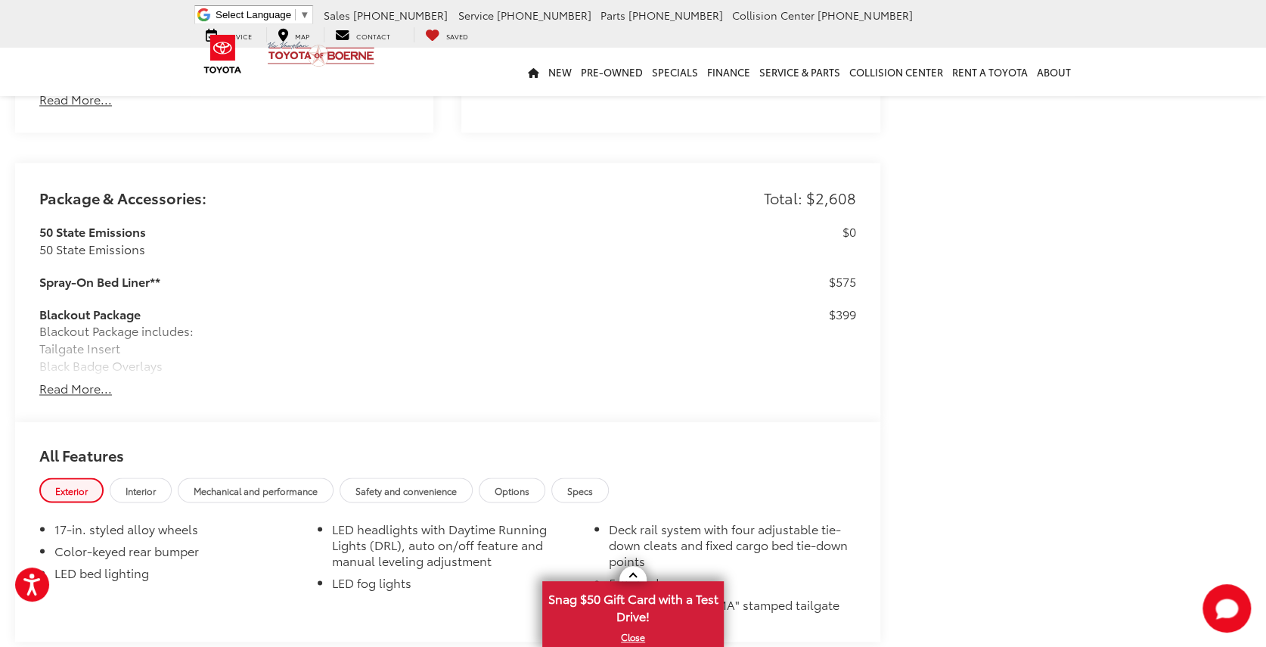
click at [92, 380] on button "Read More..." at bounding box center [75, 388] width 73 height 17
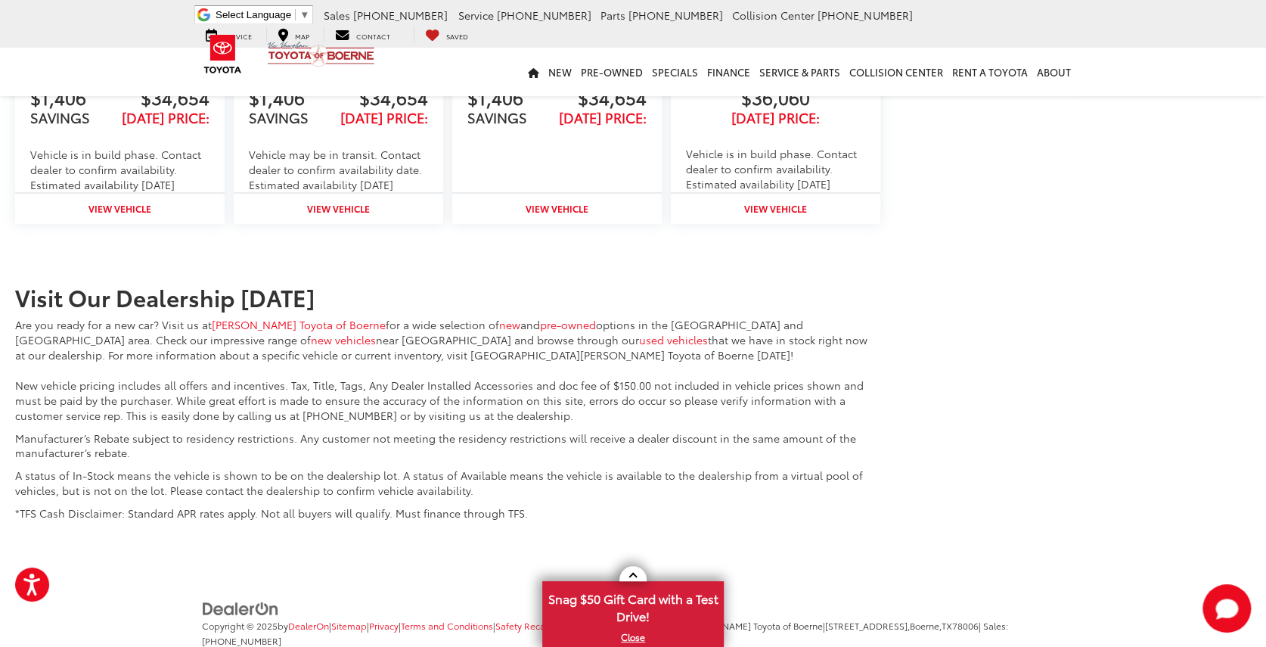
scroll to position [3076, 0]
